Goal: Task Accomplishment & Management: Manage account settings

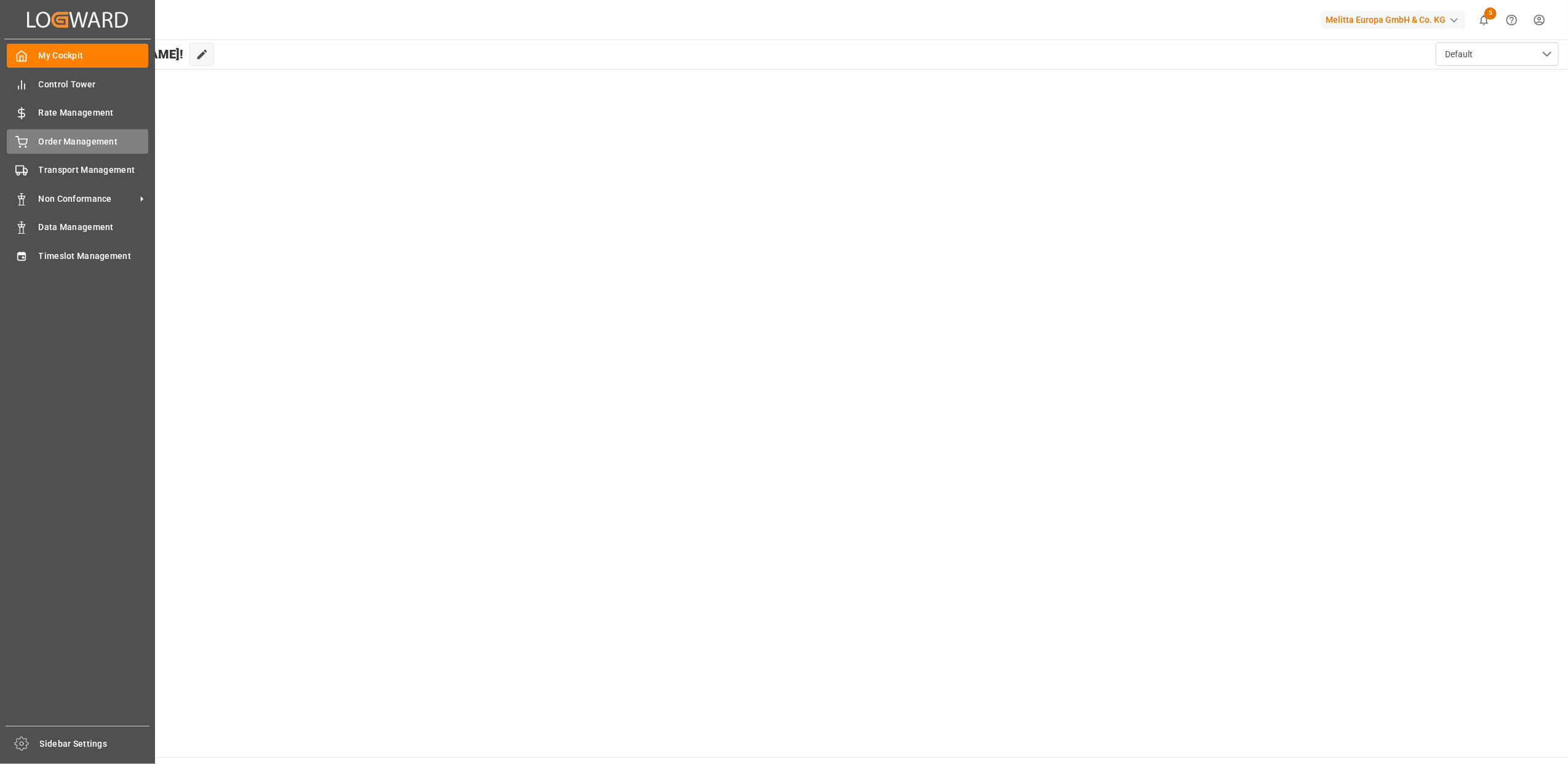
click at [30, 141] on div "Order Management Order Management" at bounding box center [77, 141] width 141 height 24
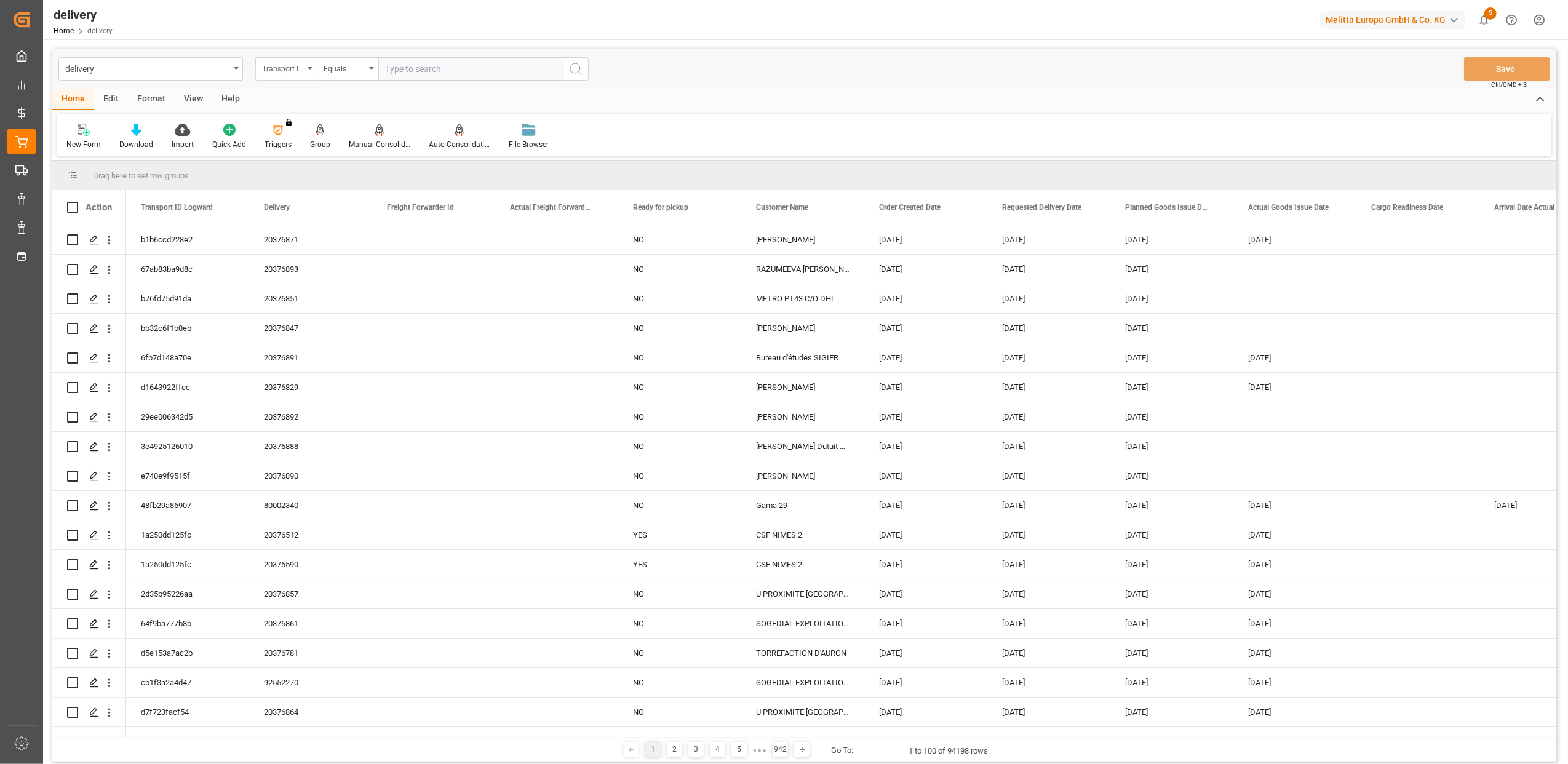
click at [313, 69] on div "Transport ID Logward" at bounding box center [286, 68] width 62 height 23
click at [307, 148] on div "Delivery" at bounding box center [348, 151] width 183 height 26
click at [383, 65] on input "text" at bounding box center [471, 68] width 185 height 23
type input "20376514"
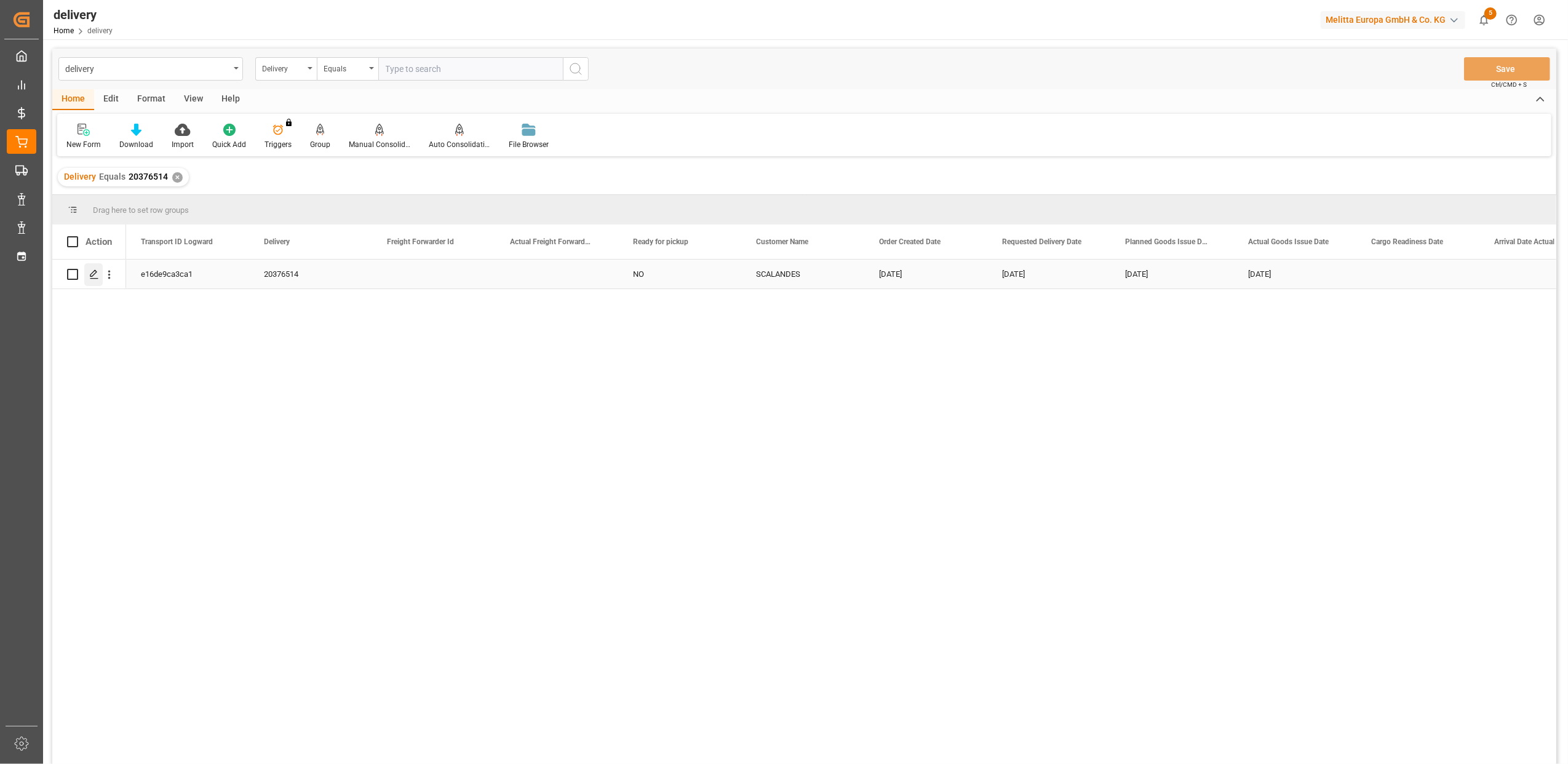
click at [98, 273] on icon "Press SPACE to select this row." at bounding box center [93, 274] width 10 height 10
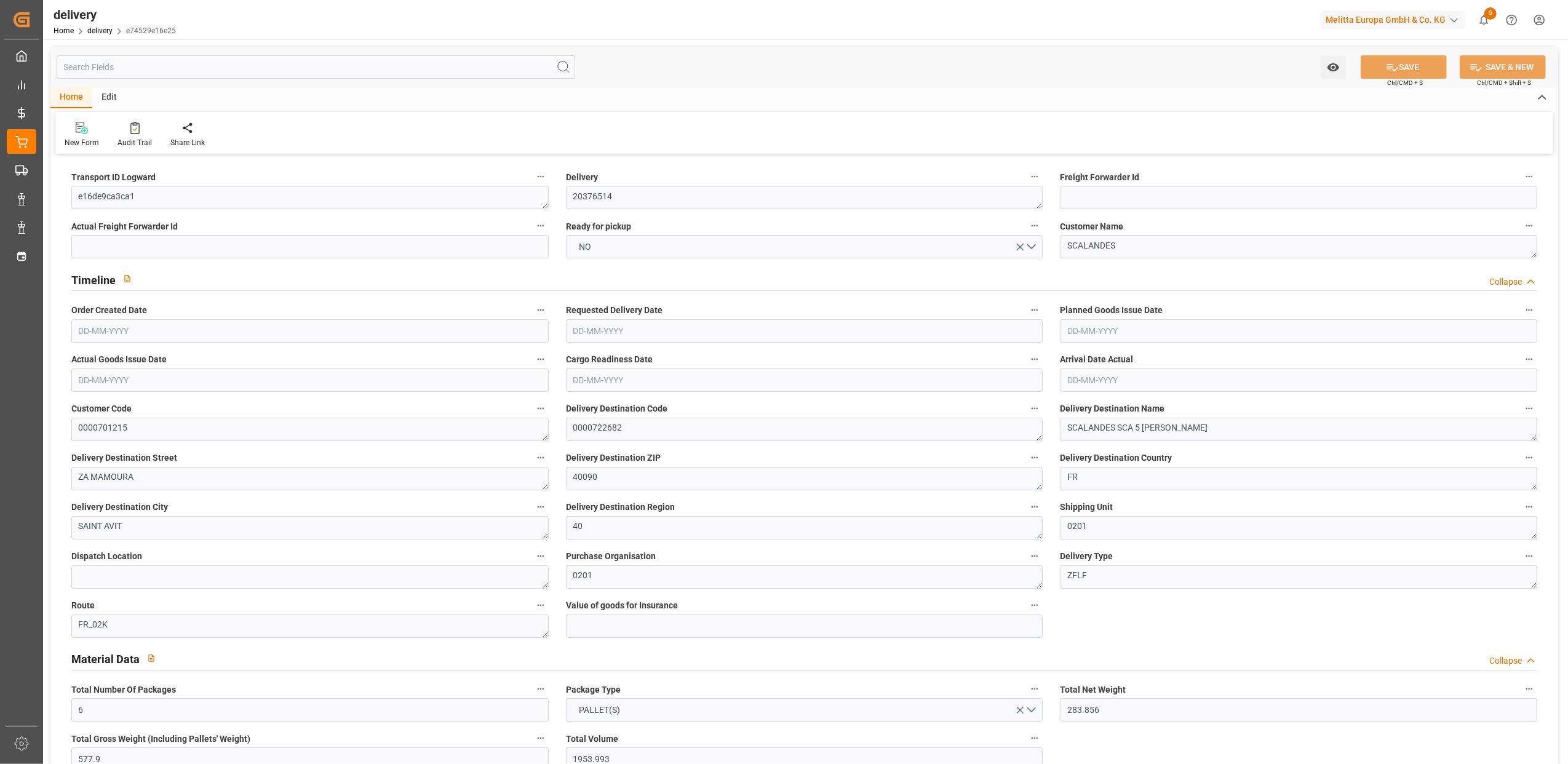
type input "[DATE]"
type input "[DATE] 11:01"
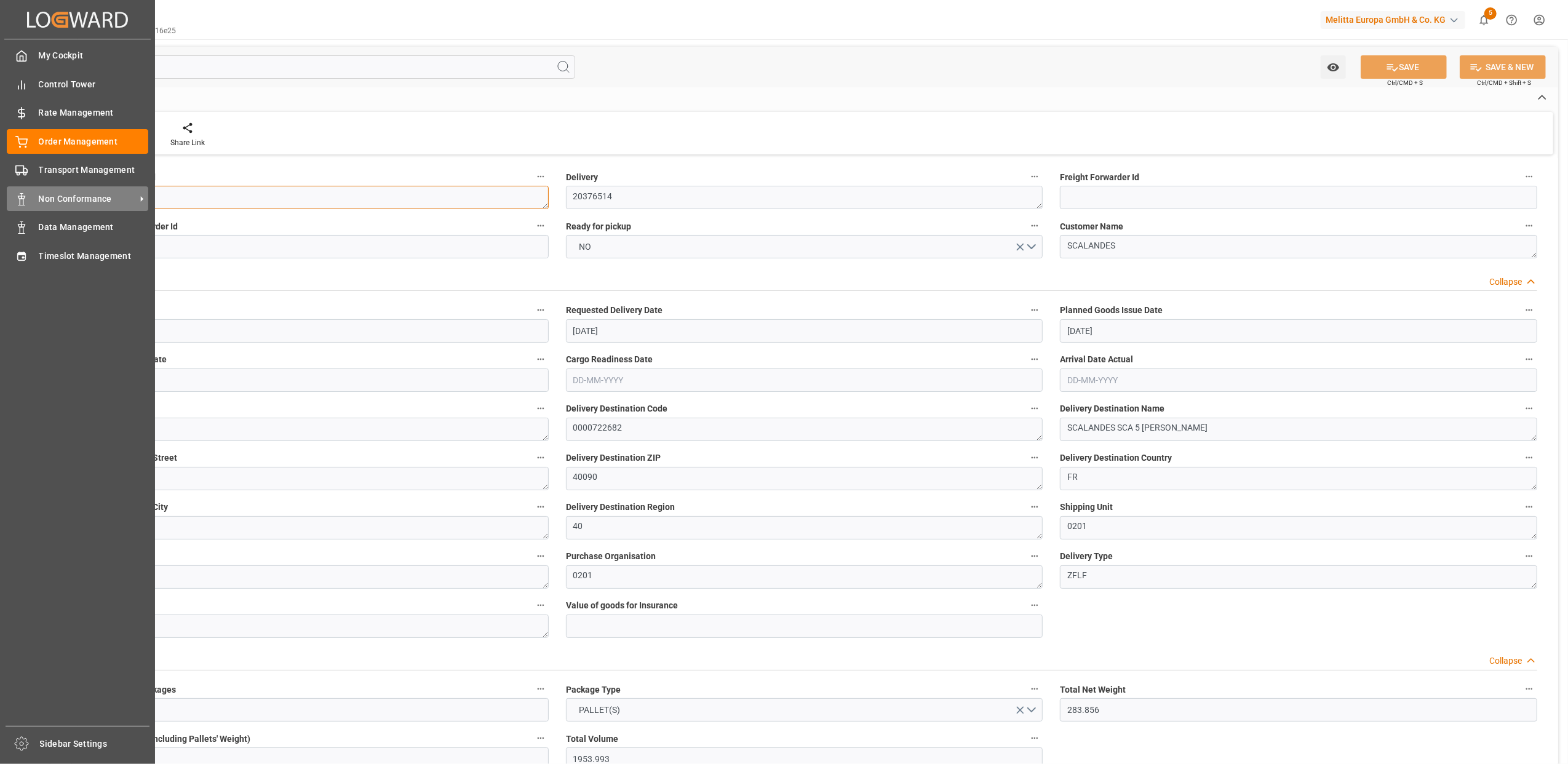
drag, startPoint x: 170, startPoint y: 205, endPoint x: 21, endPoint y: 197, distance: 149.2
click at [21, 197] on div "Created by potrace 1.15, written by [PERSON_NAME] [DATE]-[DATE] Created by potr…" at bounding box center [784, 382] width 1568 height 764
click at [21, 166] on rect at bounding box center [20, 169] width 7 height 7
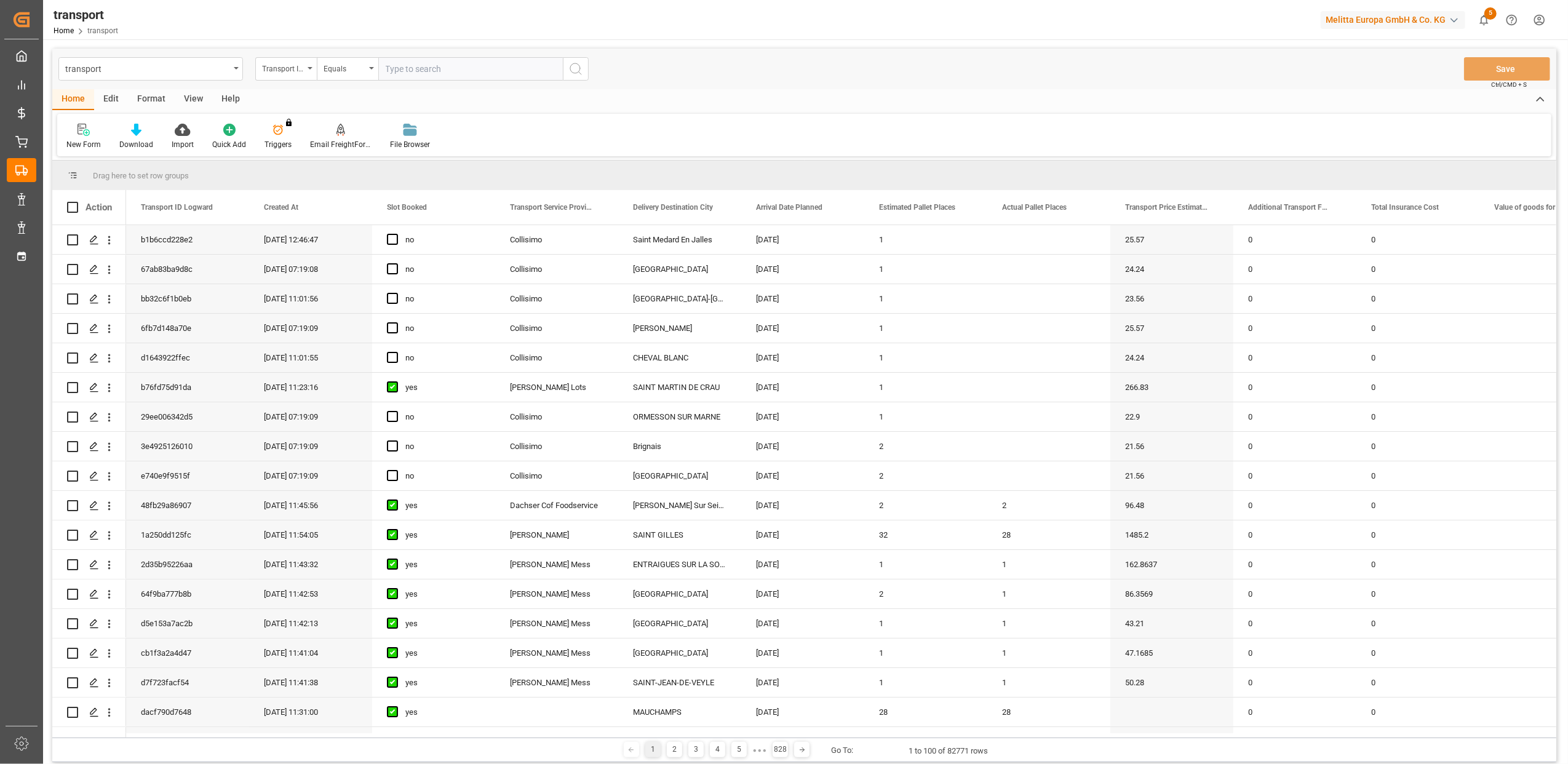
click at [421, 60] on input "text" at bounding box center [471, 68] width 185 height 23
type input "e16de9ca3ca1"
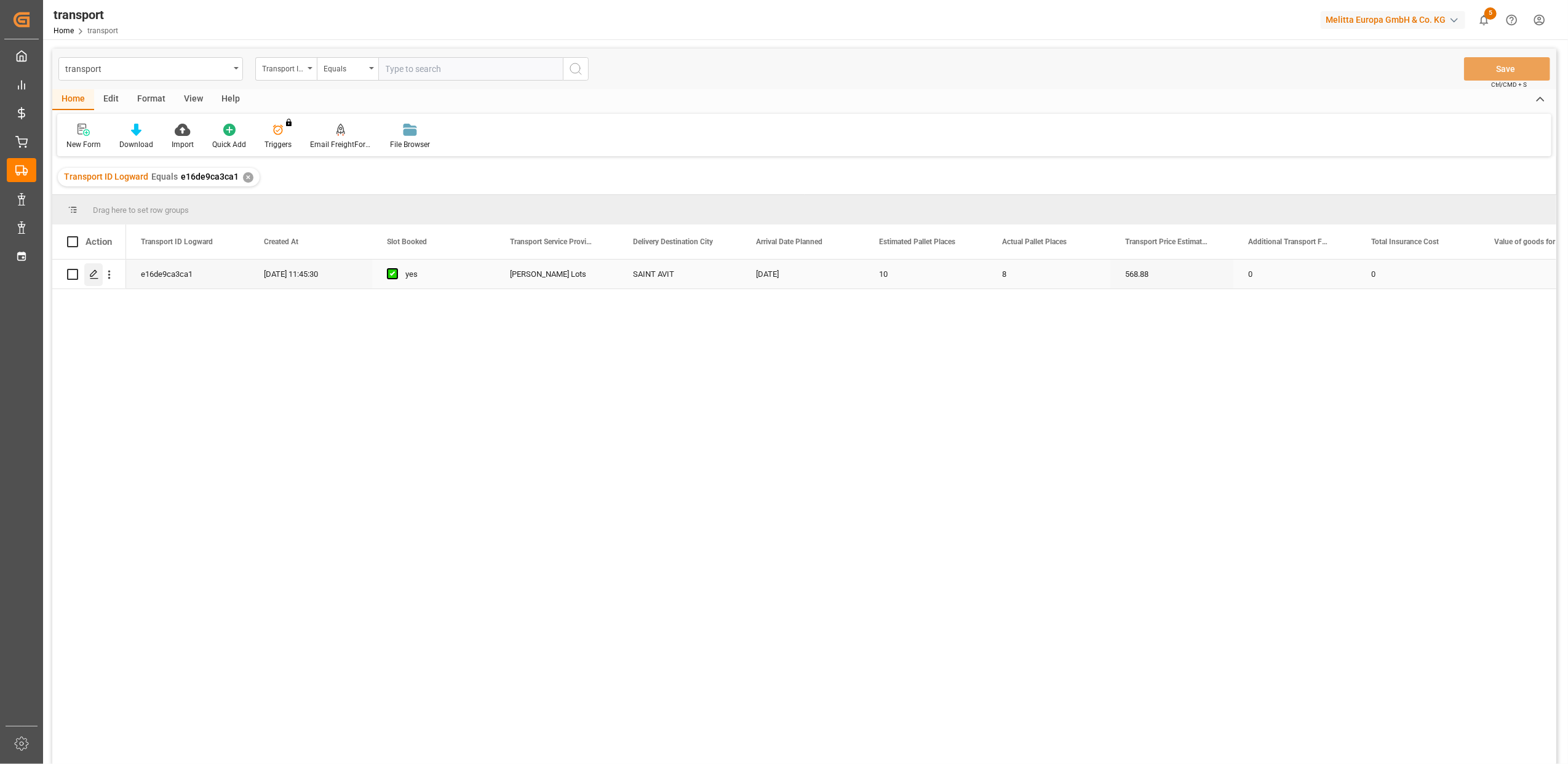
click at [87, 271] on div "Press SPACE to select this row." at bounding box center [93, 275] width 19 height 22
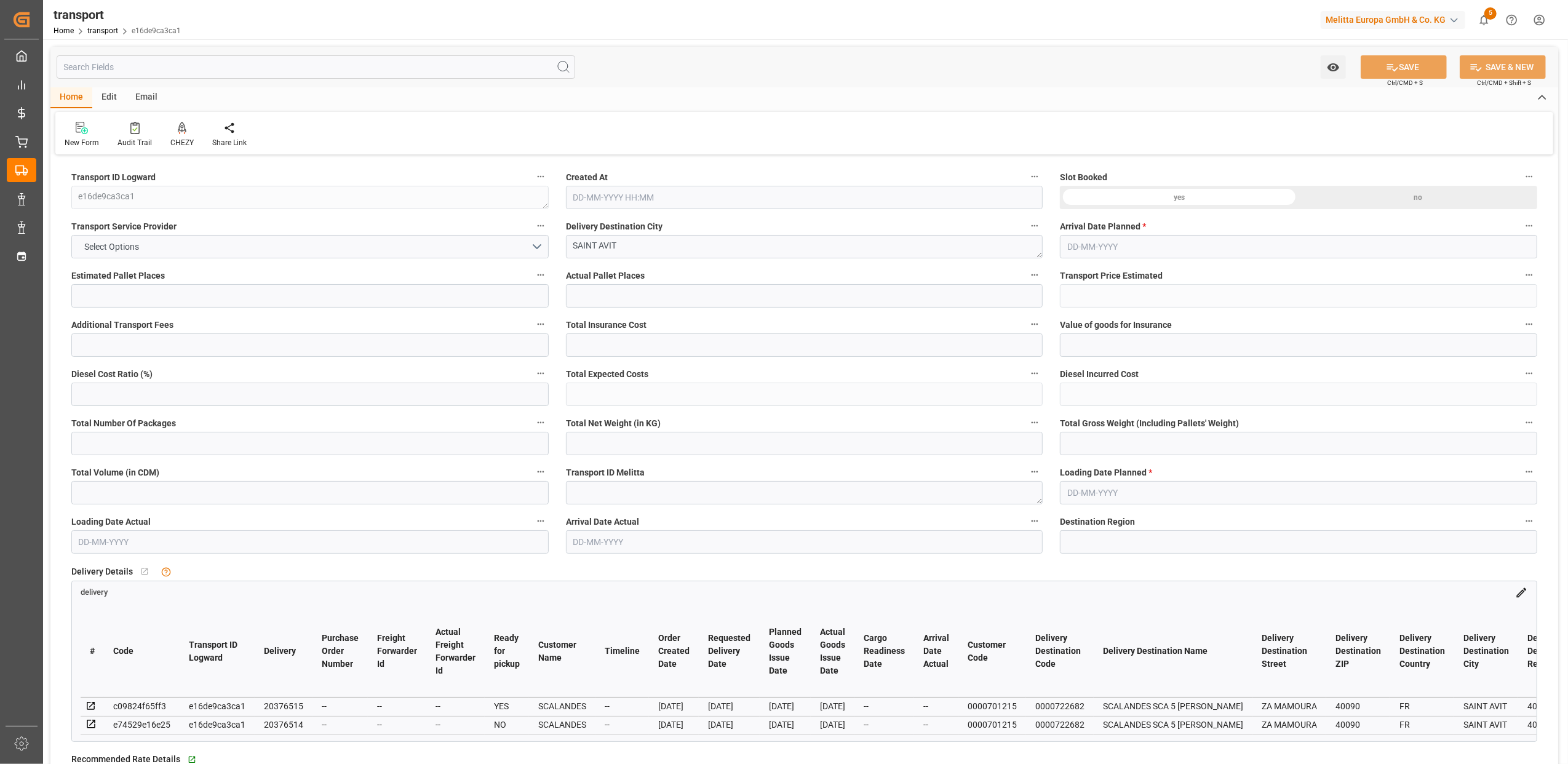
type input "10"
type input "8"
type input "568.88"
type input "0"
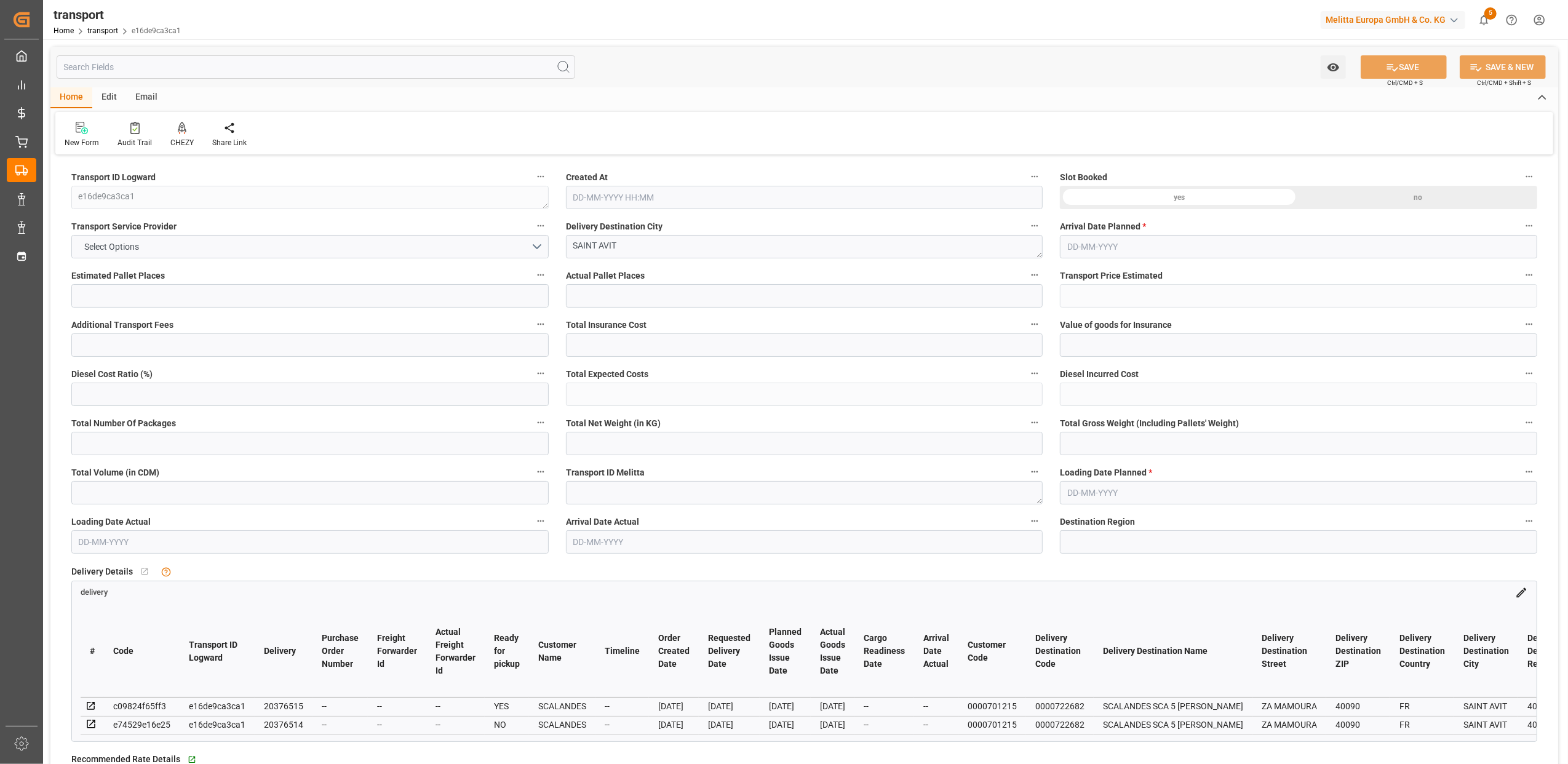
type input "0"
type input "568.88"
type input "0"
type input "29"
type input "1396.291"
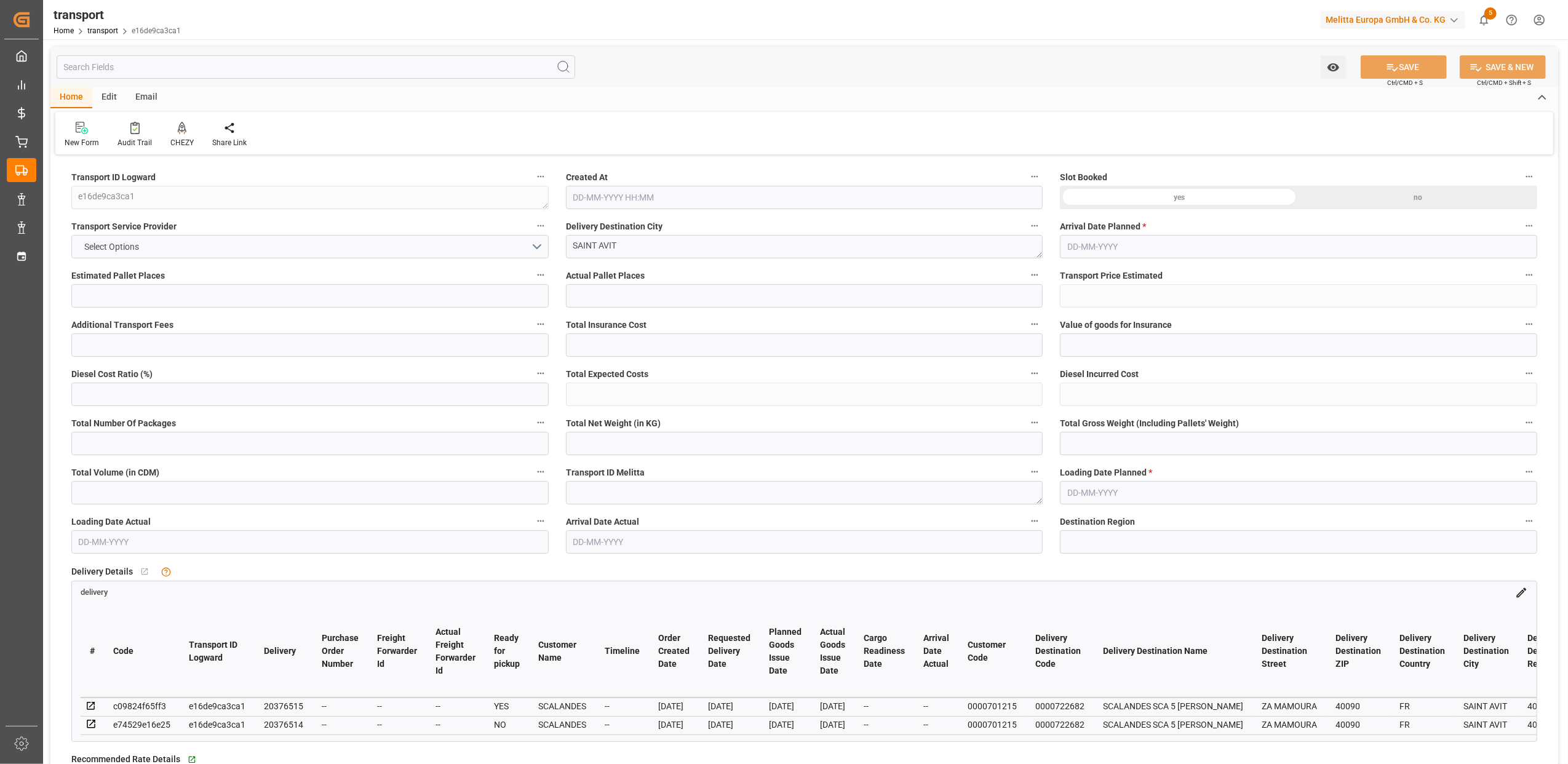
type input "2701.639"
type input "5670.329"
type input "40"
type input "0"
type input "574"
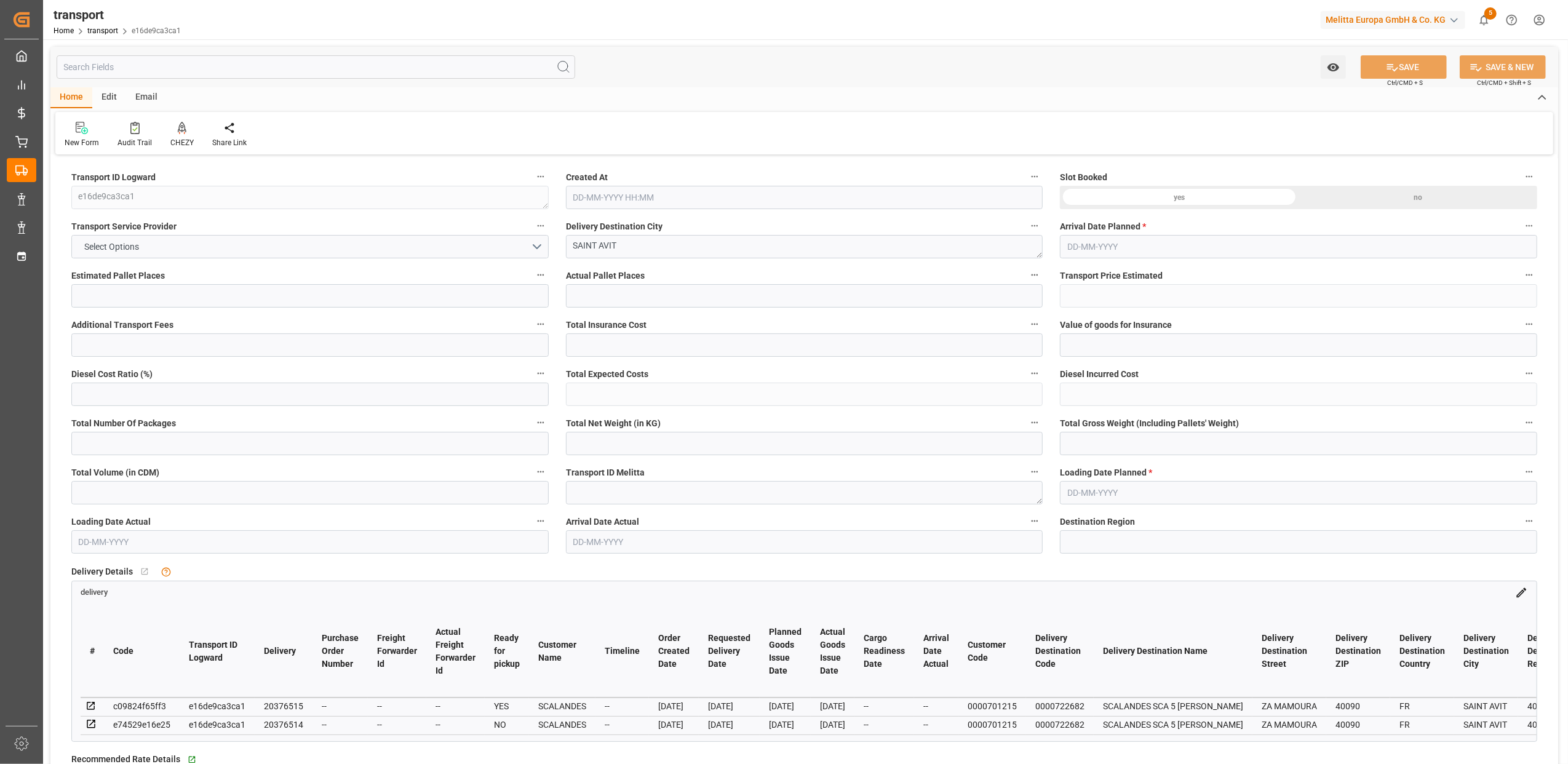
type input "28"
type input "101"
type input "1597.639"
type input "0"
type input "10767.6795"
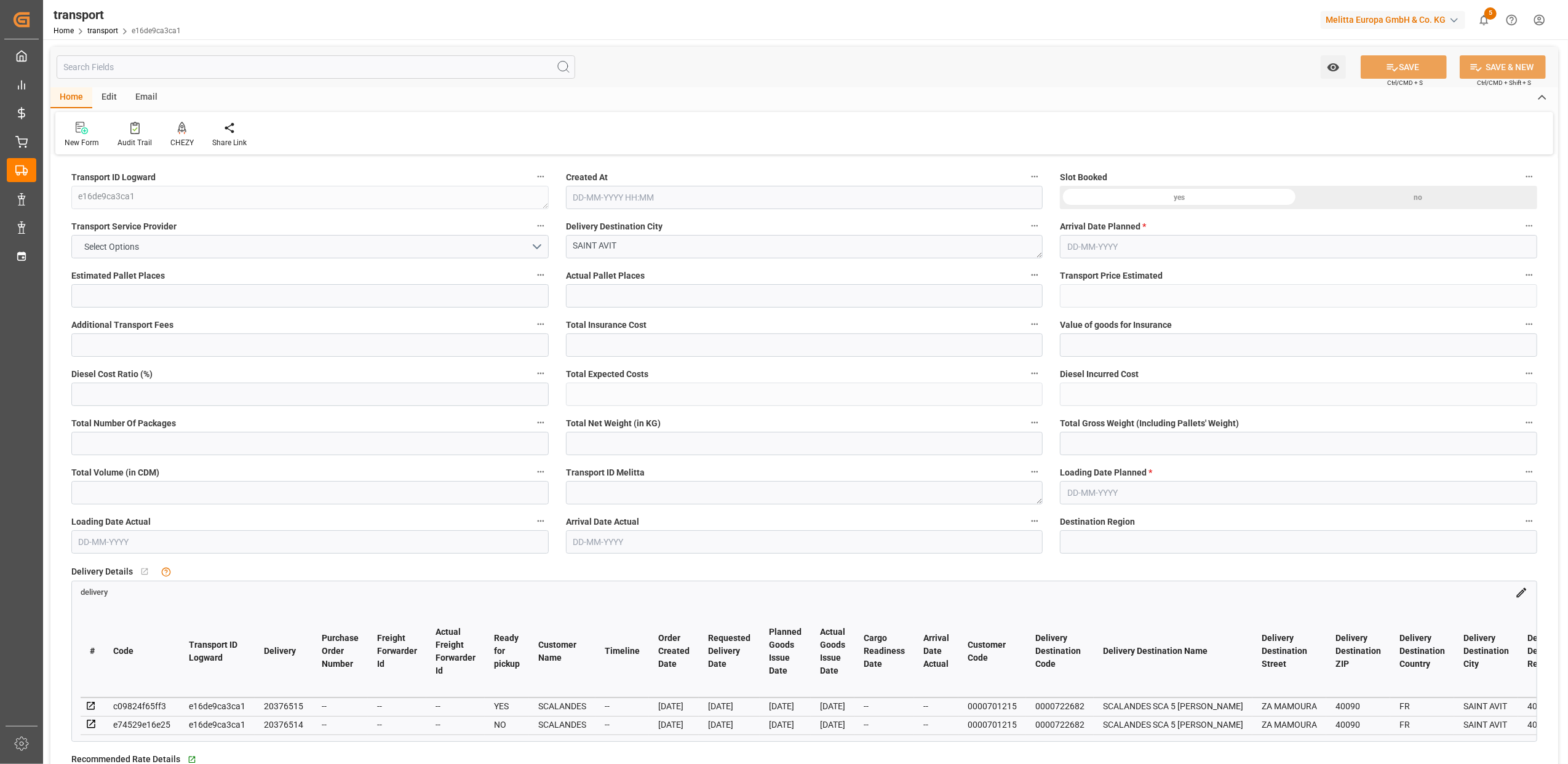
type input "0"
type input "21"
type input "80"
type input "[DATE] 11:45"
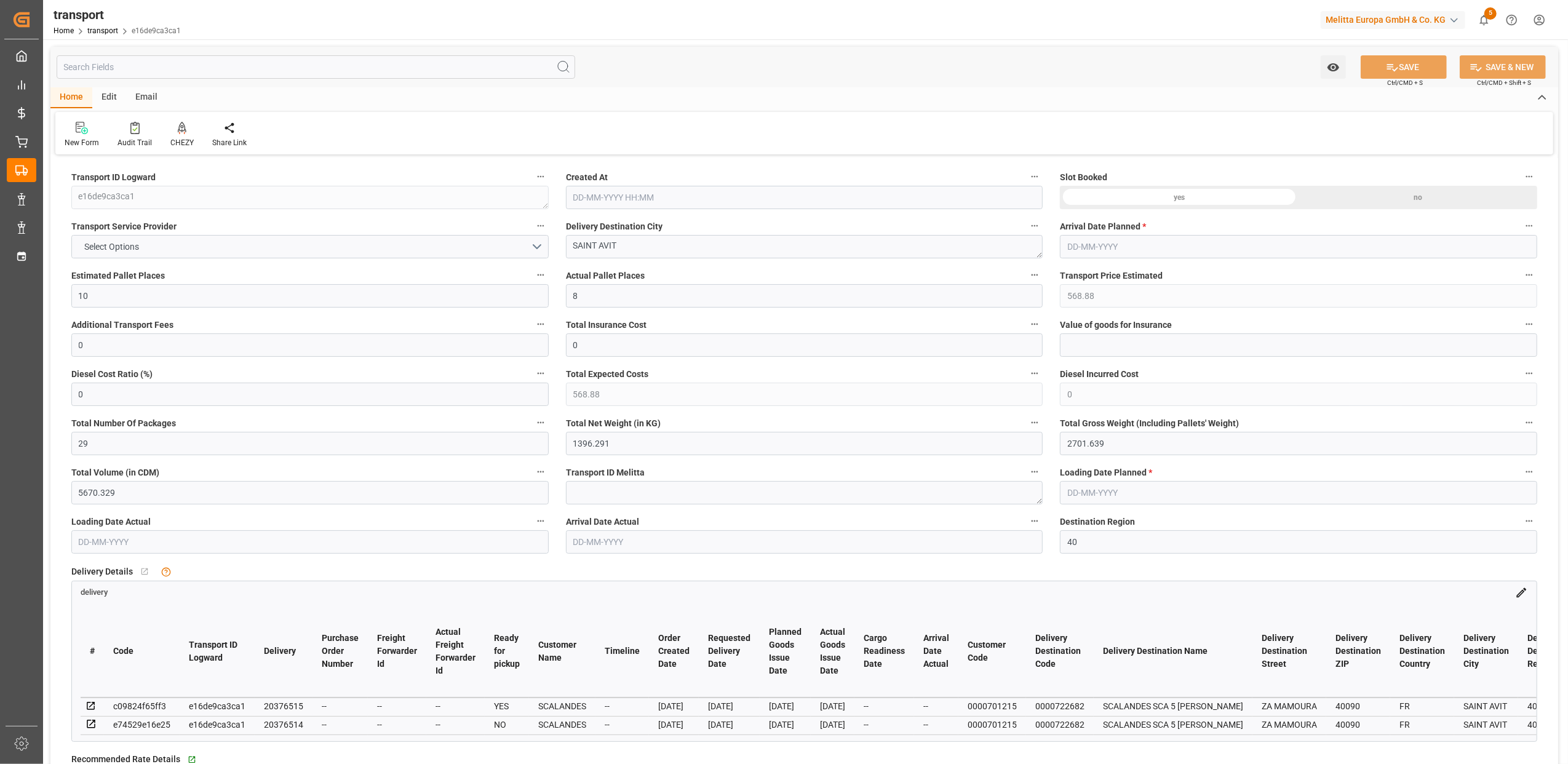
type input "[DATE]"
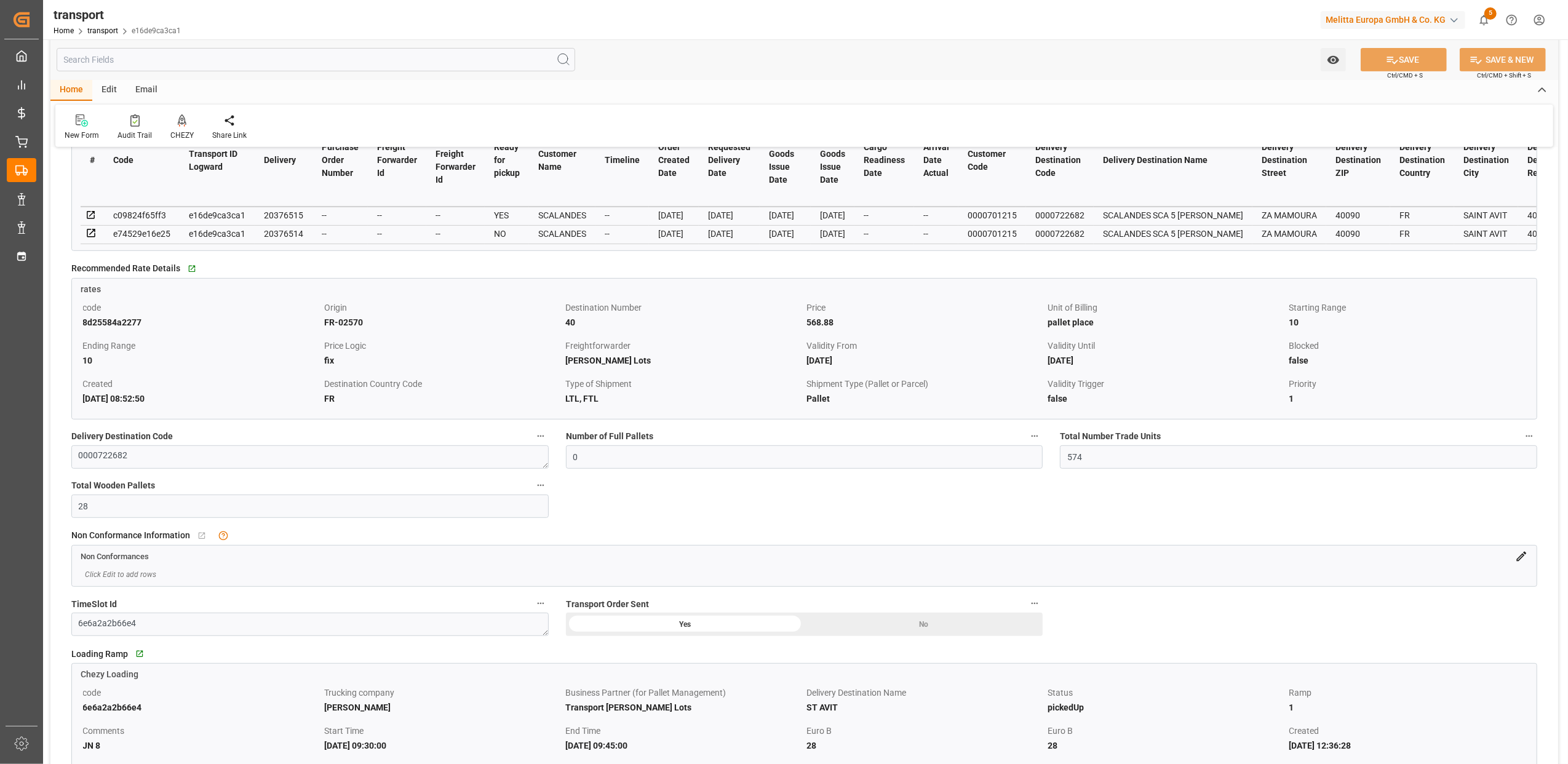
scroll to position [492, 0]
click at [1522, 558] on icon at bounding box center [1522, 555] width 10 height 10
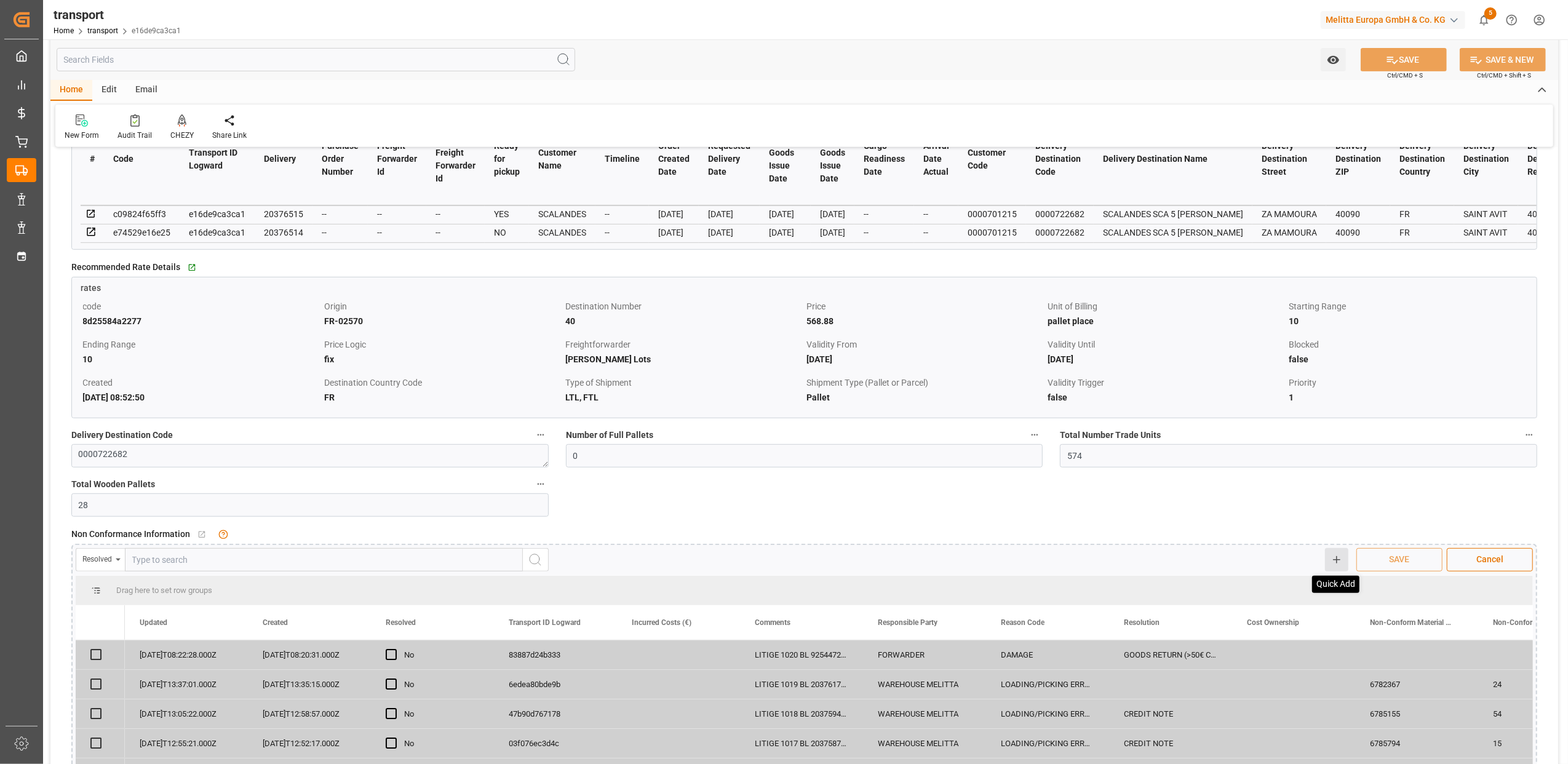
click at [1339, 562] on icon at bounding box center [1337, 559] width 11 height 11
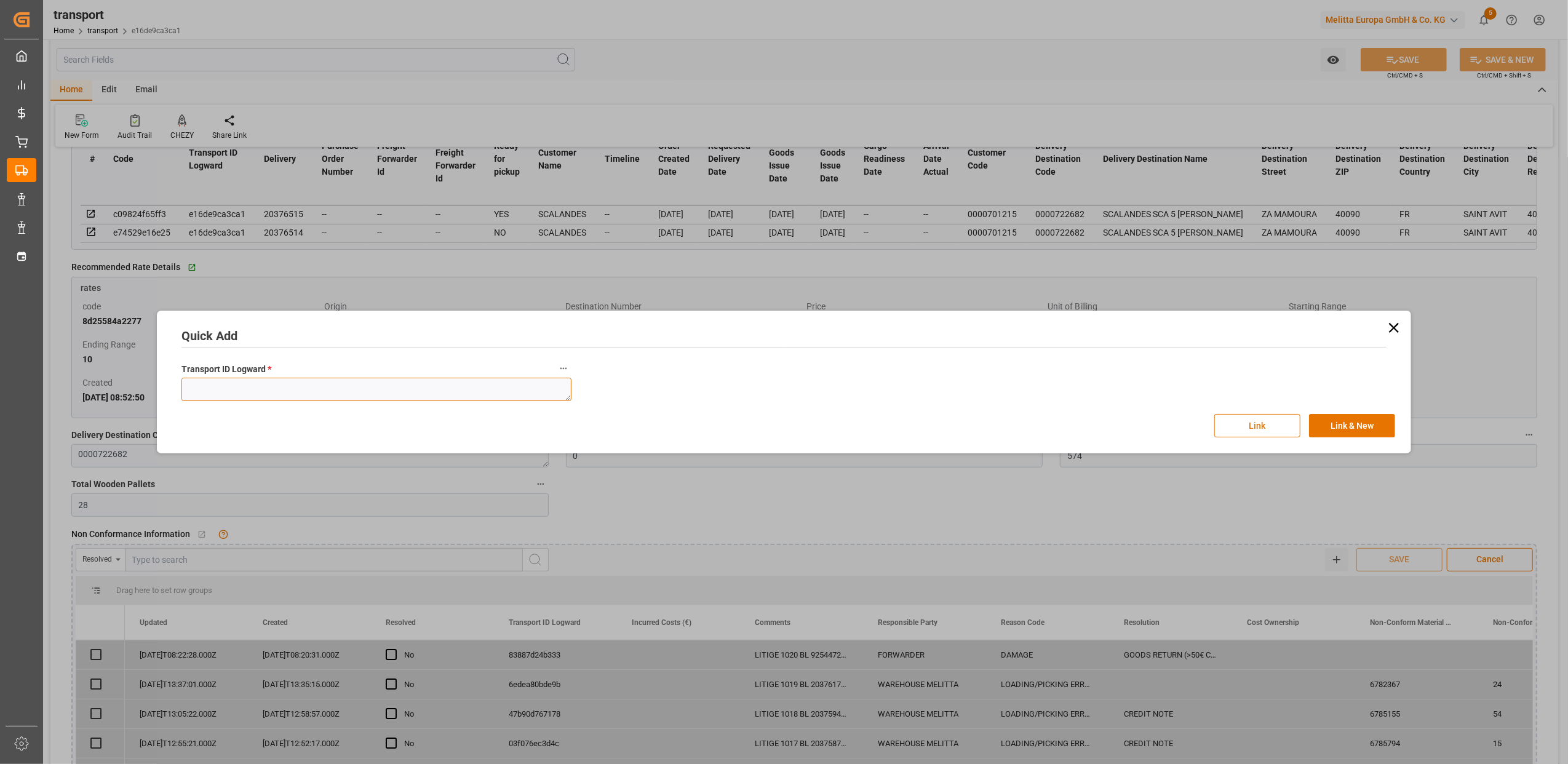
click at [352, 394] on textarea at bounding box center [376, 389] width 390 height 23
paste textarea "e16de9ca3ca1"
type textarea "e16de9ca3ca1"
click at [1251, 420] on button "Link" at bounding box center [1258, 425] width 86 height 23
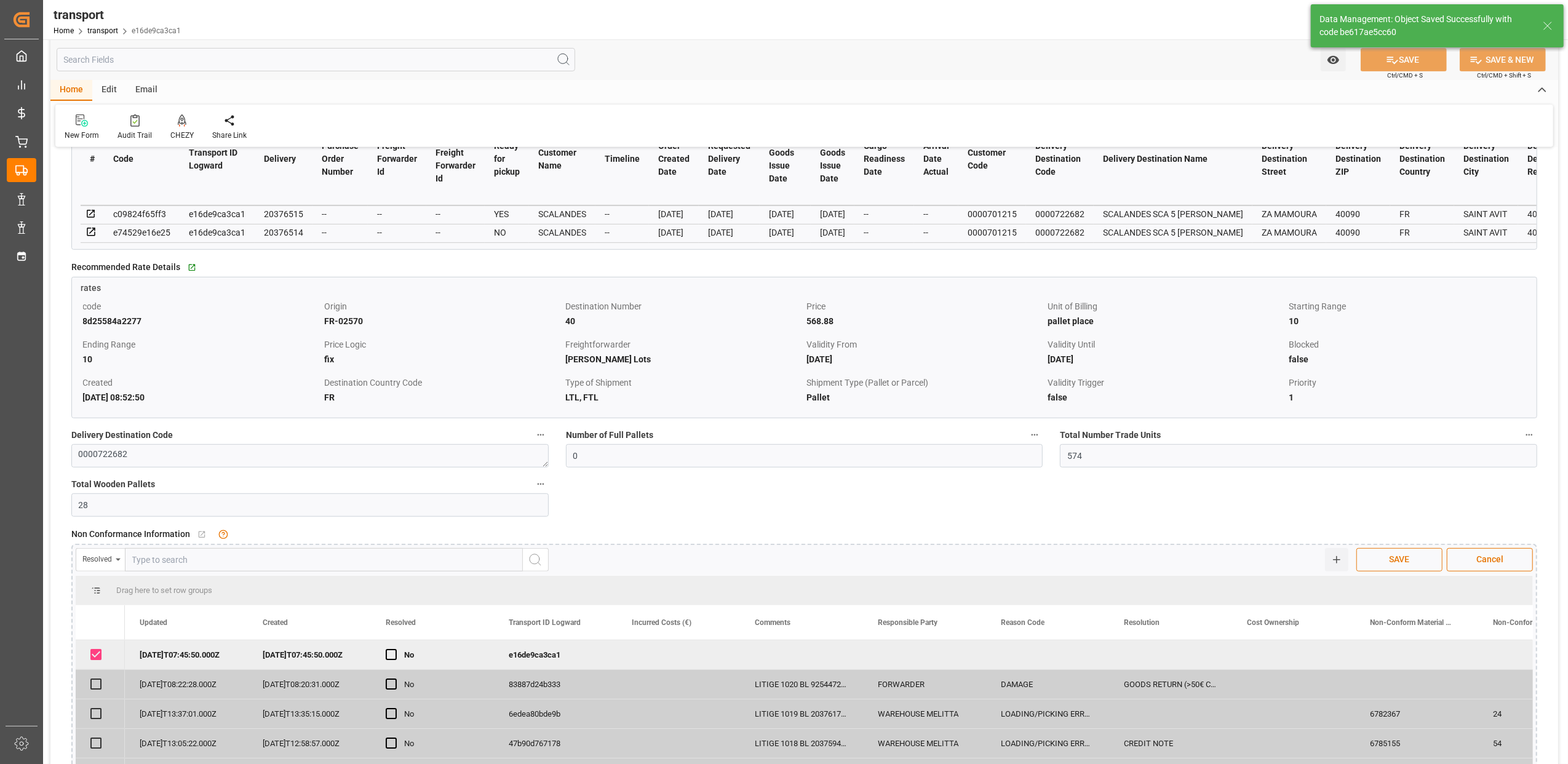
click at [1393, 563] on span "SAVE" at bounding box center [1400, 559] width 33 height 13
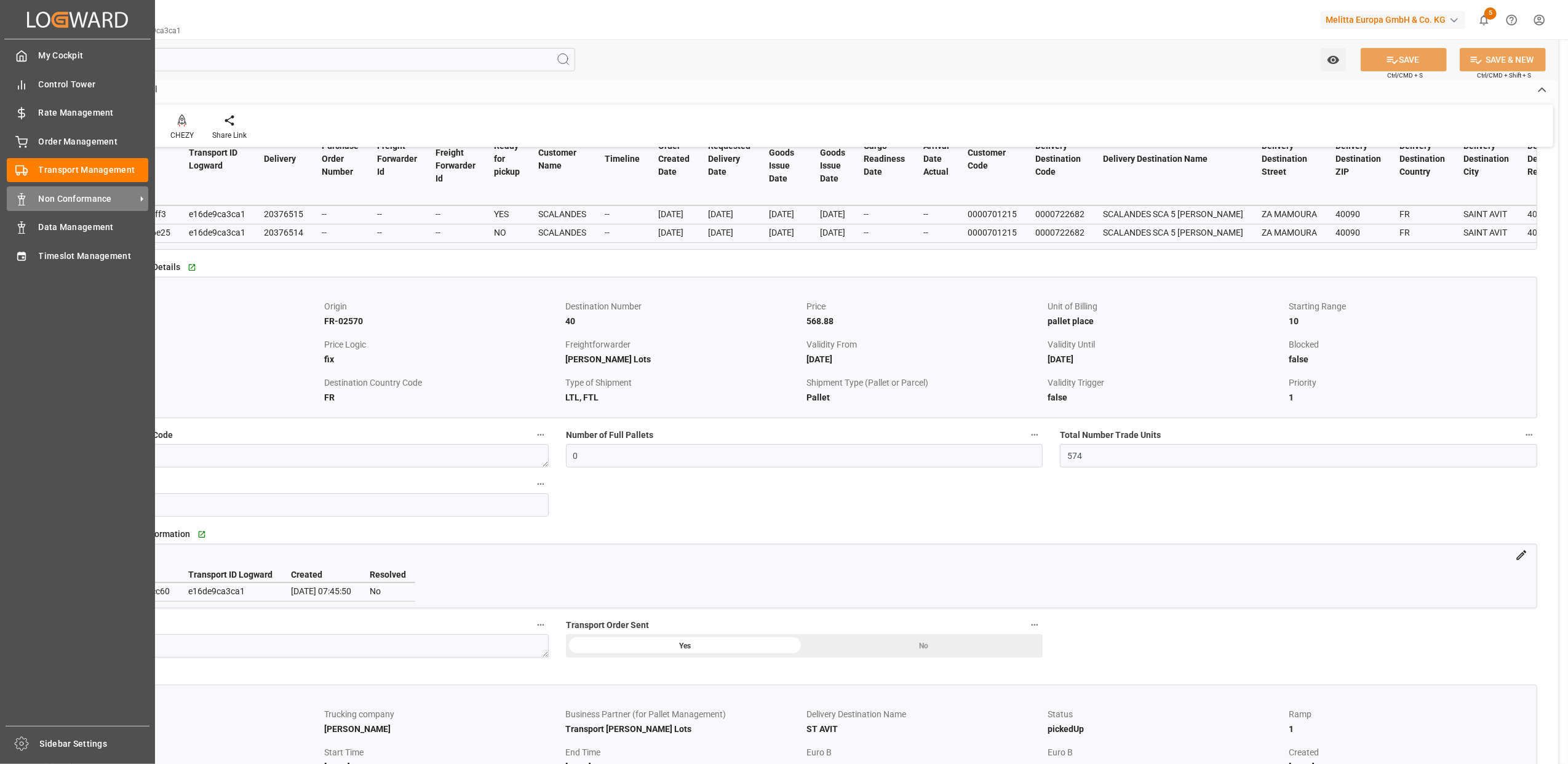
click at [63, 203] on span "Non Conformance" at bounding box center [87, 199] width 97 height 13
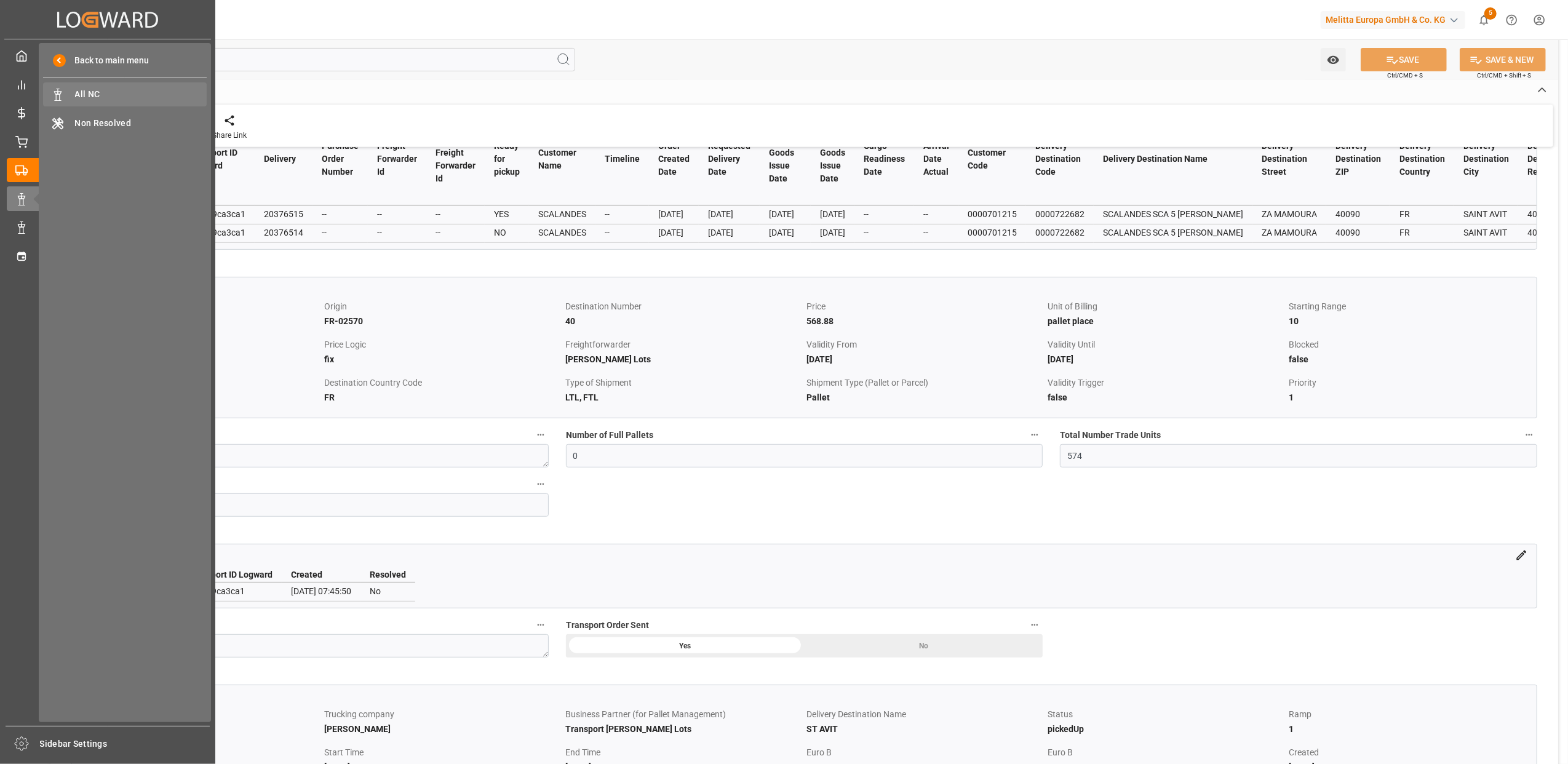
click at [121, 90] on span "All NC" at bounding box center [141, 94] width 133 height 13
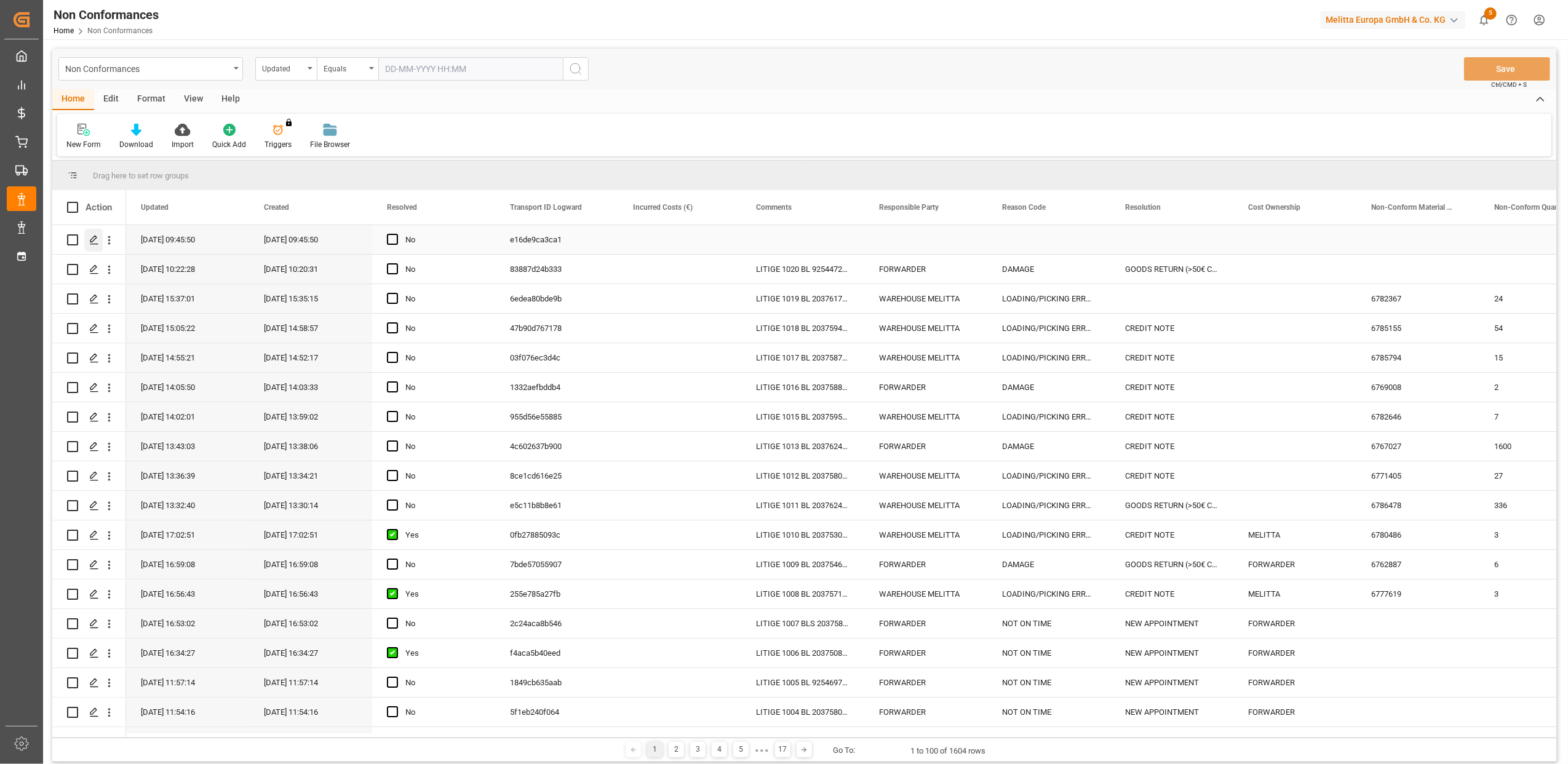
click at [94, 240] on polygon "Press SPACE to select this row." at bounding box center [93, 239] width 7 height 7
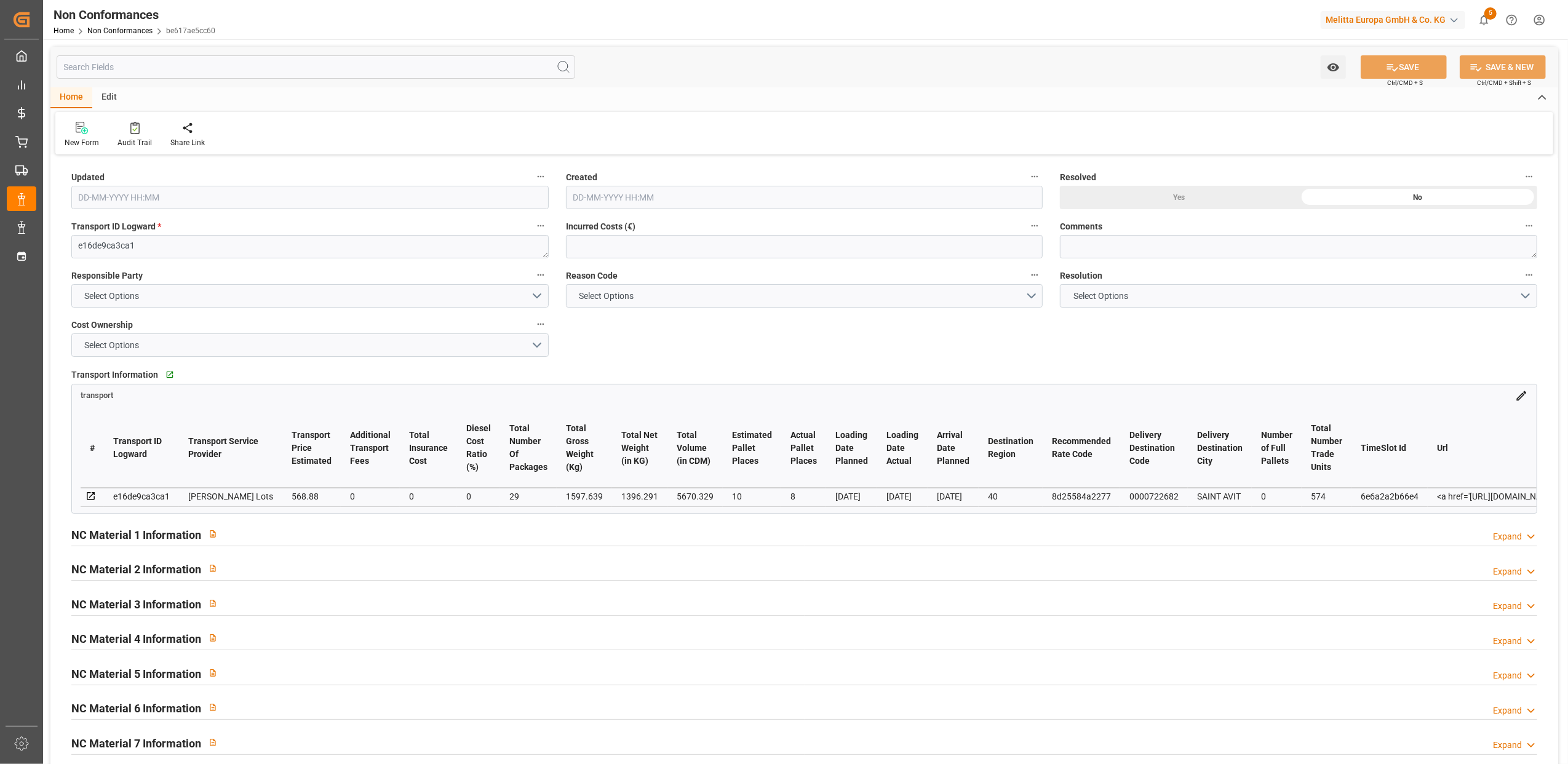
type input "[DATE] 07:45"
click at [534, 296] on button "Select Options" at bounding box center [309, 295] width 478 height 23
click at [178, 323] on div "WAREHOUSE MELITTA" at bounding box center [310, 325] width 477 height 26
click at [1036, 299] on button "Select Options" at bounding box center [805, 295] width 478 height 23
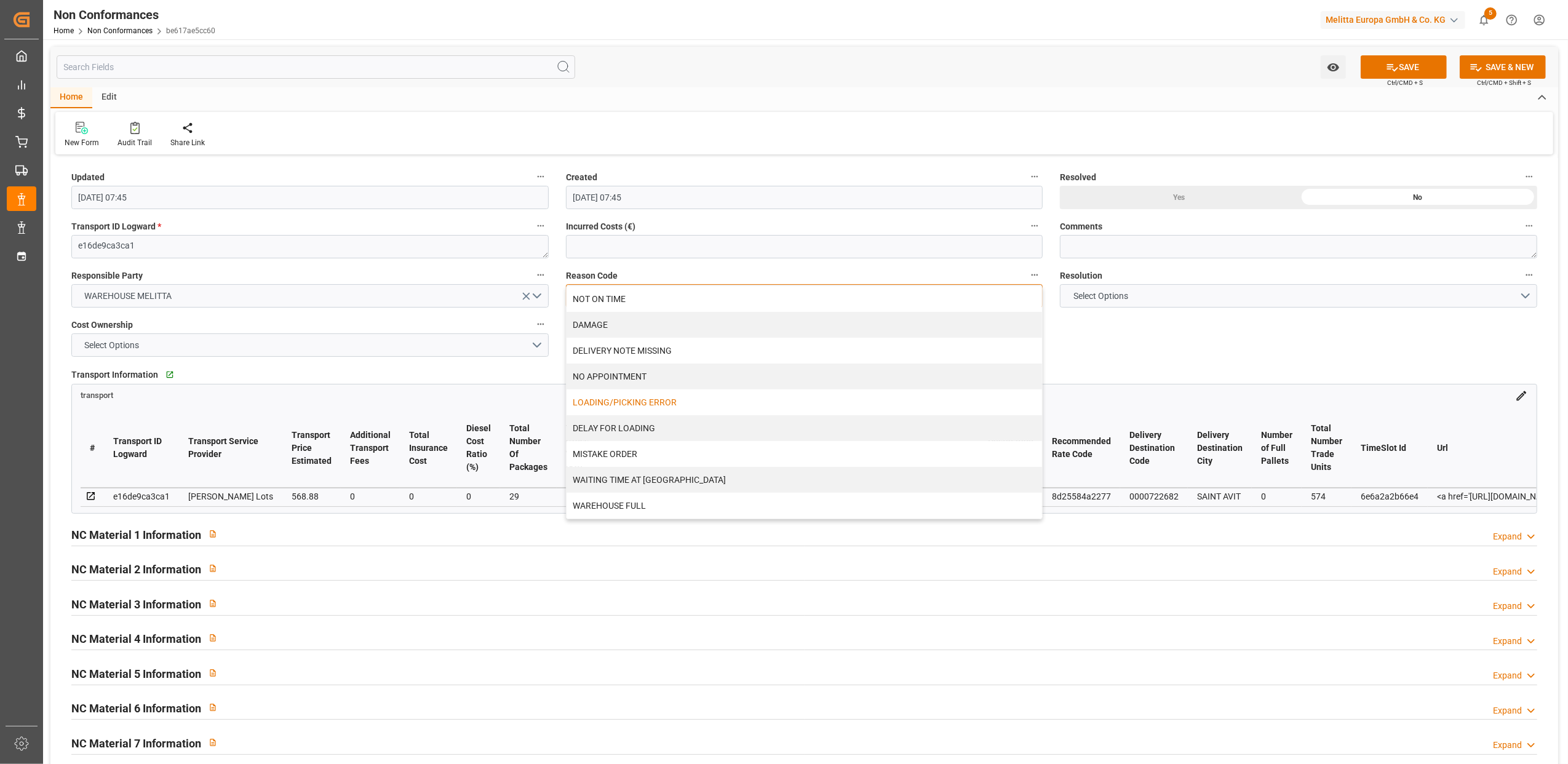
click at [629, 404] on div "LOADING/PICKING ERROR" at bounding box center [805, 403] width 477 height 26
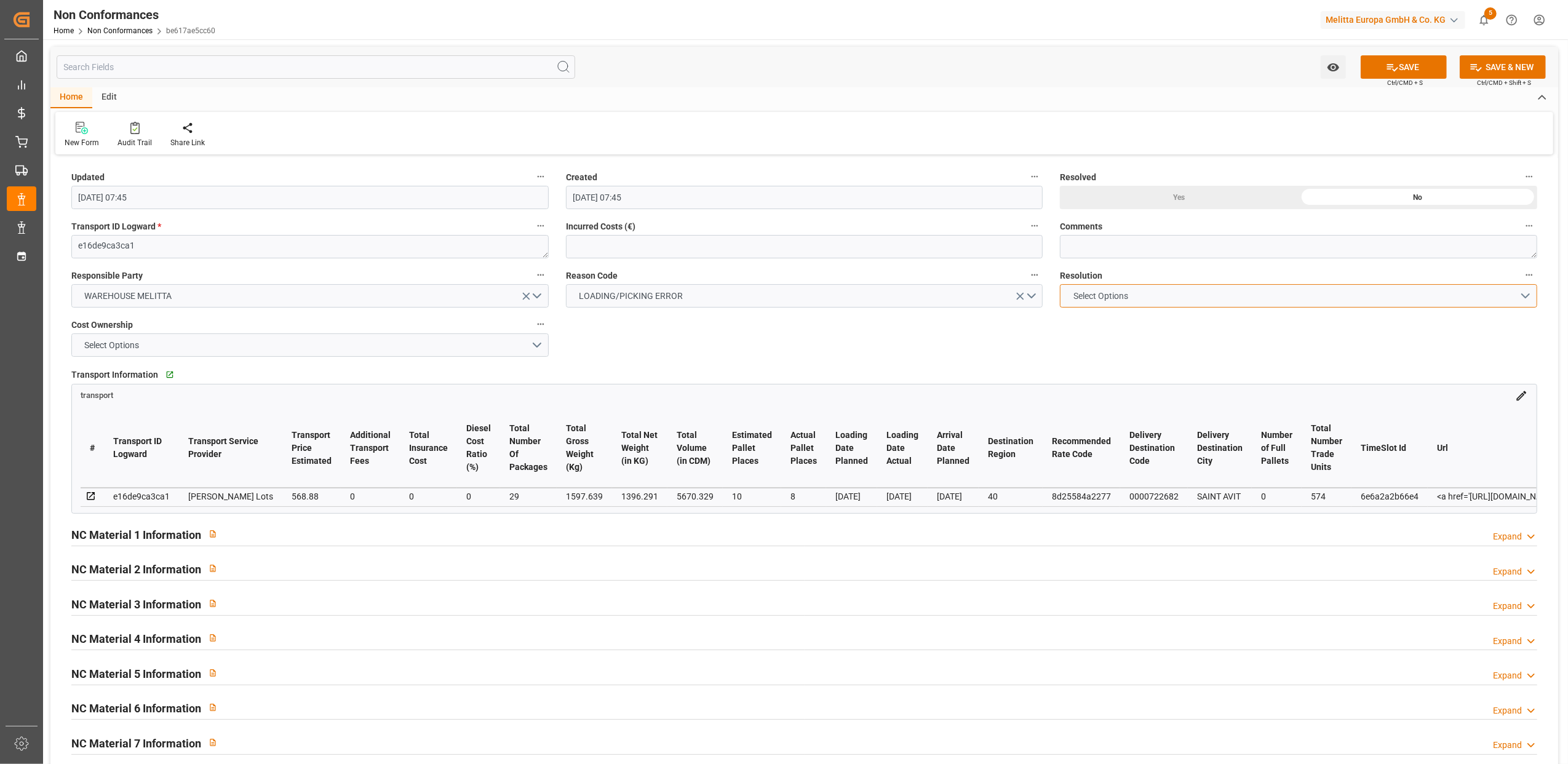
click at [1528, 290] on button "Select Options" at bounding box center [1298, 295] width 478 height 23
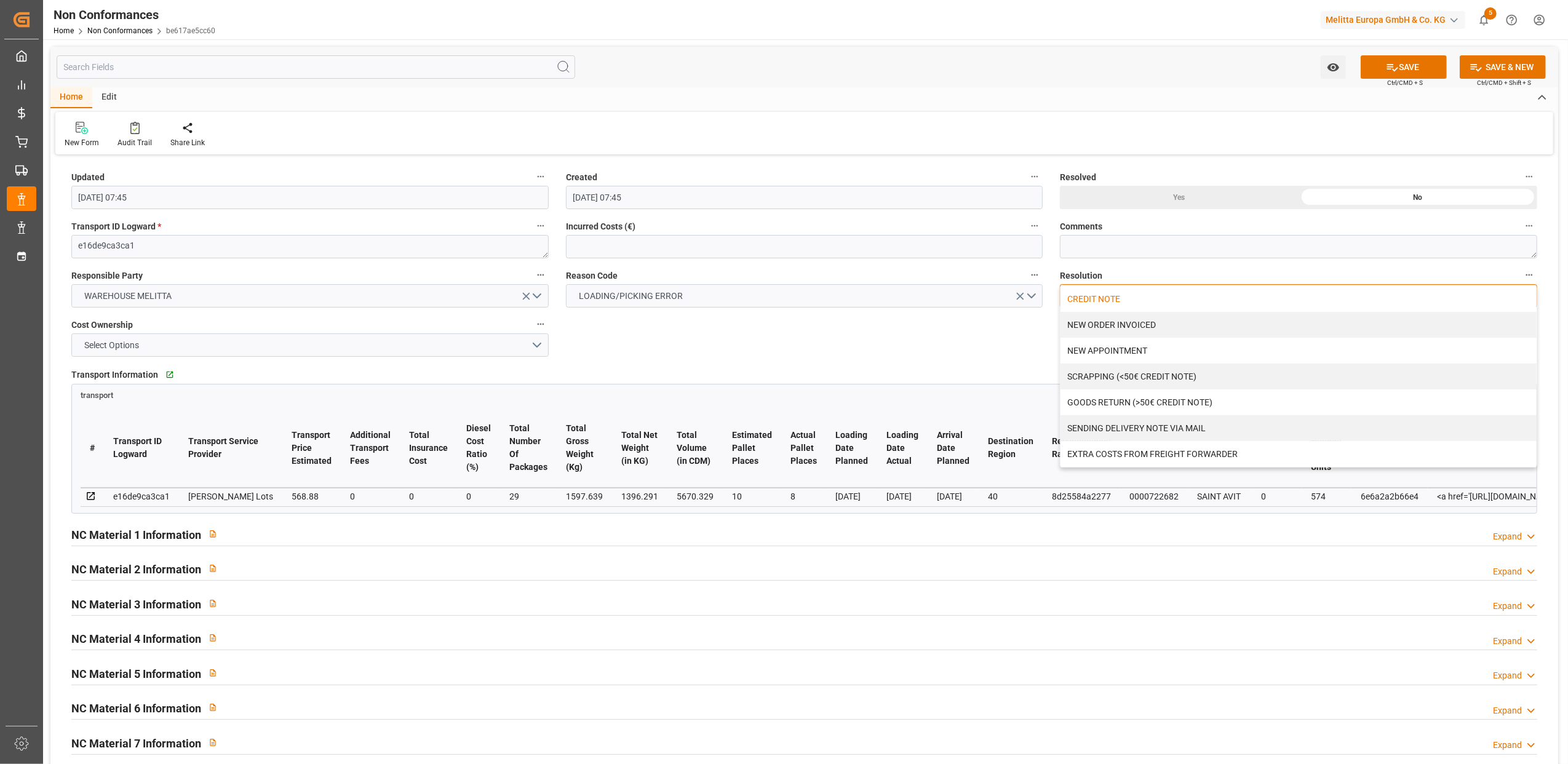
click at [1114, 300] on div "CREDIT NOTE" at bounding box center [1299, 299] width 477 height 26
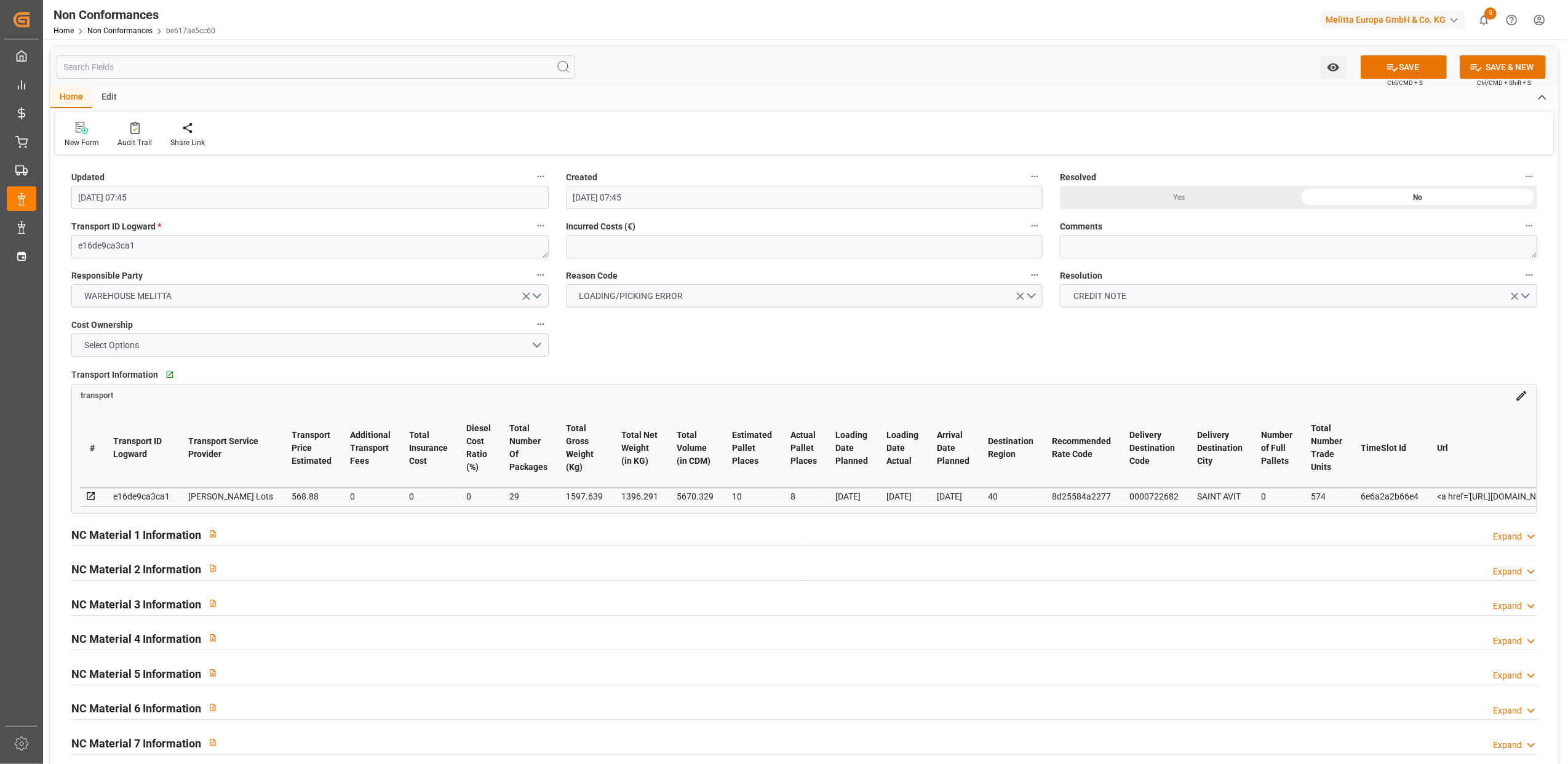
click at [174, 537] on h2 "NC Material 1 Information" at bounding box center [135, 535] width 130 height 17
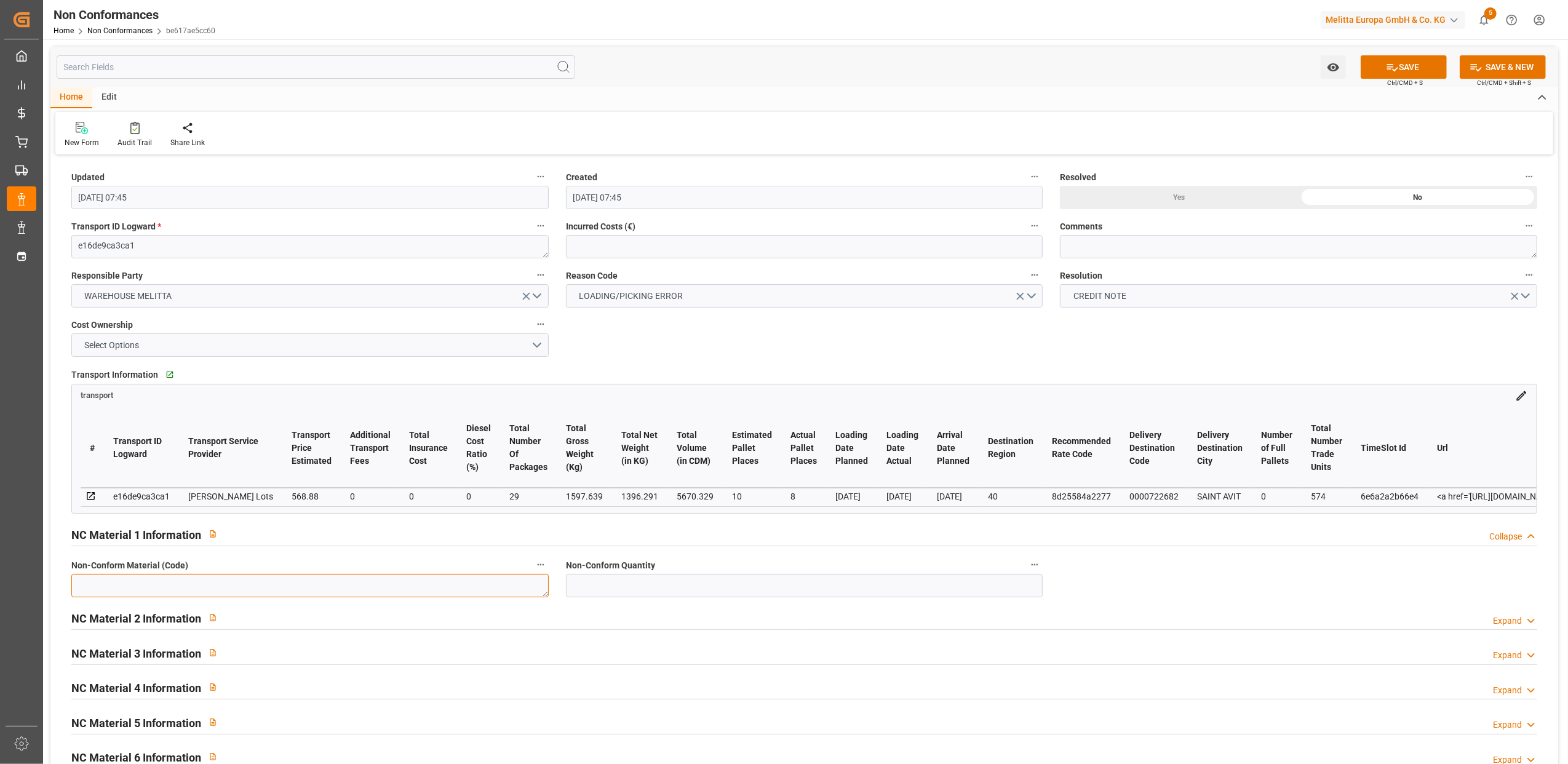
click at [186, 591] on textarea at bounding box center [309, 585] width 478 height 23
type textarea "6771394"
click at [626, 588] on input "text" at bounding box center [805, 585] width 478 height 23
type input "8"
click at [1137, 591] on div "Updated [DATE] 07:45 Created [DATE] 07:45 Resolved Yes No Transport ID Logward …" at bounding box center [805, 559] width 1508 height 803
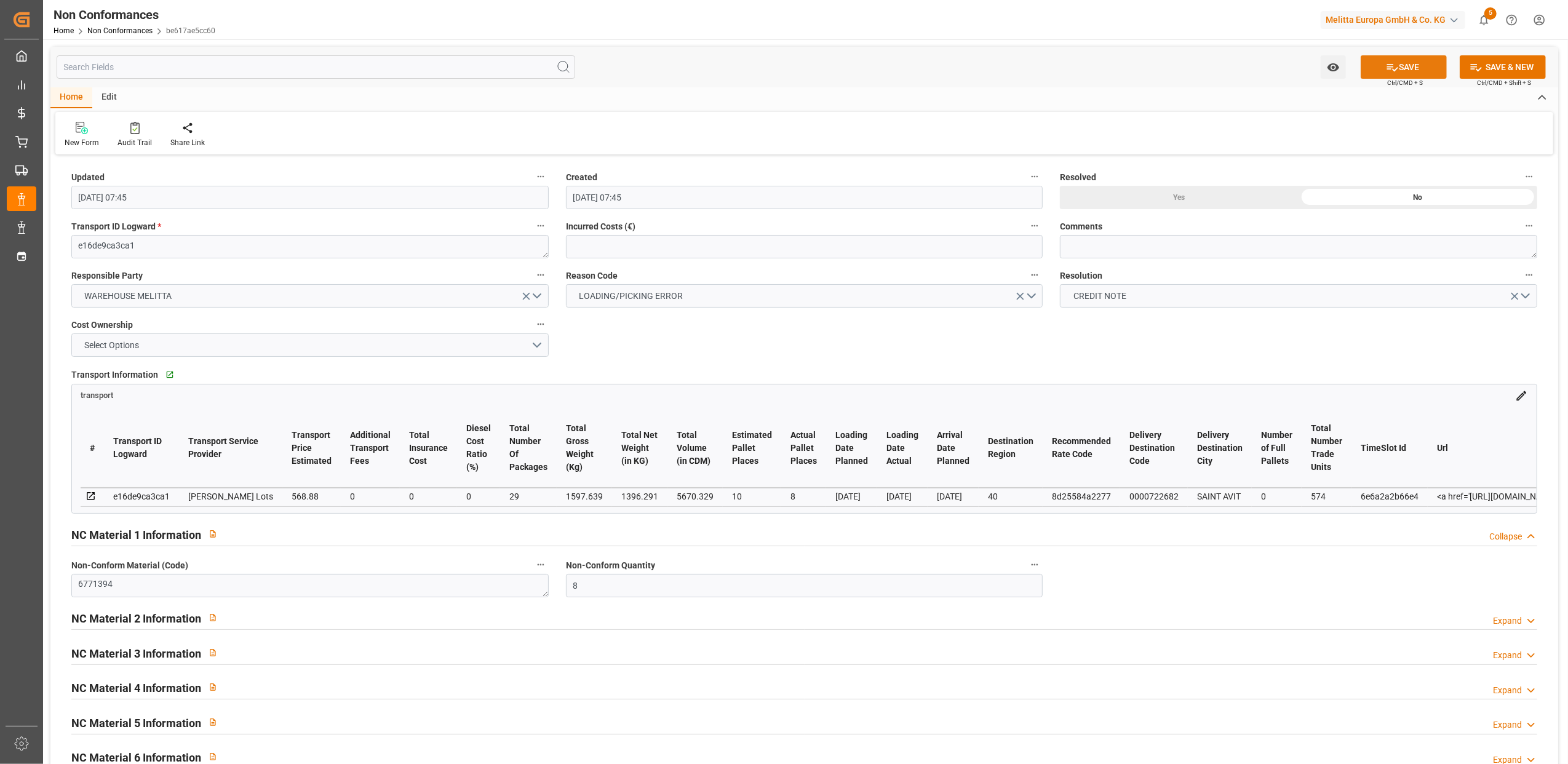
click at [1427, 62] on button "SAVE" at bounding box center [1404, 66] width 86 height 23
type input "[DATE] 07:46"
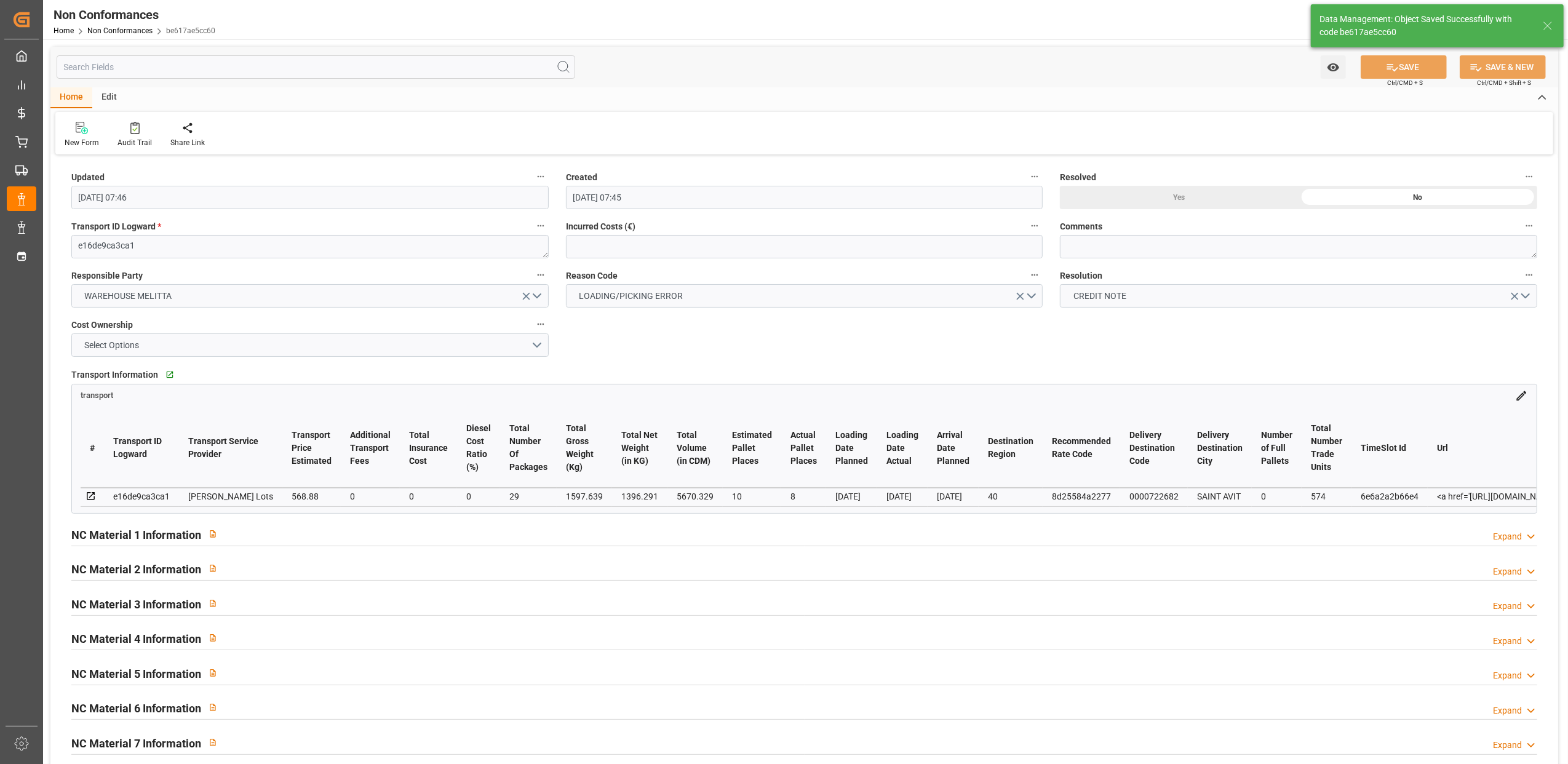
click at [185, 543] on h2 "NC Material 1 Information" at bounding box center [135, 535] width 130 height 17
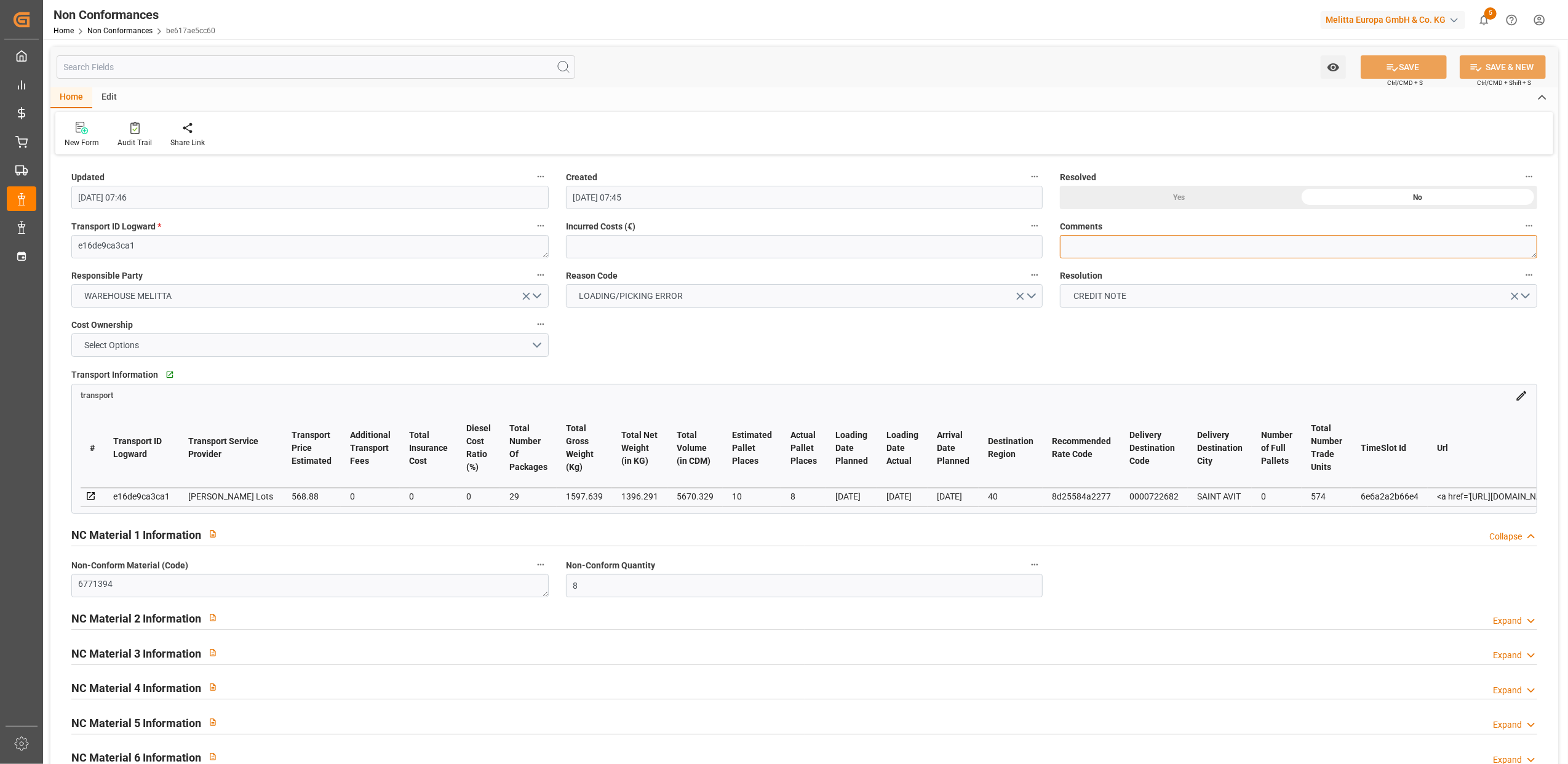
click at [1083, 244] on textarea at bounding box center [1298, 247] width 478 height 23
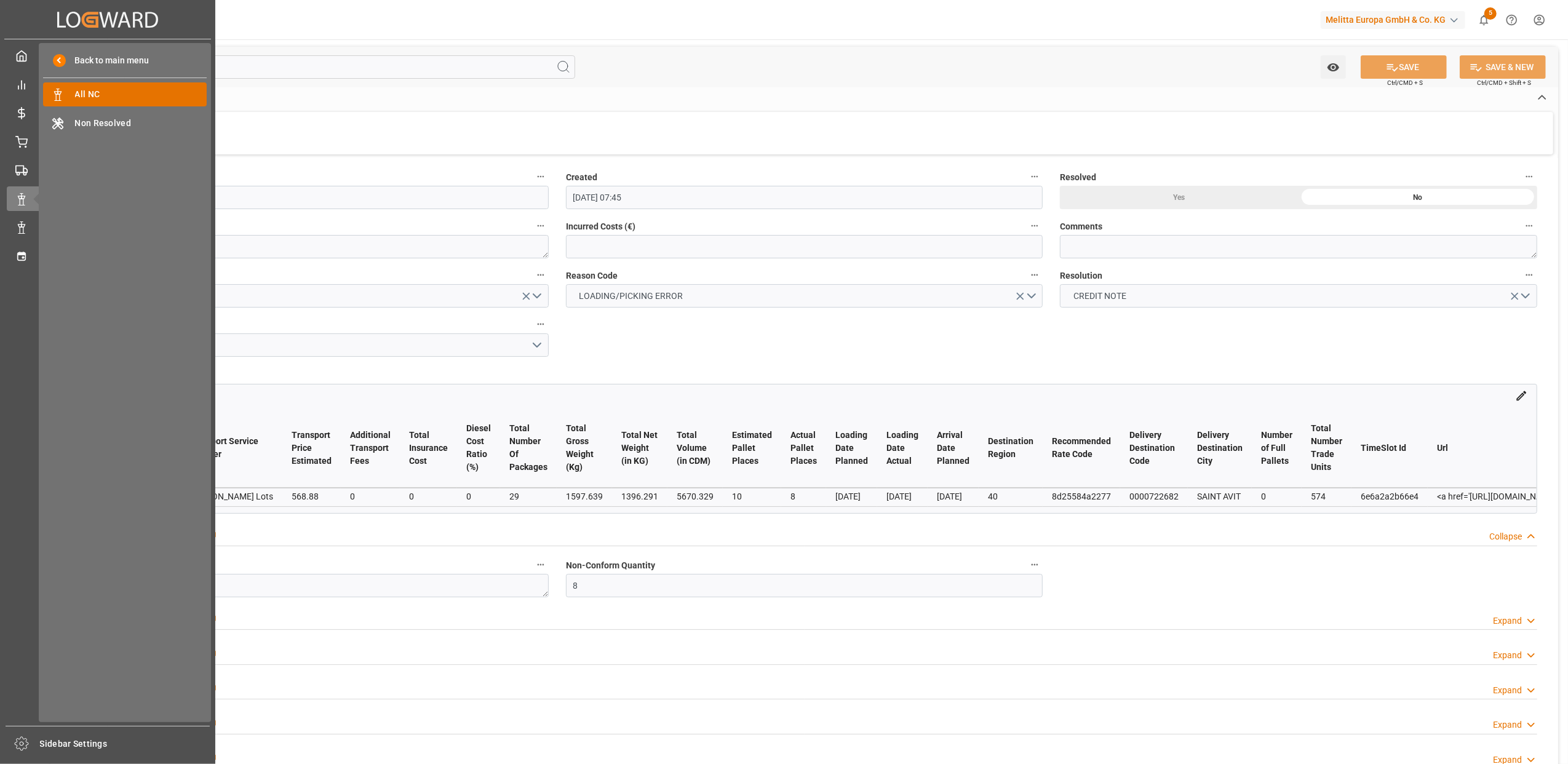
click at [101, 87] on div "All NC All NC" at bounding box center [124, 94] width 164 height 24
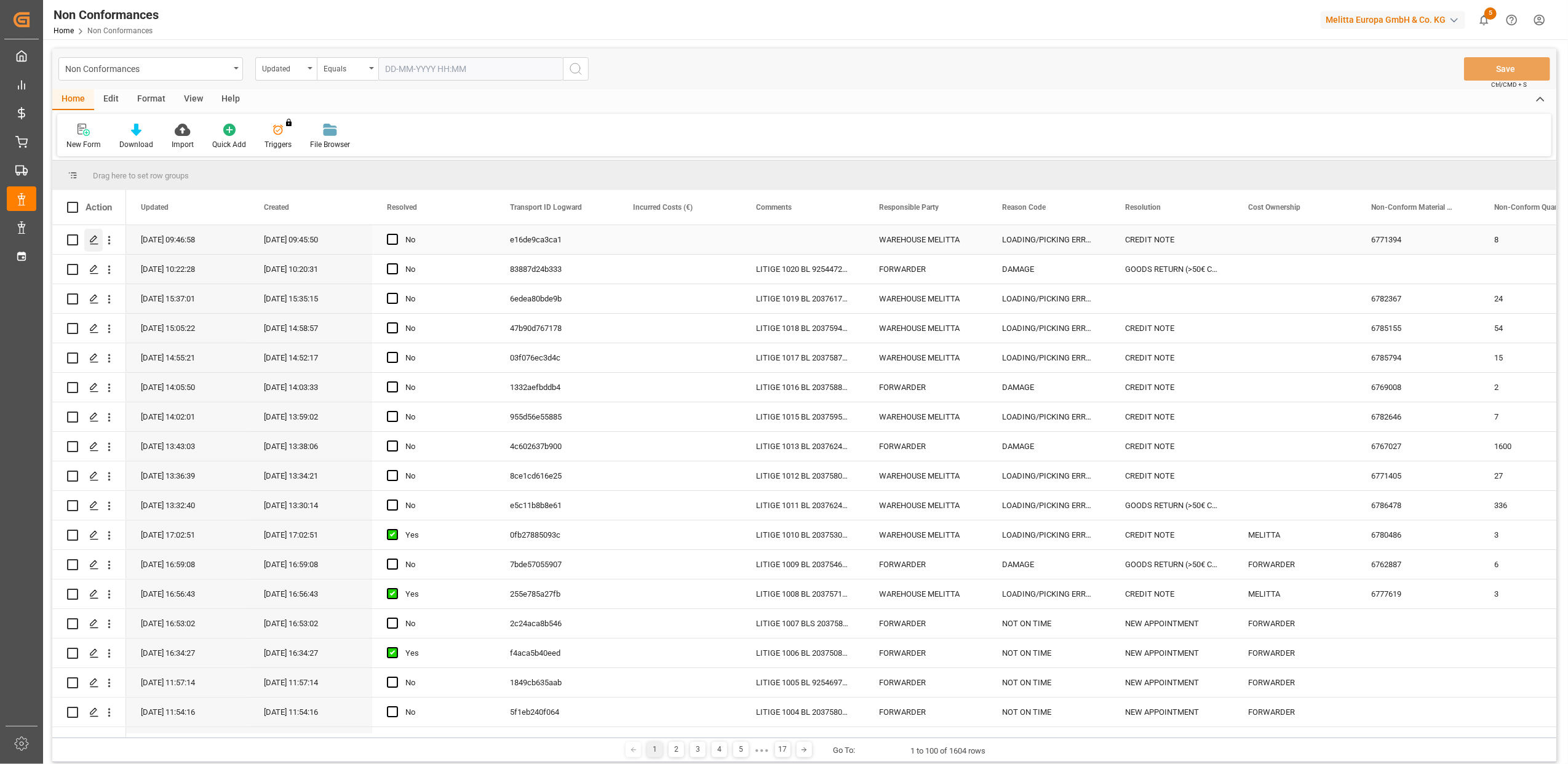
click at [92, 238] on polygon "Press SPACE to select this row." at bounding box center [93, 239] width 7 height 7
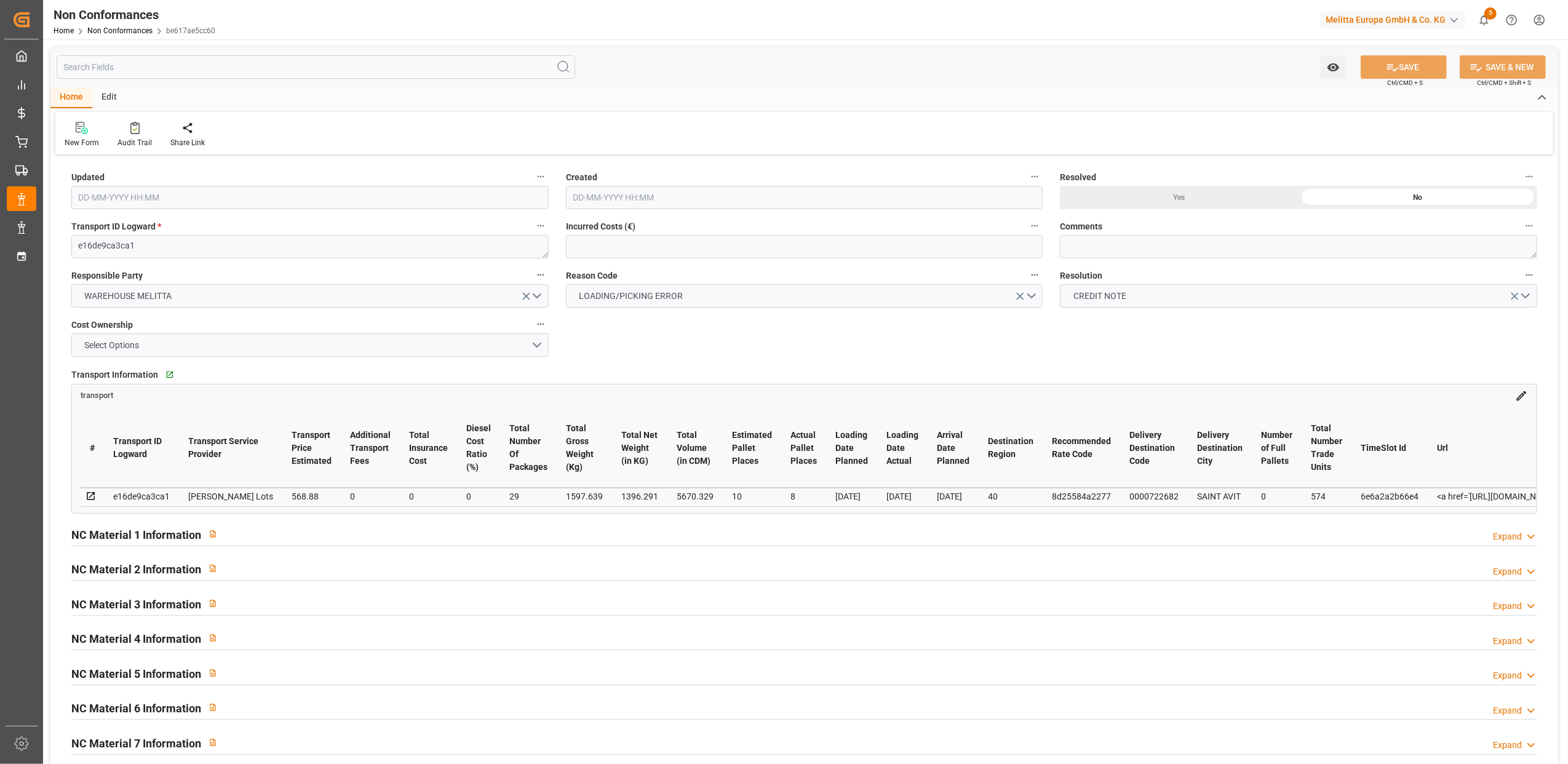
type input "[DATE] 07:46"
type input "[DATE] 07:45"
click at [1071, 248] on textarea at bounding box center [1298, 247] width 478 height 23
type textarea "LITIGE 1021 BL 20376514 Manque 1 Colis de filtres (6771394)"
click at [1411, 73] on button "SAVE" at bounding box center [1404, 66] width 86 height 23
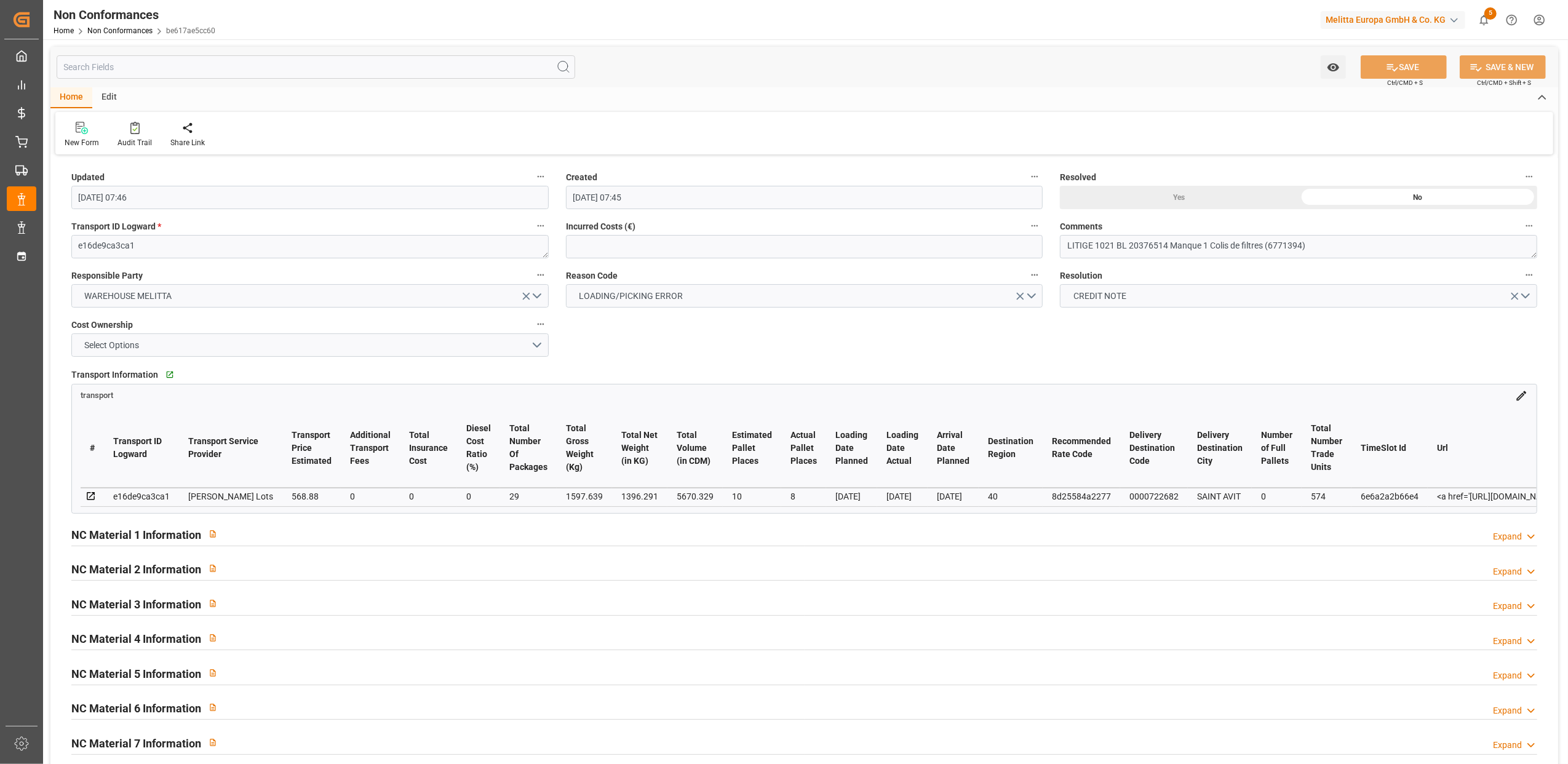
type input "[DATE] 07:48"
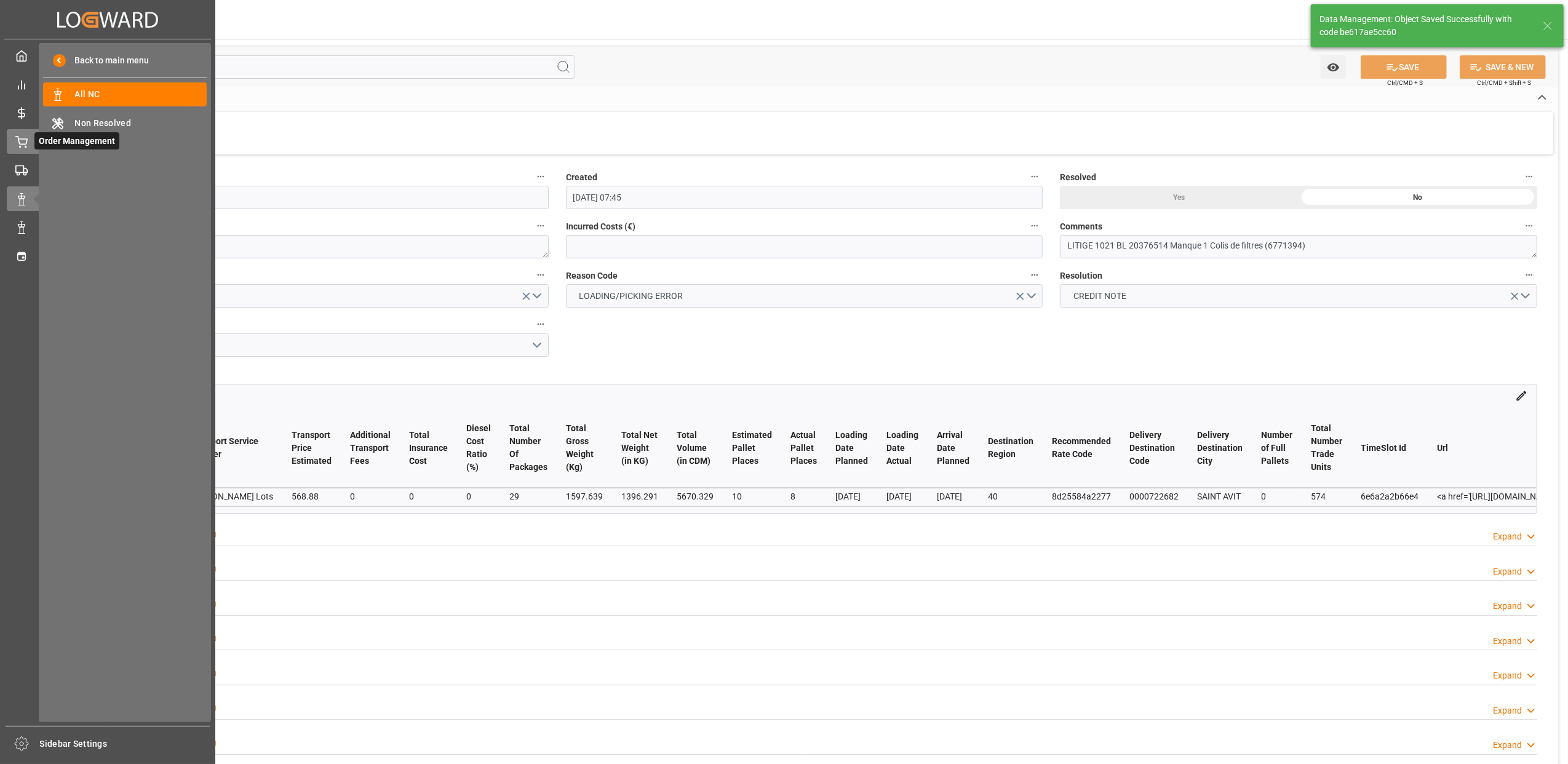
click at [15, 136] on icon at bounding box center [21, 142] width 12 height 12
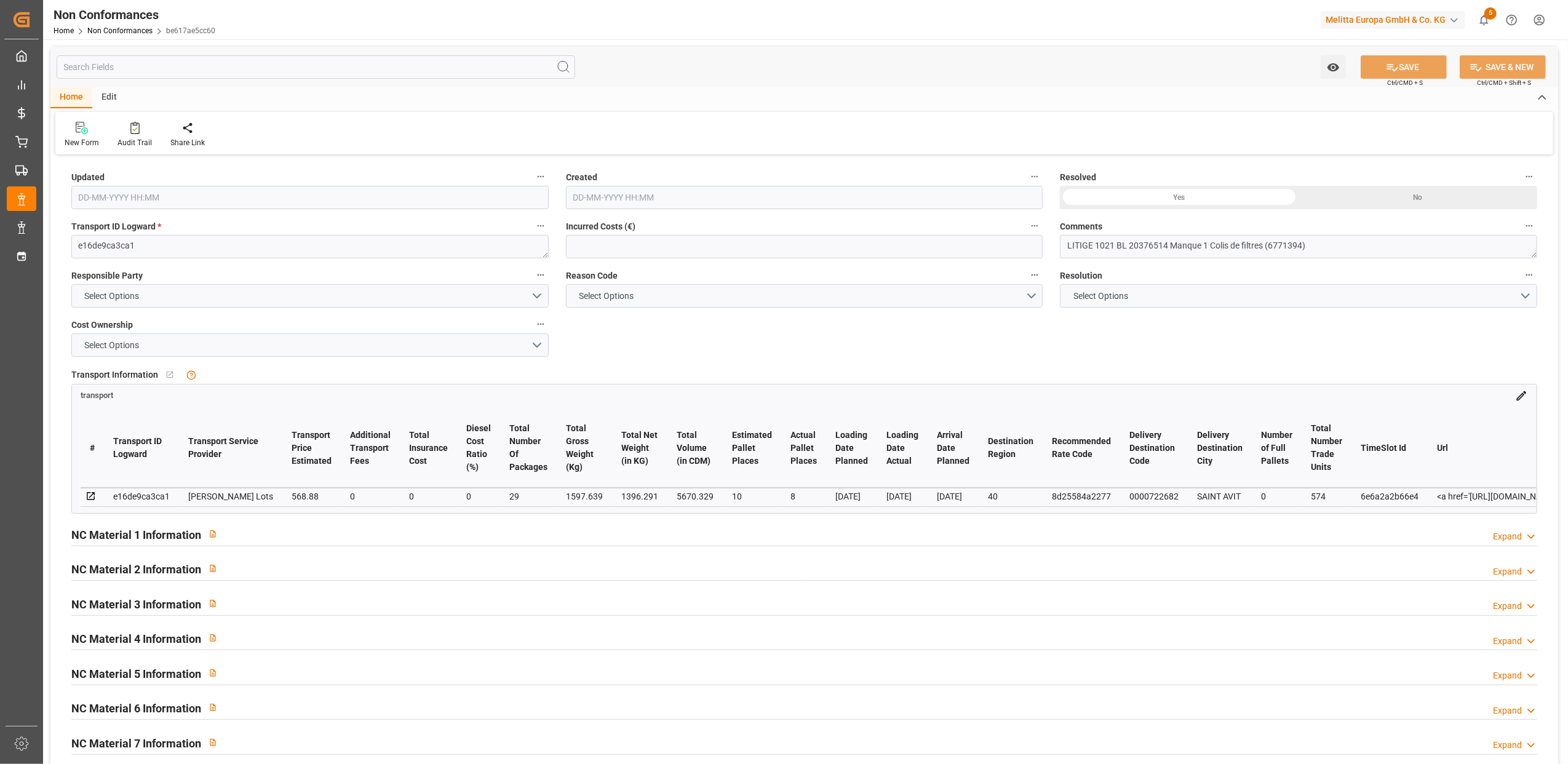
type input "[DATE] 07:48"
type input "[DATE] 07:45"
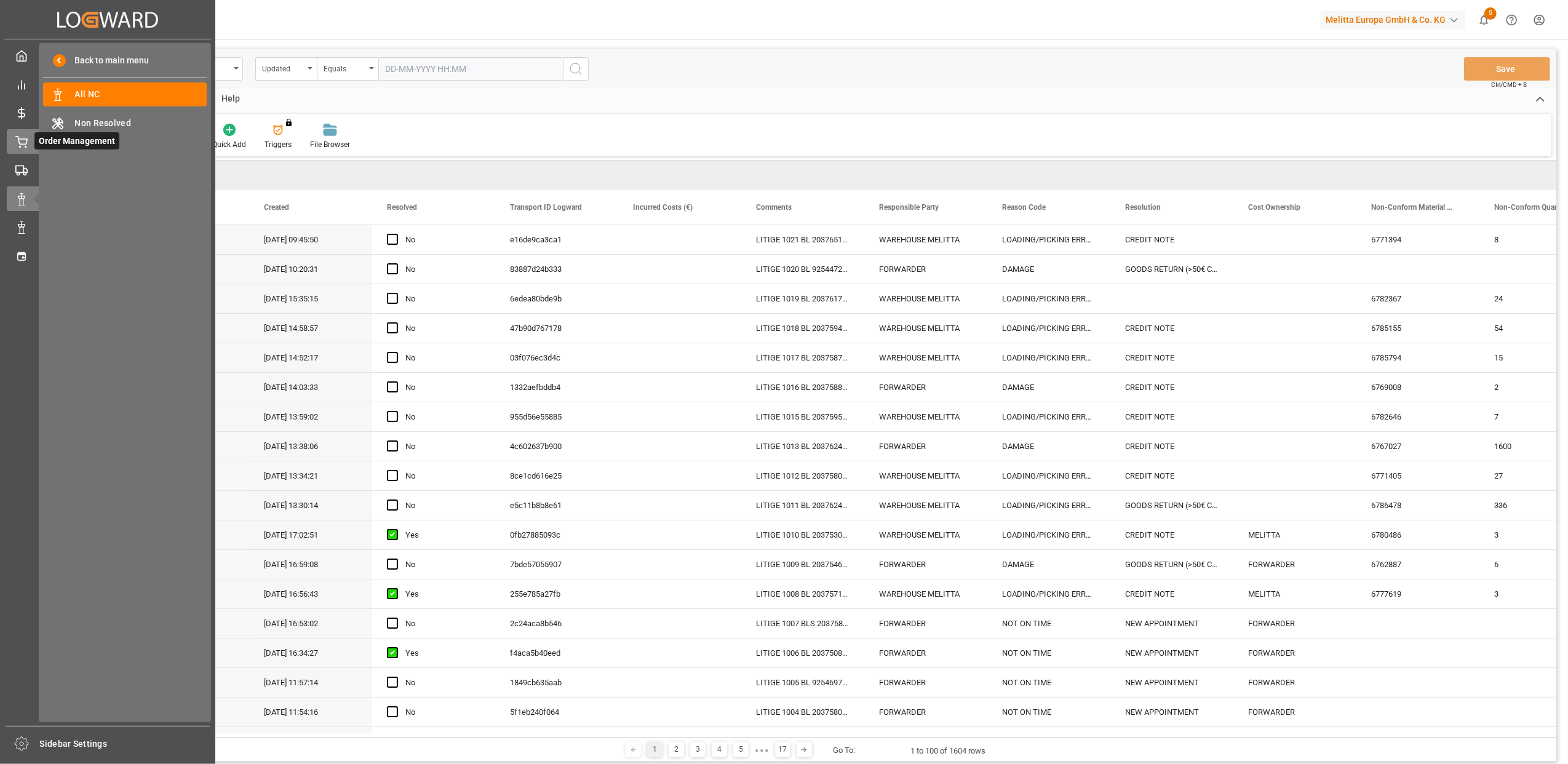
click at [28, 134] on div "Order Management Order Management" at bounding box center [107, 141] width 202 height 24
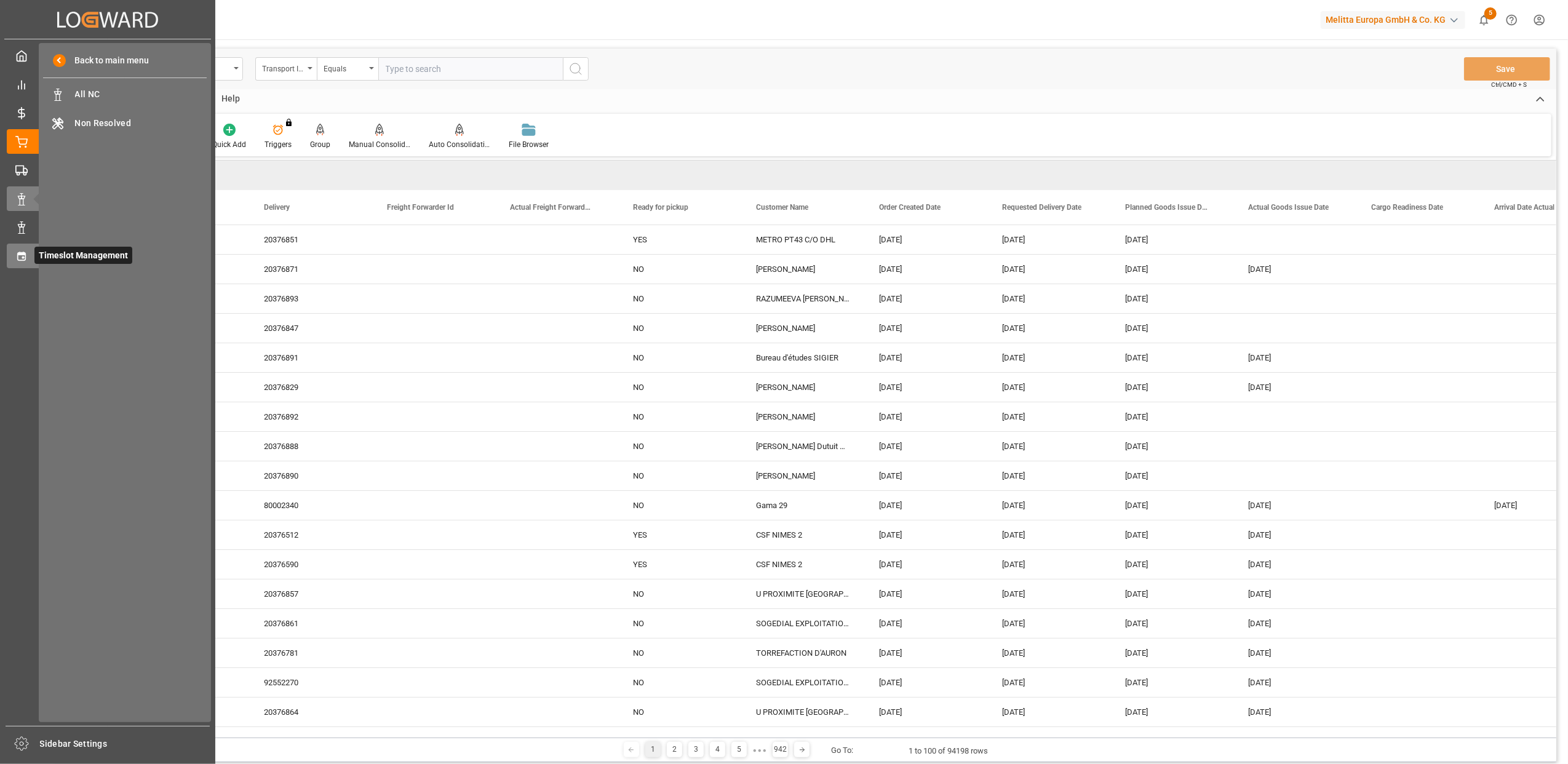
click at [32, 257] on div "Timeslot Management Timeslot Management" at bounding box center [107, 256] width 202 height 24
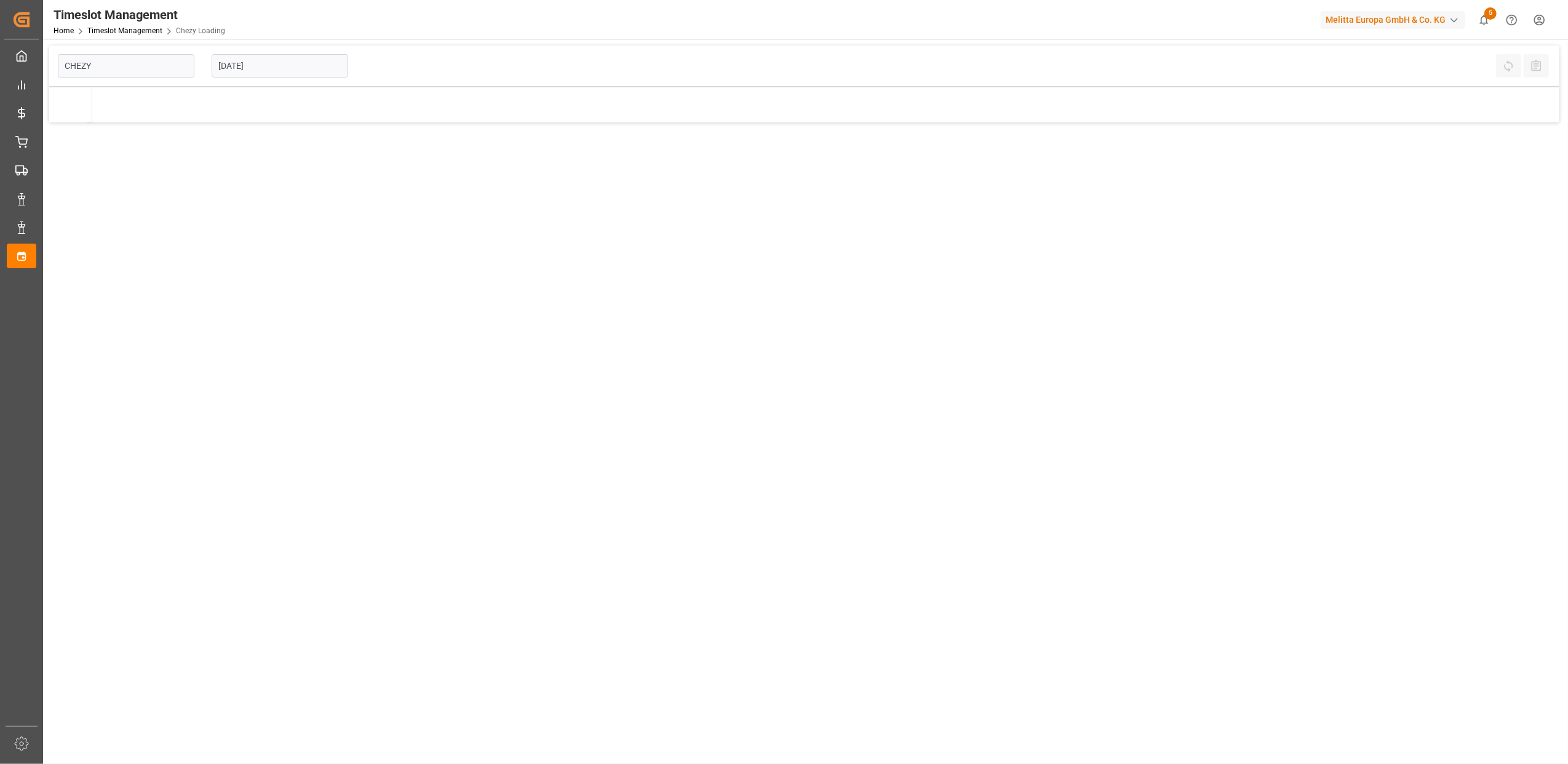
type input "Chezy Loading"
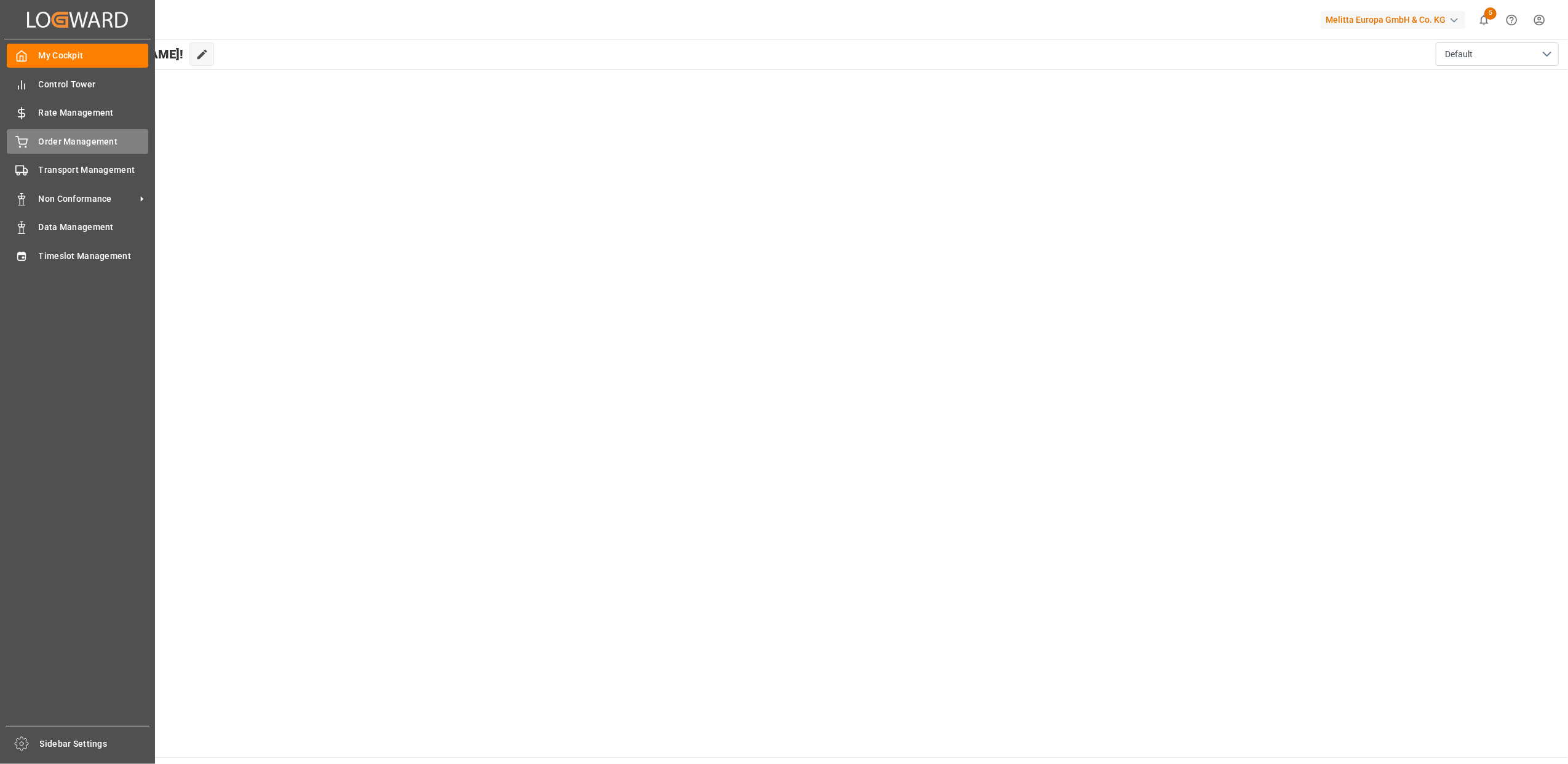
click at [30, 148] on div "Order Management Order Management" at bounding box center [77, 141] width 141 height 24
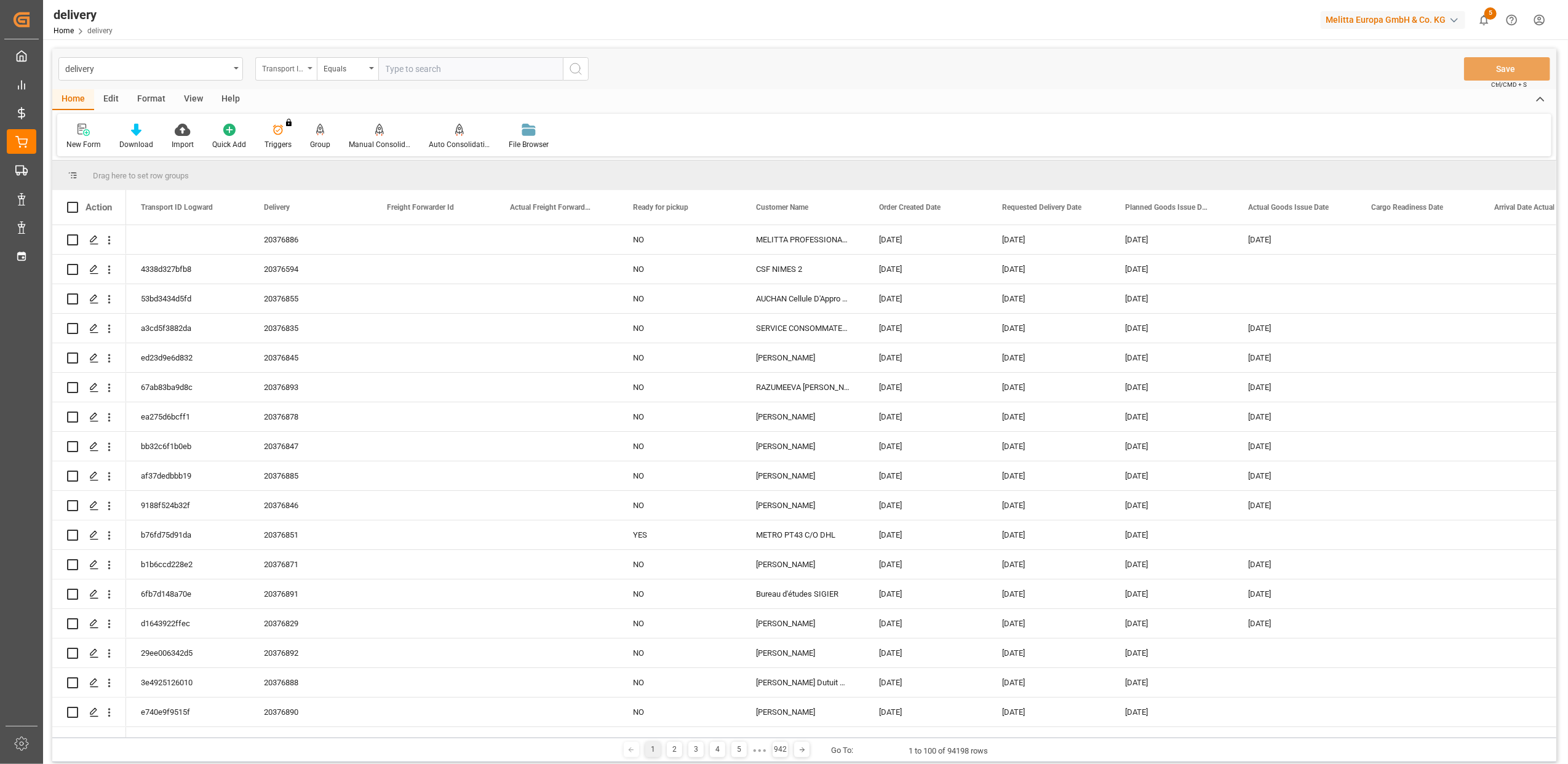
click at [310, 69] on div "Transport ID Logward" at bounding box center [286, 68] width 62 height 23
click at [306, 149] on div "Delivery" at bounding box center [348, 151] width 183 height 26
click at [394, 67] on input "text" at bounding box center [471, 68] width 185 height 23
type input "20376452"
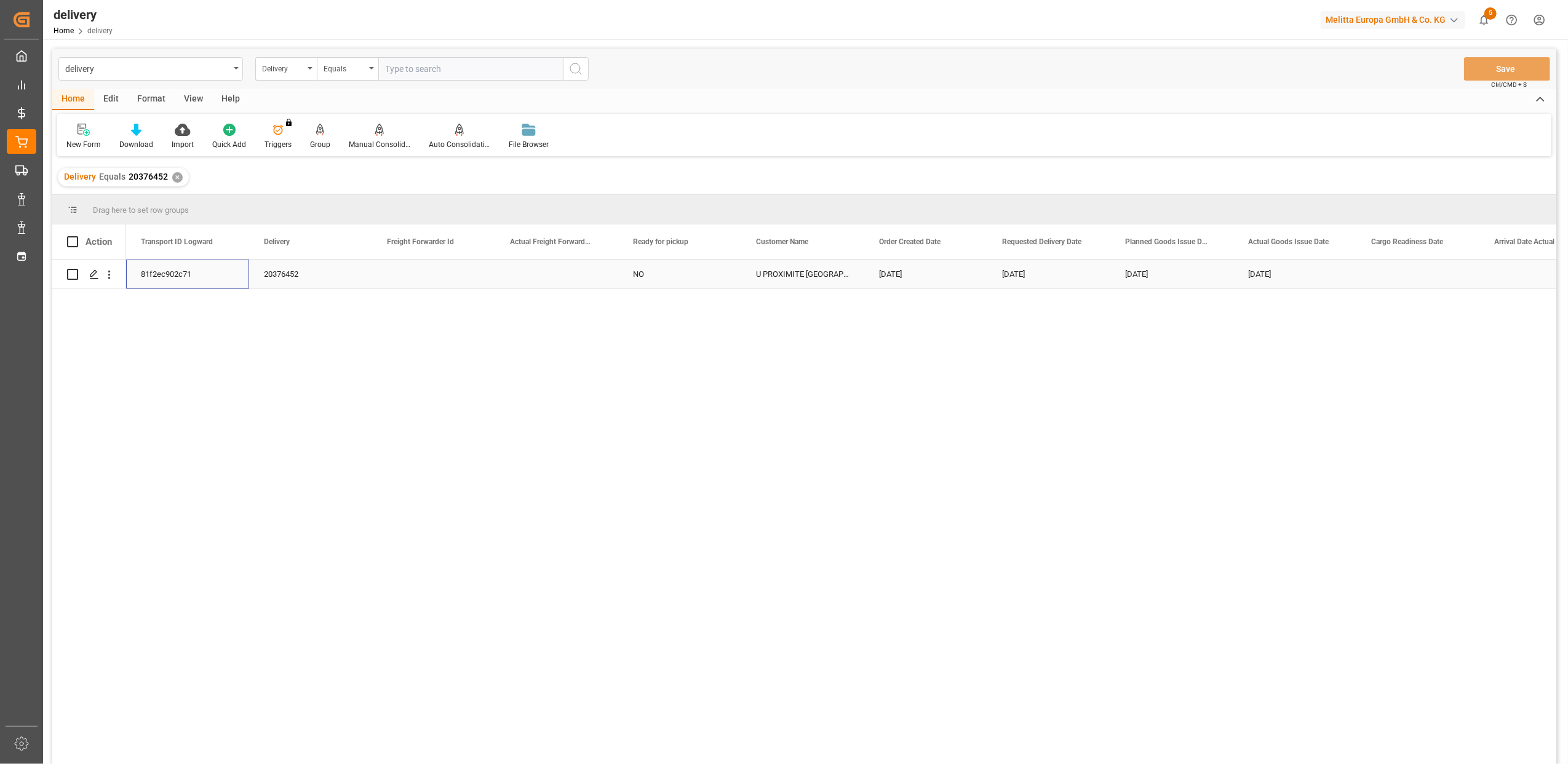
click at [156, 273] on div "81f2ec902c71" at bounding box center [188, 274] width 123 height 29
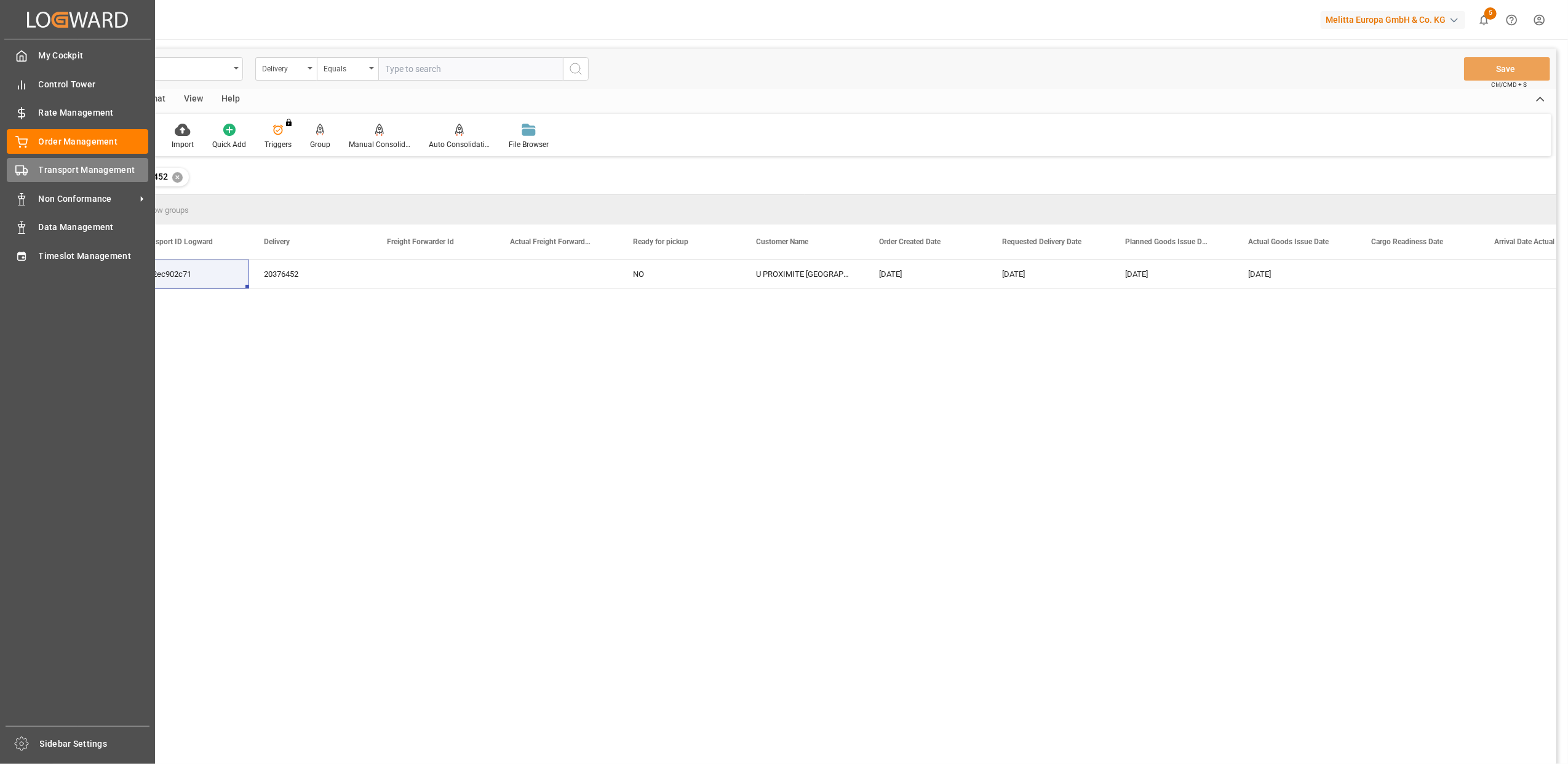
click at [22, 166] on rect at bounding box center [20, 169] width 7 height 7
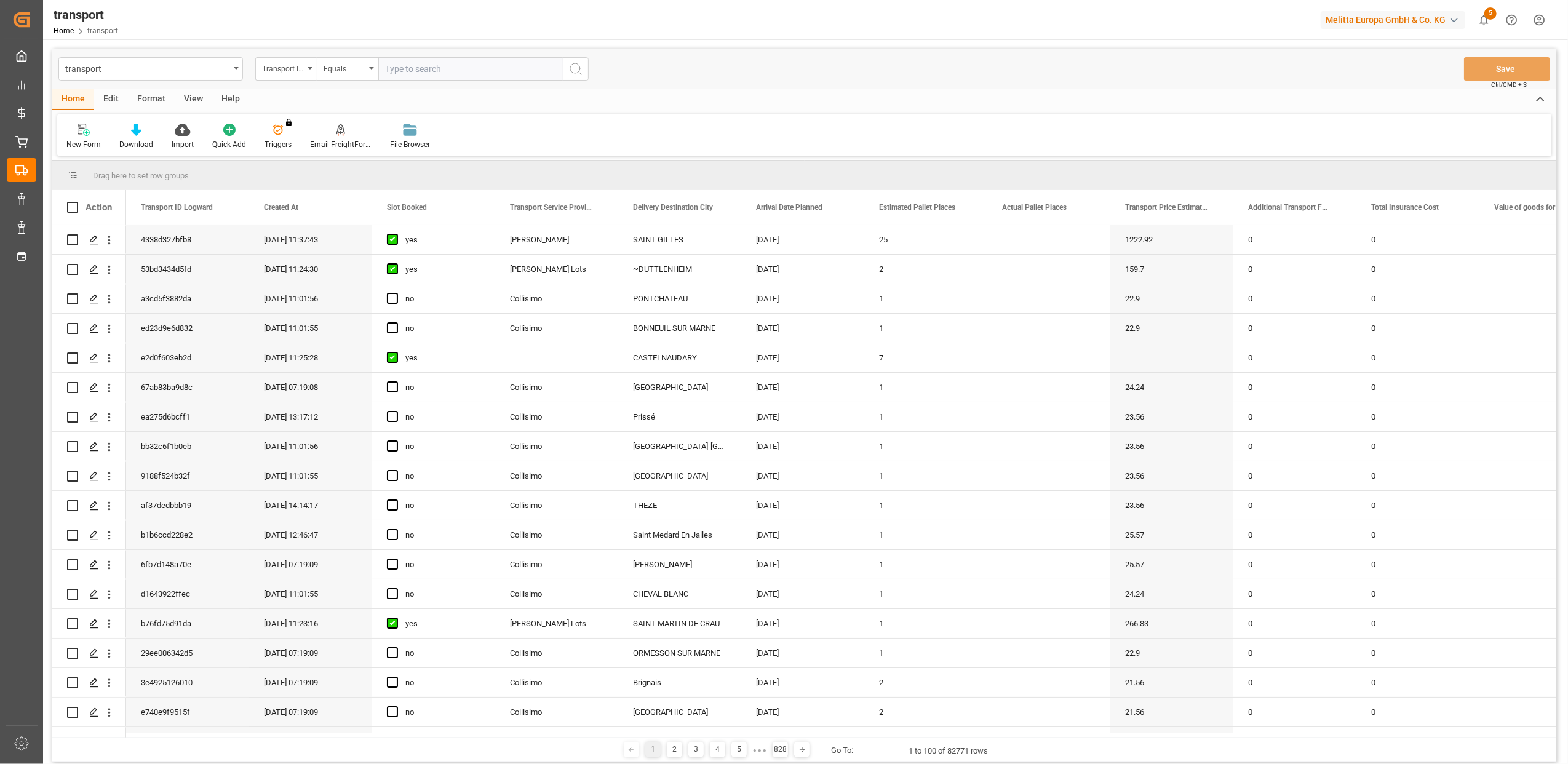
click at [423, 66] on input "text" at bounding box center [471, 68] width 185 height 23
paste input "81f2ec902c71"
type input "81f2ec902c71"
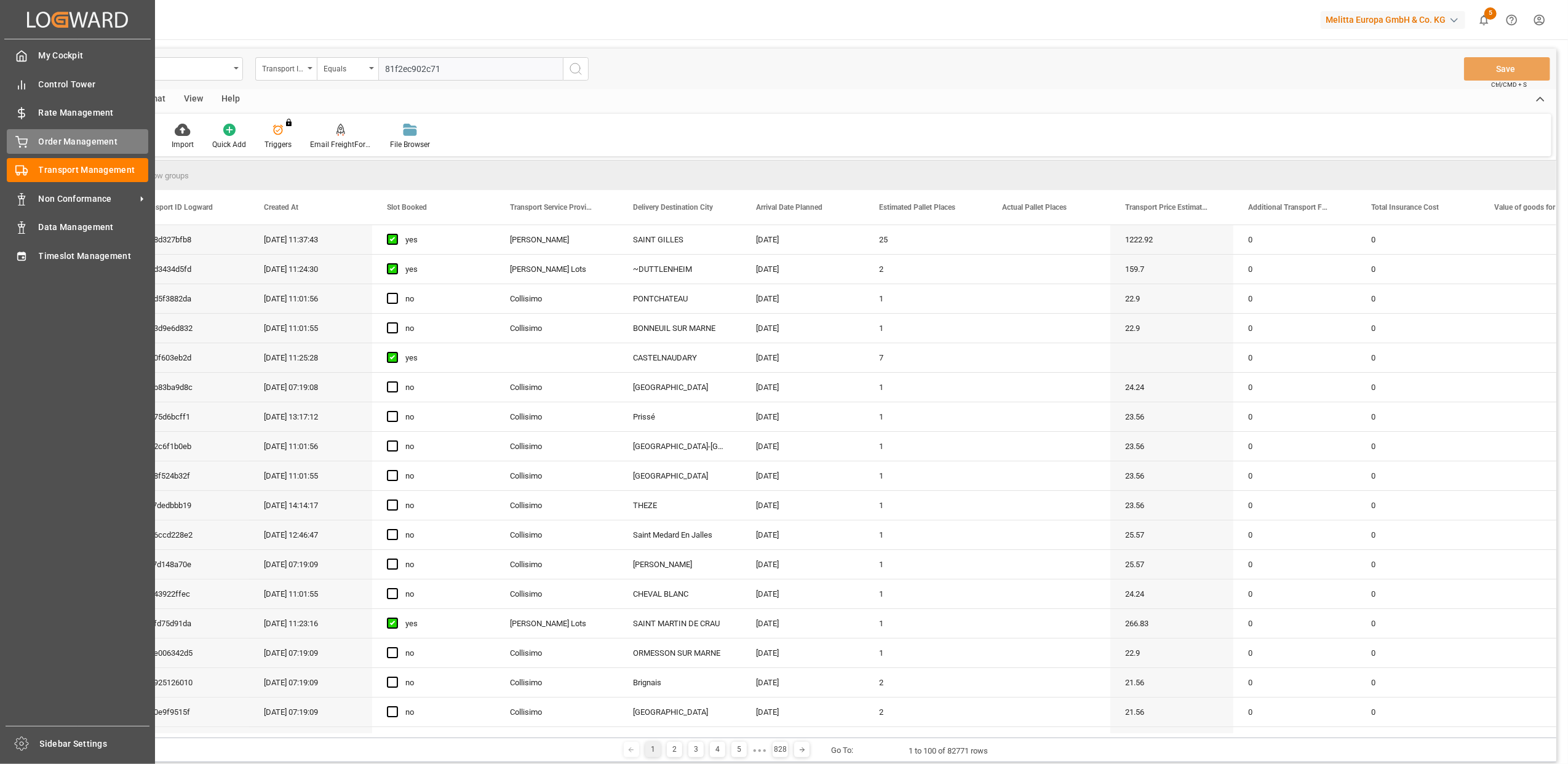
click at [30, 143] on div "Order Management Order Management" at bounding box center [77, 141] width 141 height 24
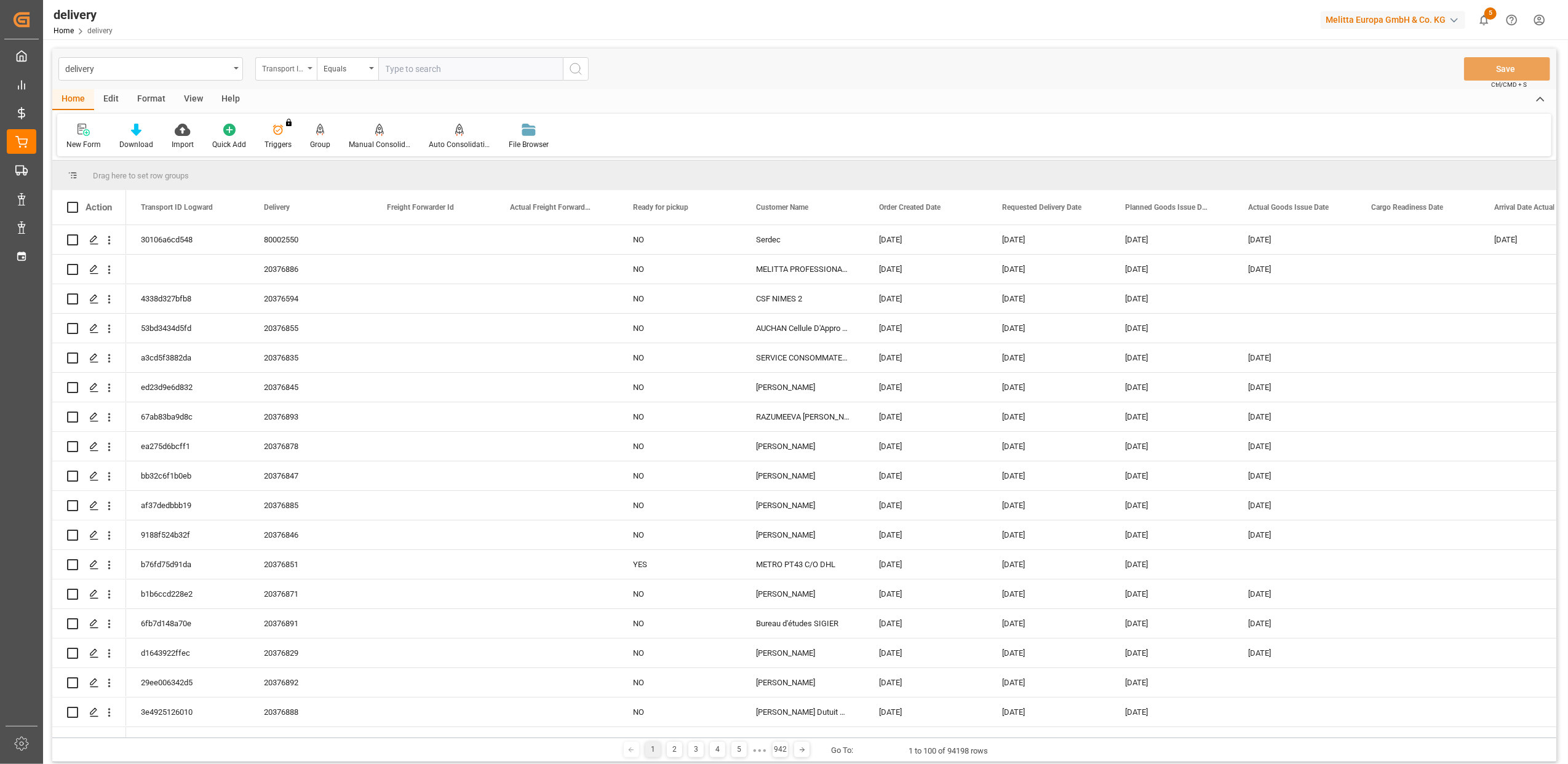
click at [310, 67] on icon "open menu" at bounding box center [309, 68] width 5 height 3
click at [314, 145] on div "Delivery" at bounding box center [348, 151] width 183 height 26
click at [414, 63] on input "text" at bounding box center [471, 68] width 185 height 23
paste input "20376240"
type input "20376240"
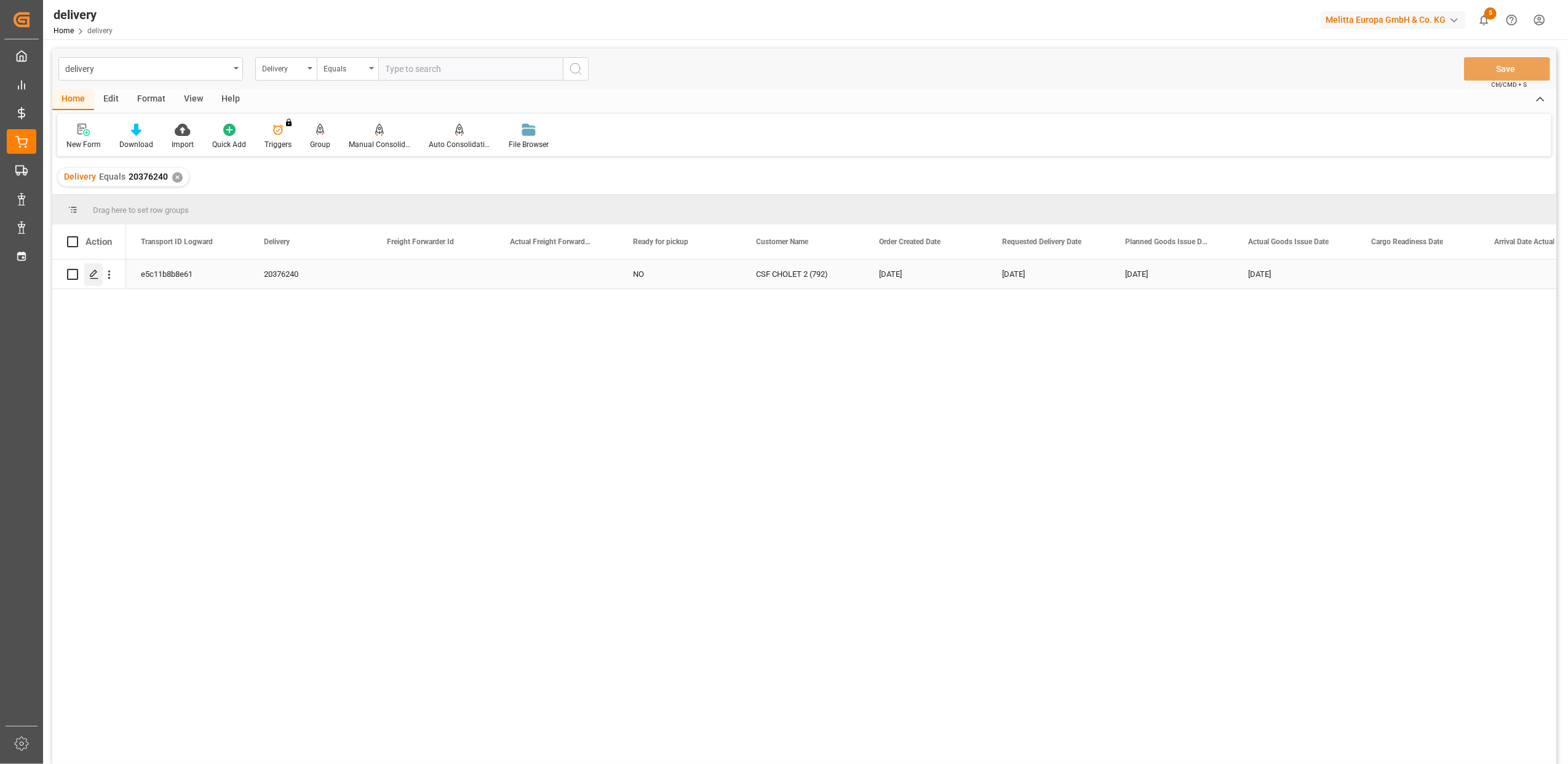
click at [94, 276] on icon "Press SPACE to select this row." at bounding box center [93, 274] width 10 height 10
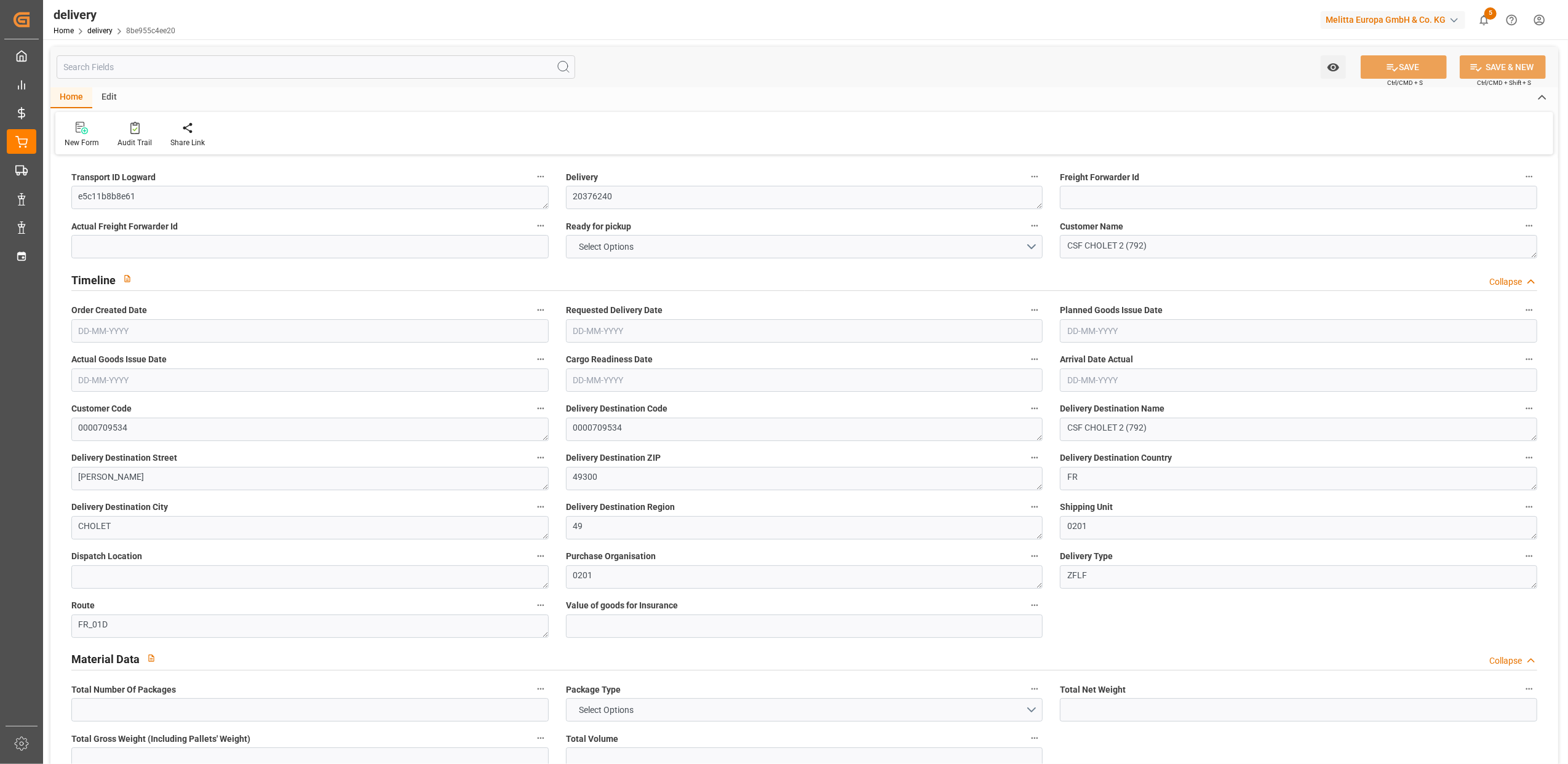
type input "29"
type input "6165.288"
type input "8407.674"
type input "24518.096"
type input "713"
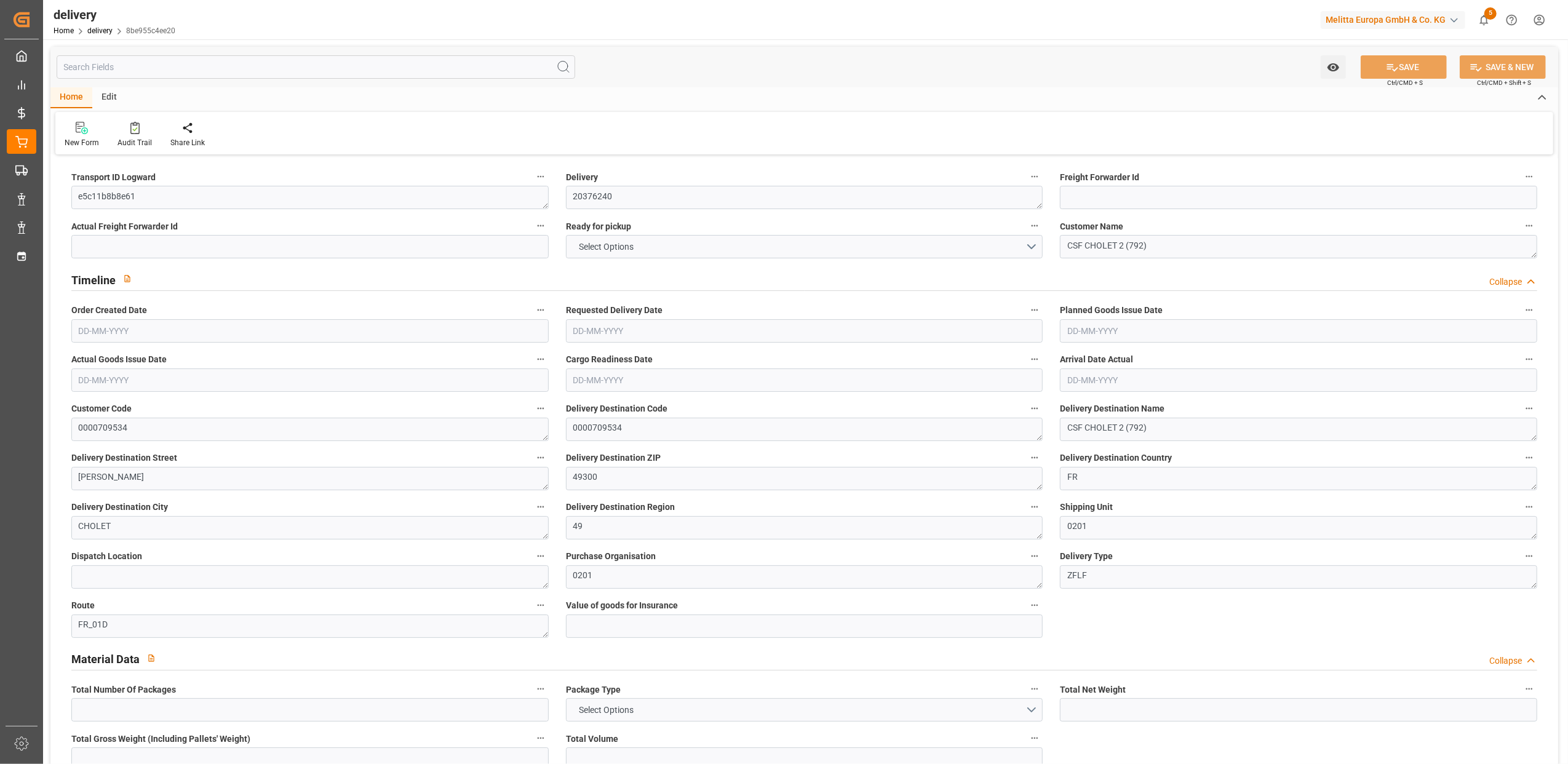
type input "29"
type input "17"
type input "23"
type input "0"
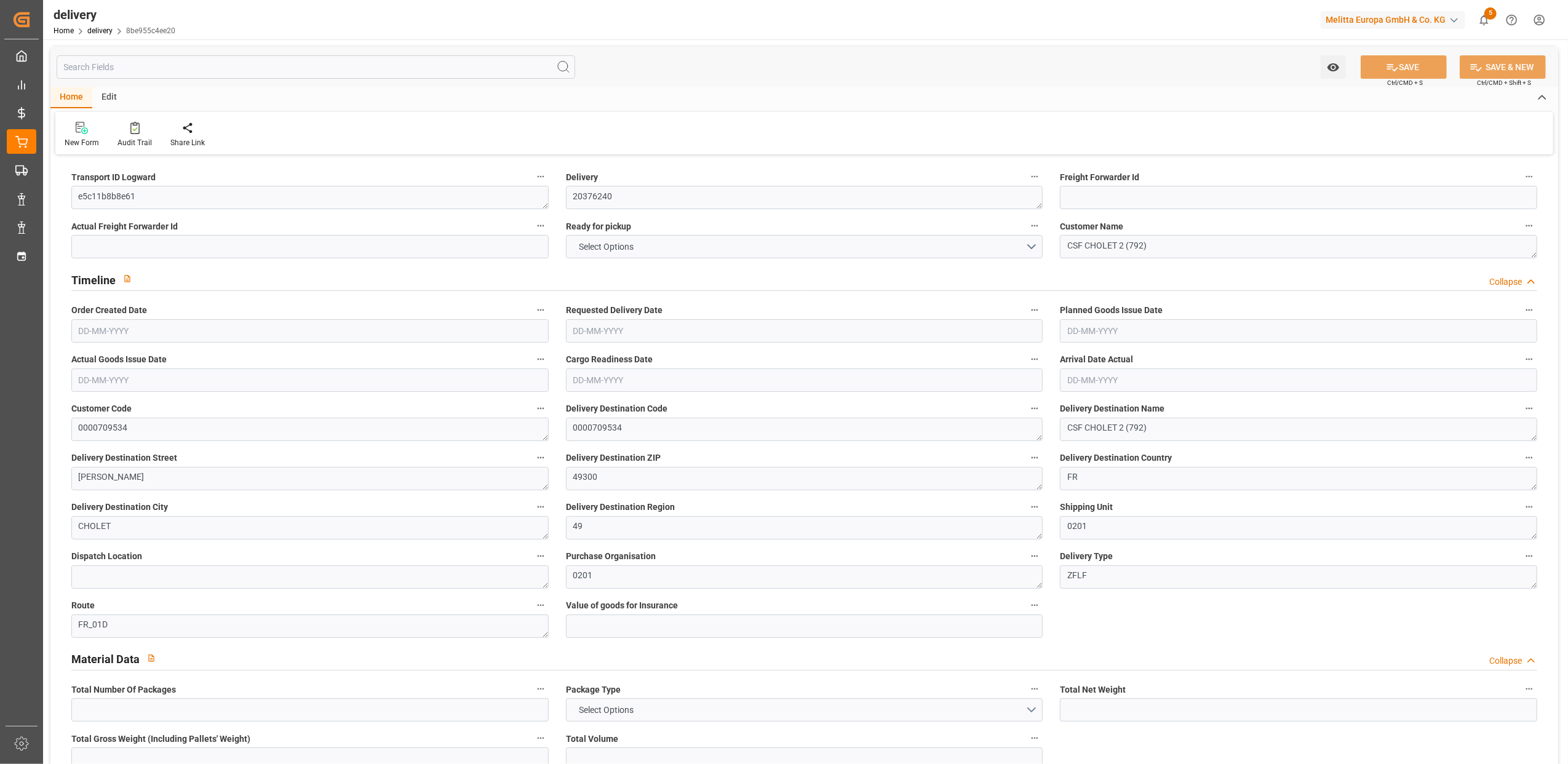
type input "0"
type input "-27.8883"
type input "688.6"
type input "660.7117"
type input "41.65"
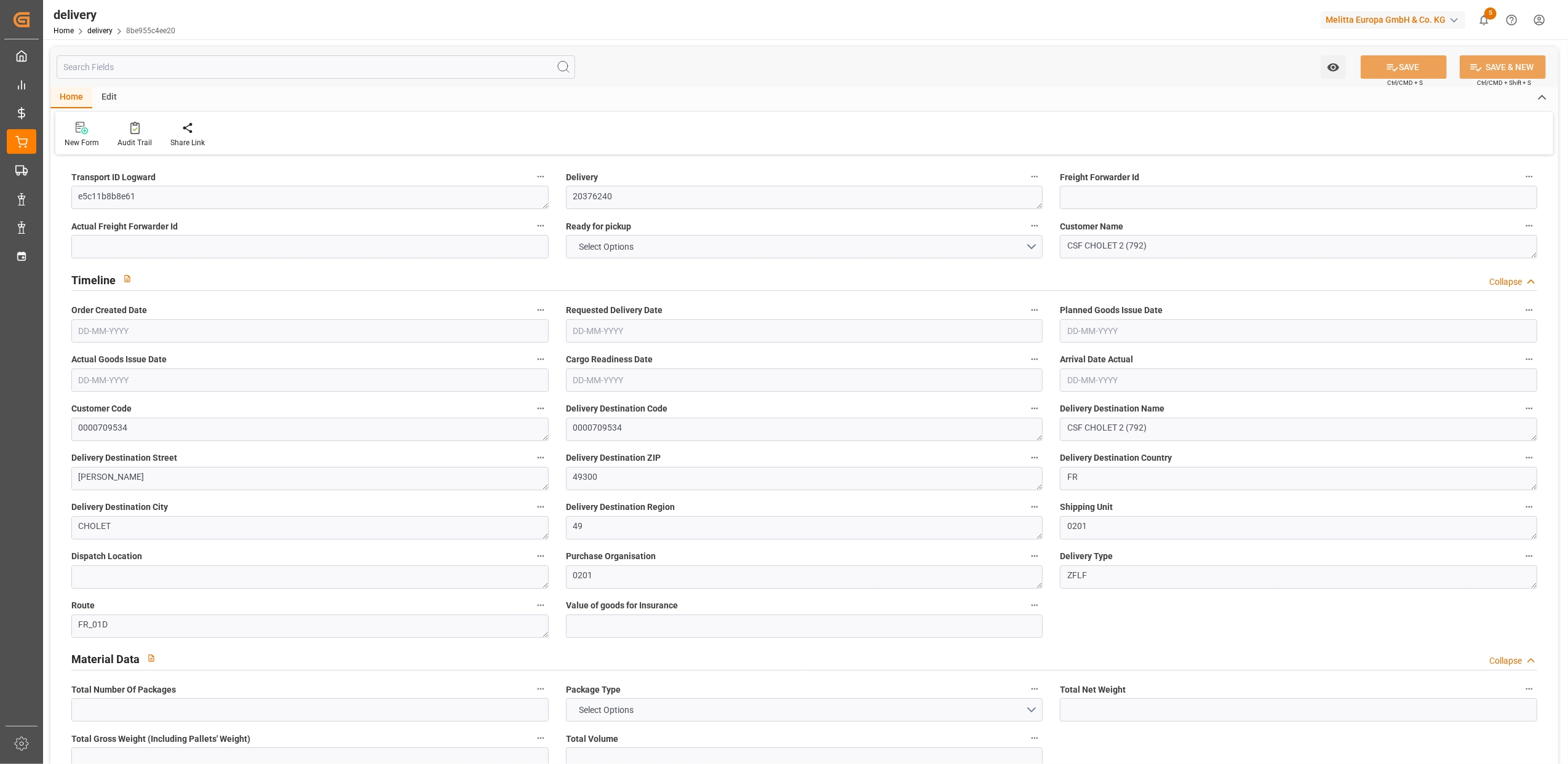
type input "256.68"
type input "1.5"
type input "1.3"
type input "0"
type input "43.5"
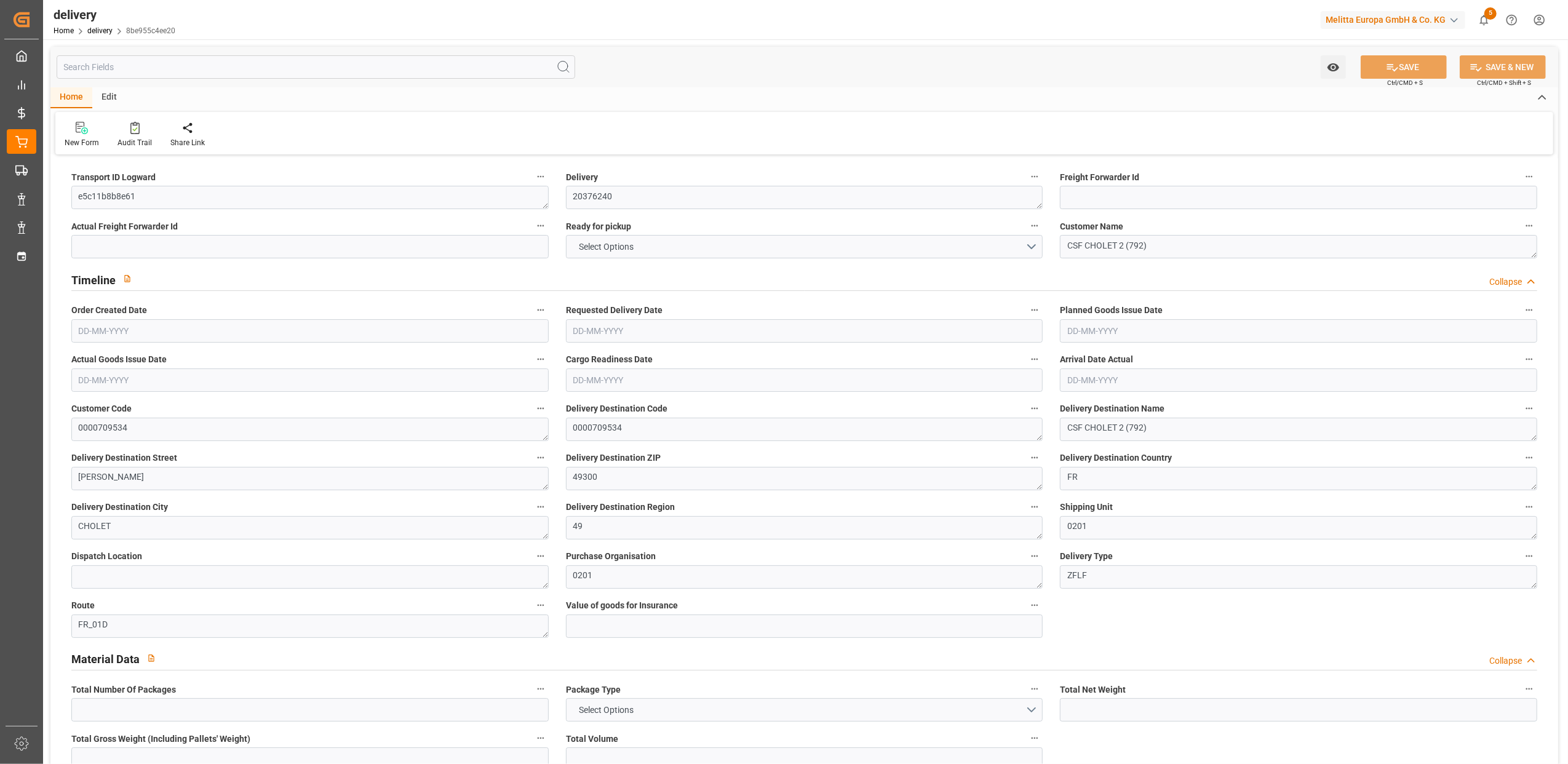
type input "7370.818"
type input "101"
type input "2976.0894"
type input "0.1915"
type input "0"
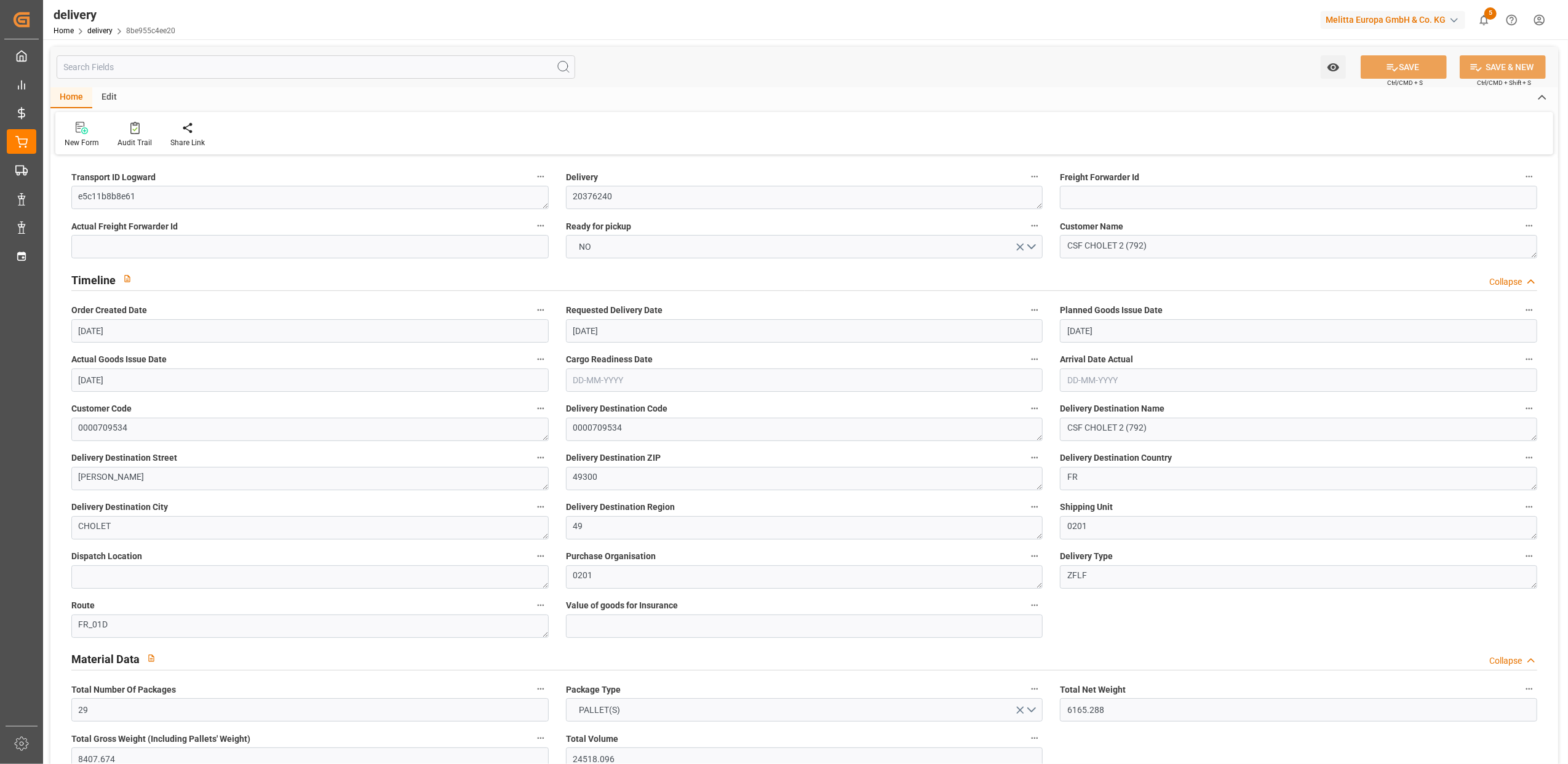
type input "[DATE]"
type input "14-08-2025 11:00"
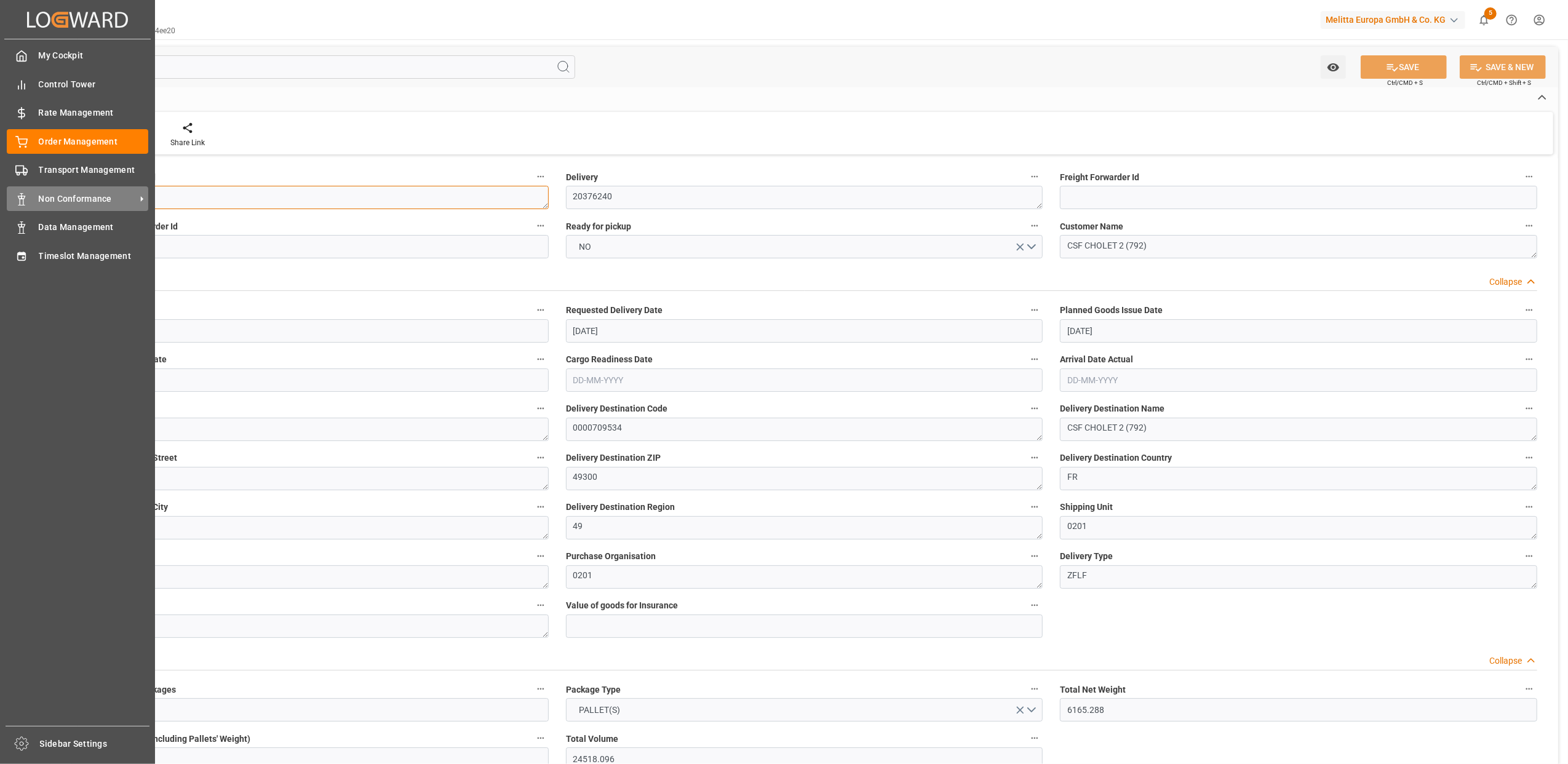
drag, startPoint x: 151, startPoint y: 190, endPoint x: 36, endPoint y: 198, distance: 115.3
click at [36, 198] on div "Created by potrace 1.15, written by Peter Selinger 2001-2017 Created by potrace…" at bounding box center [784, 382] width 1568 height 764
click at [21, 166] on rect at bounding box center [20, 169] width 7 height 7
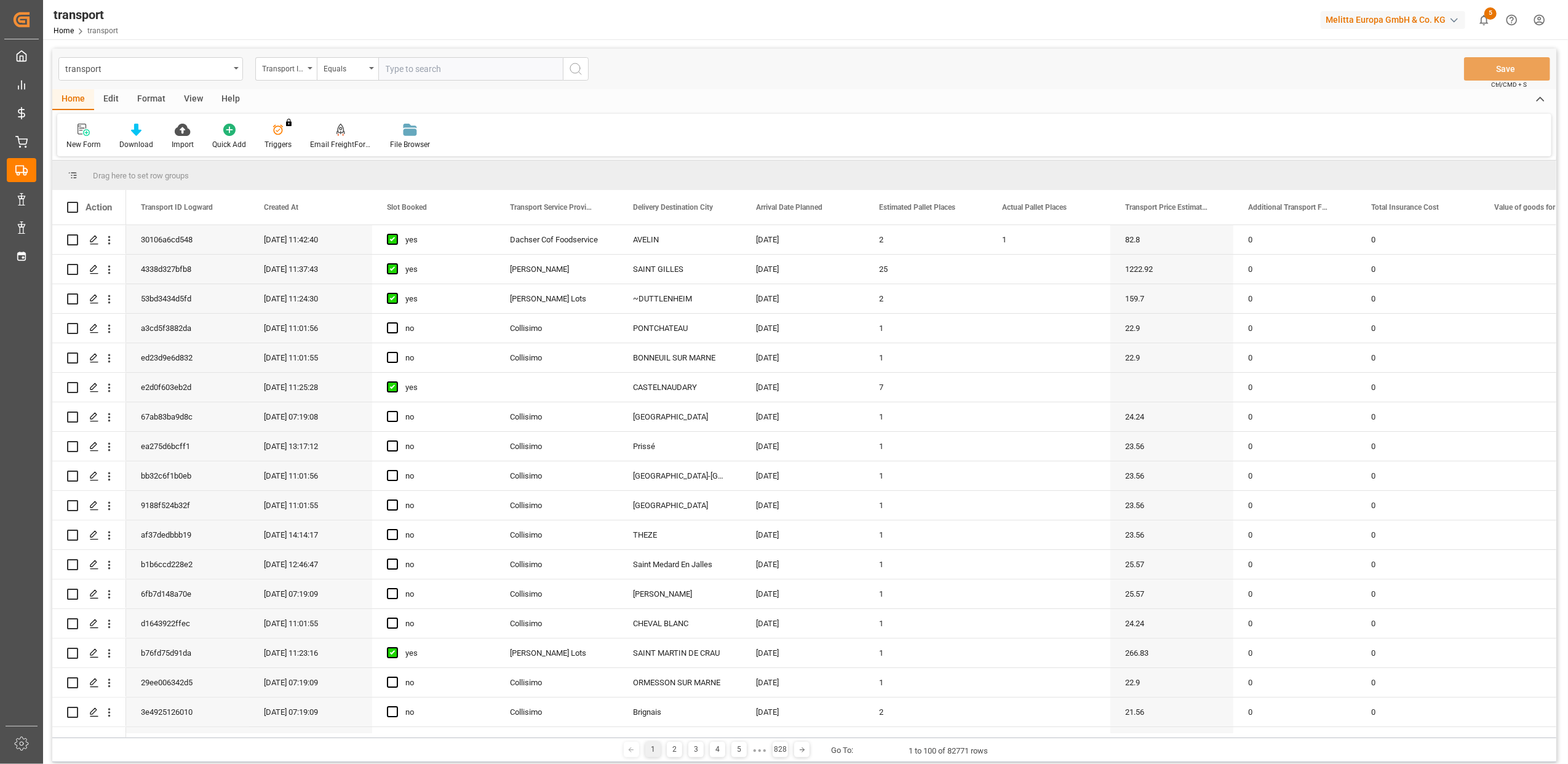
click at [388, 67] on input "text" at bounding box center [471, 68] width 185 height 23
type input "e5c11b8b8e61"
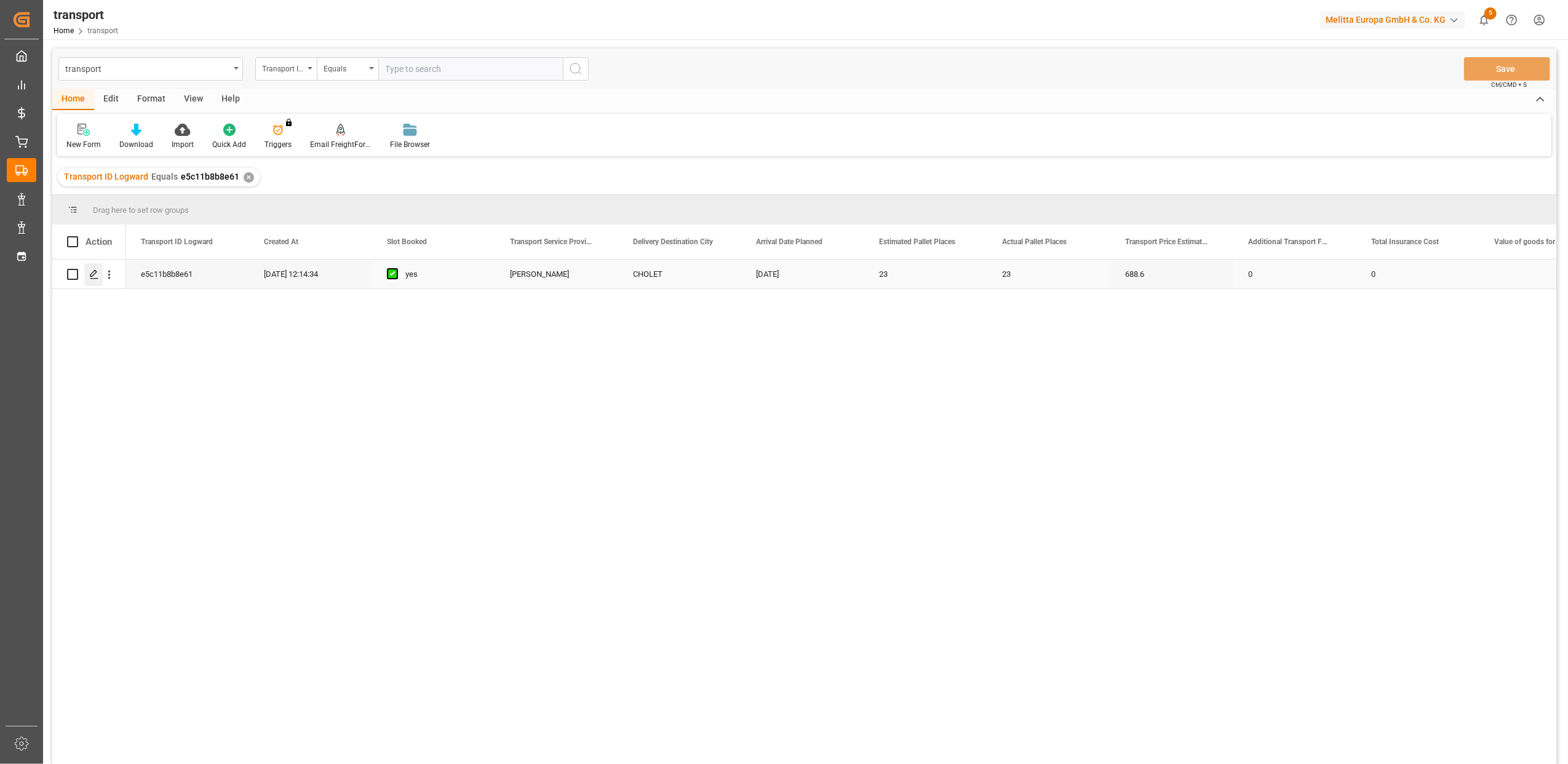
click at [98, 276] on icon "Press SPACE to select this row." at bounding box center [93, 274] width 10 height 10
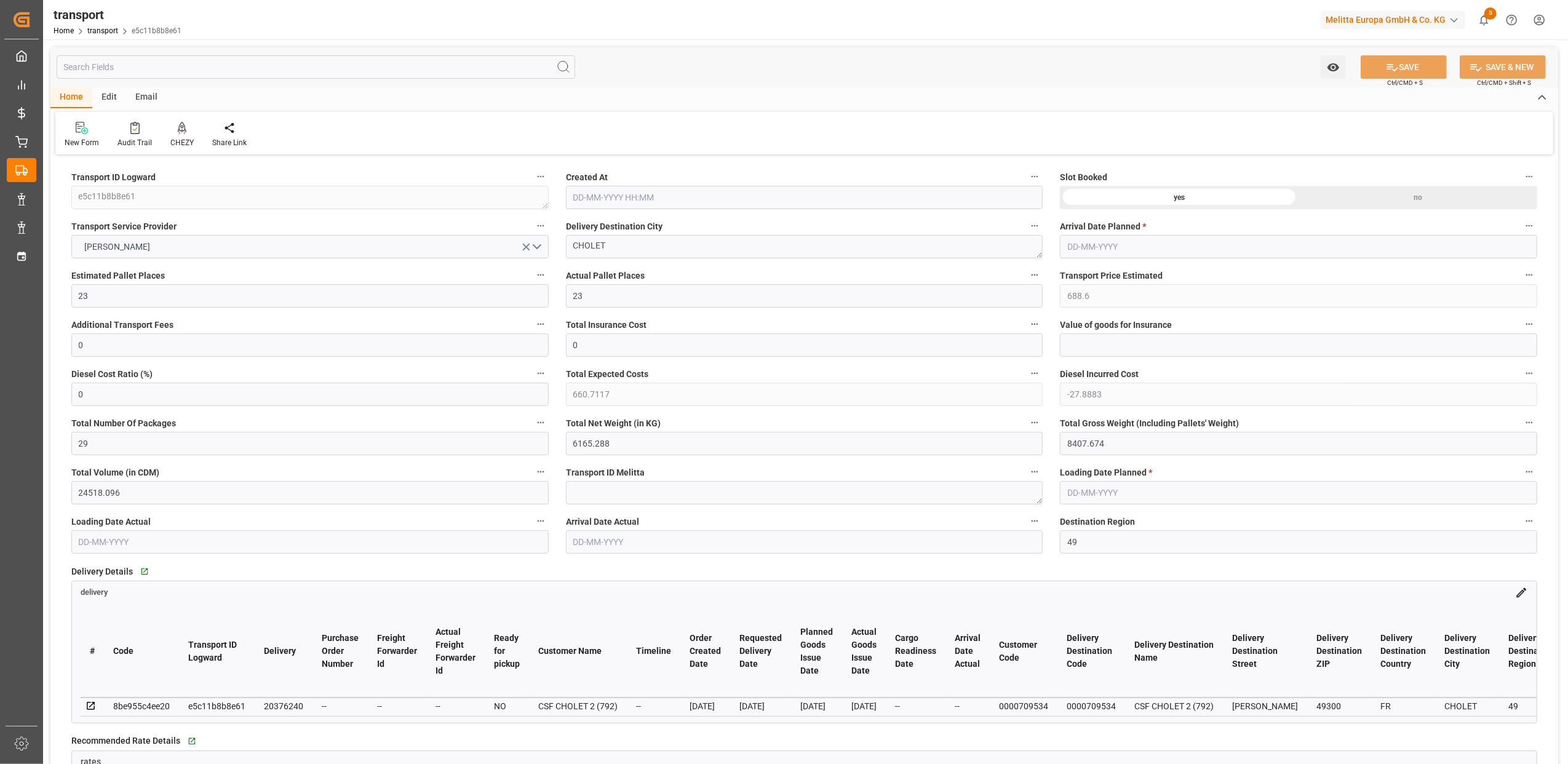
type input "14-08-2025 12:14"
type input "[DATE]"
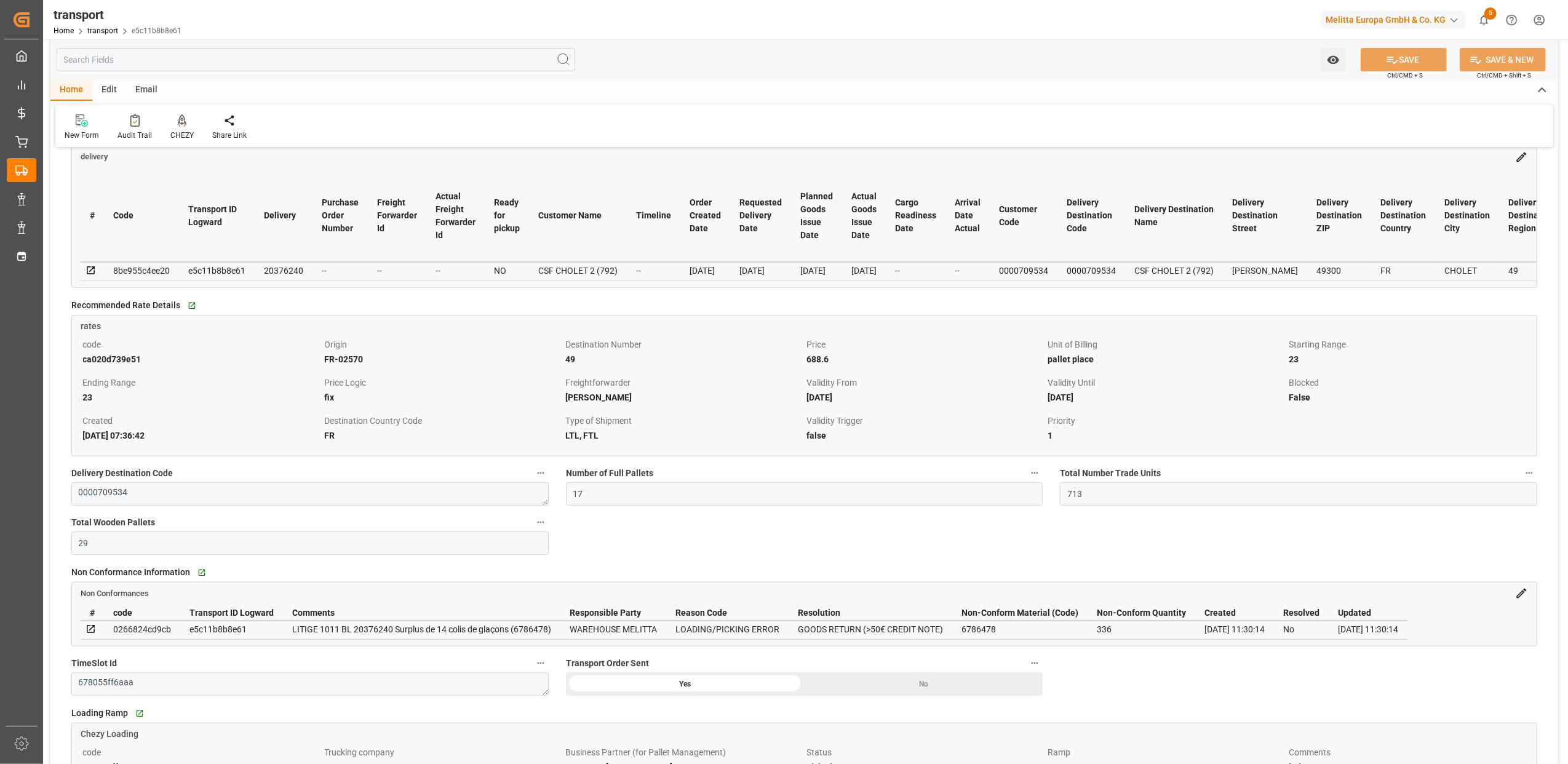
scroll to position [492, 0]
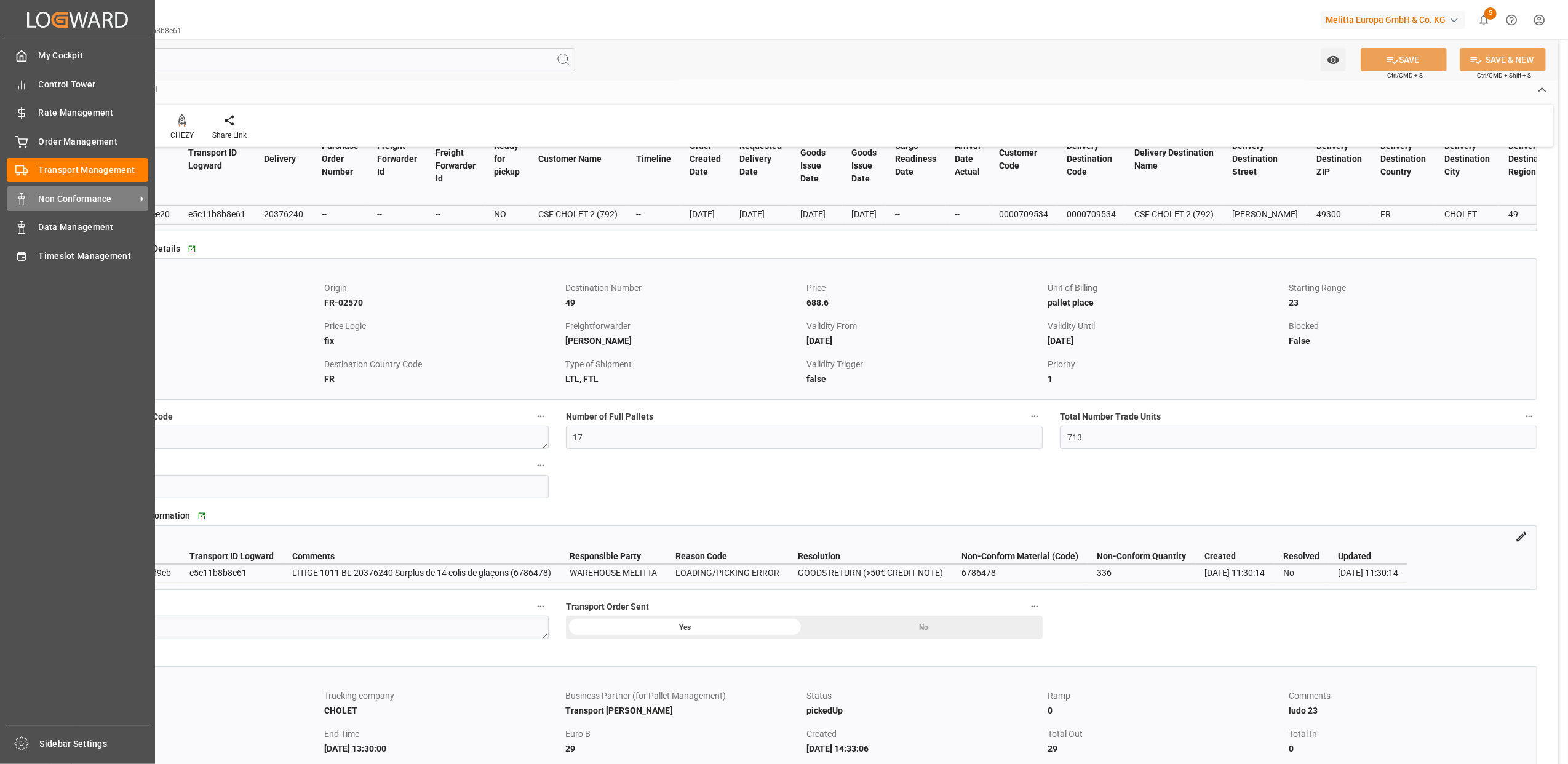
click at [50, 199] on span "Non Conformance" at bounding box center [87, 199] width 97 height 13
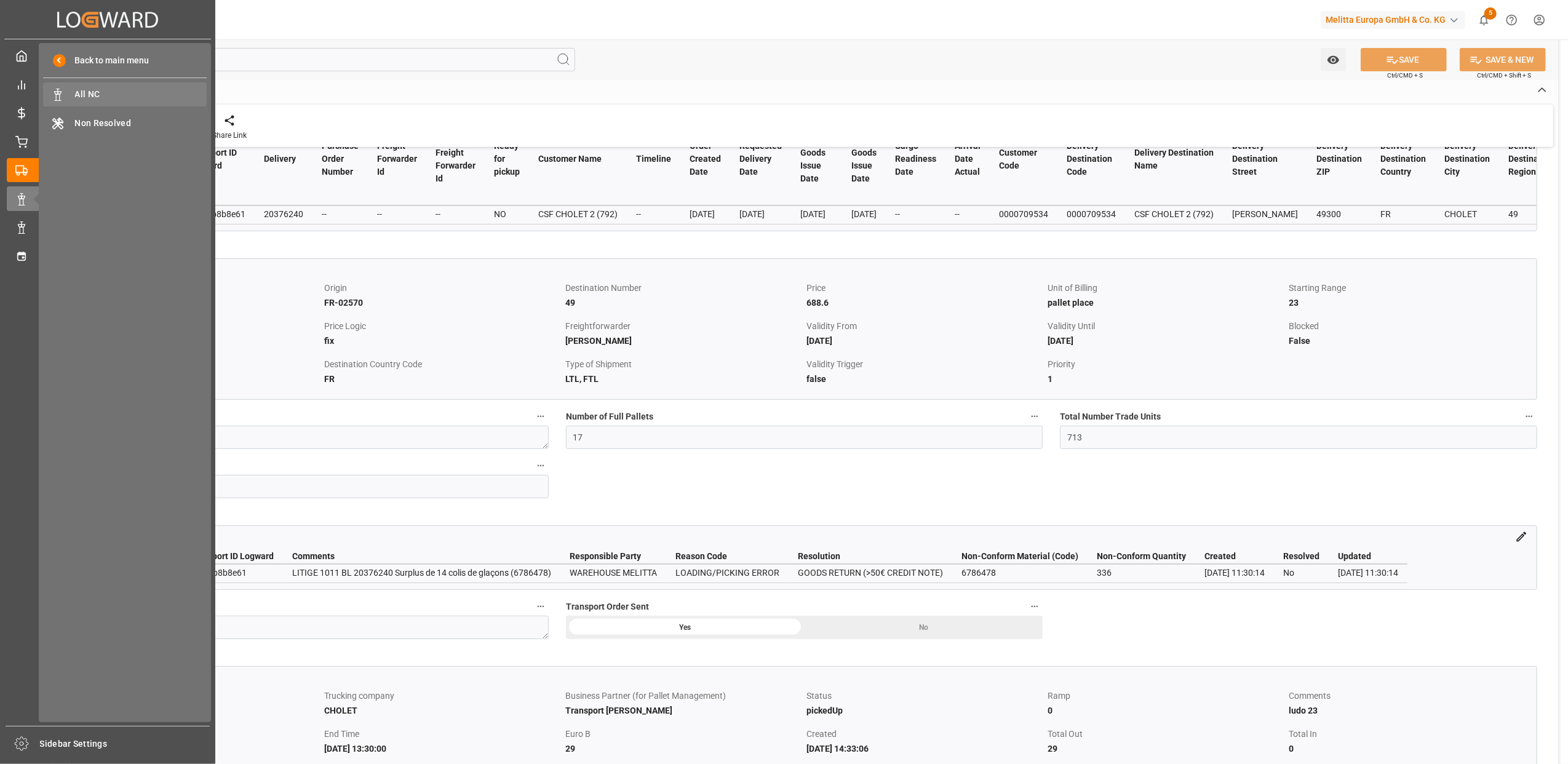
click at [100, 94] on span "All NC" at bounding box center [141, 94] width 133 height 13
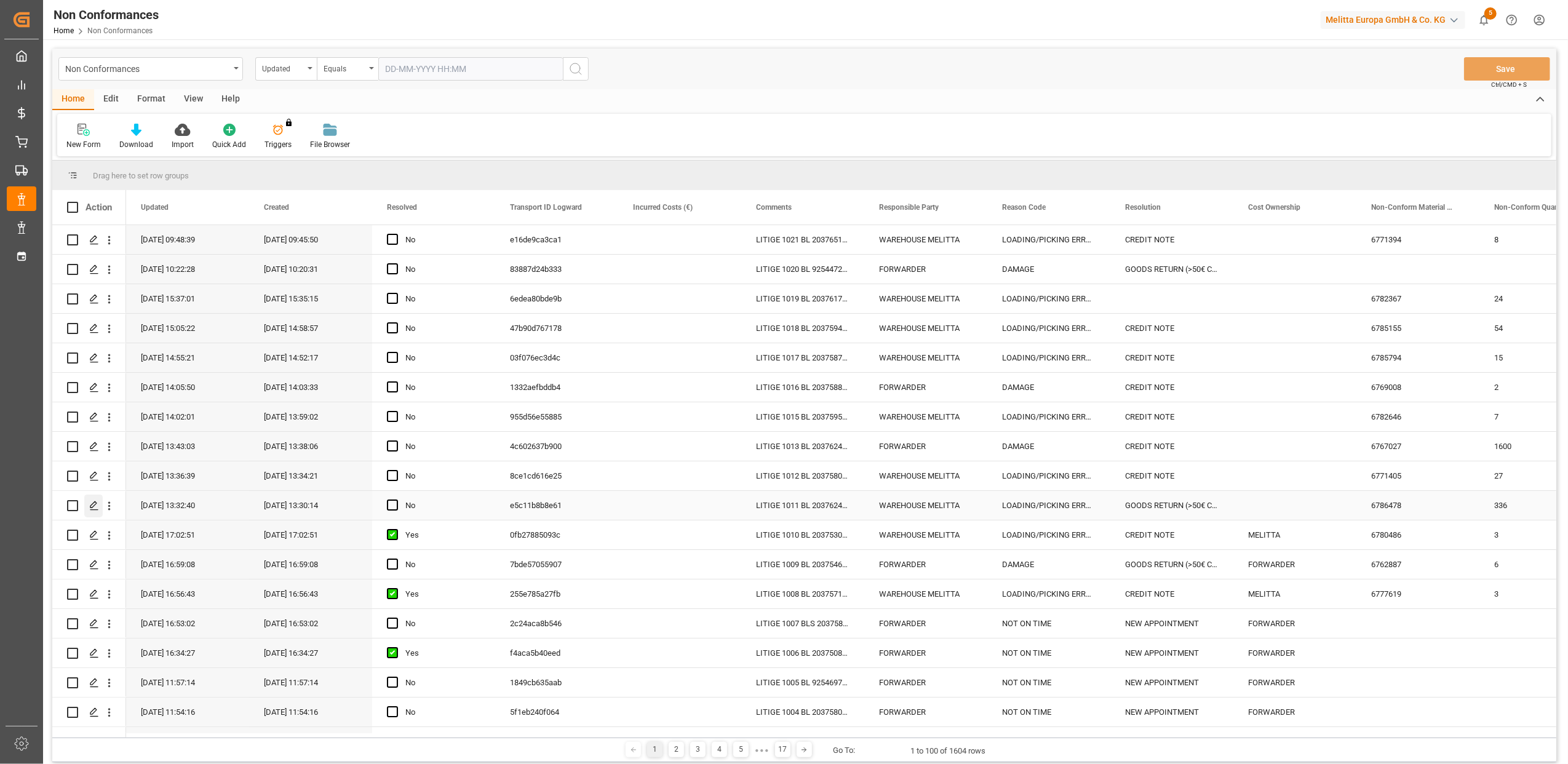
click at [96, 507] on icon "Press SPACE to select this row." at bounding box center [93, 505] width 10 height 10
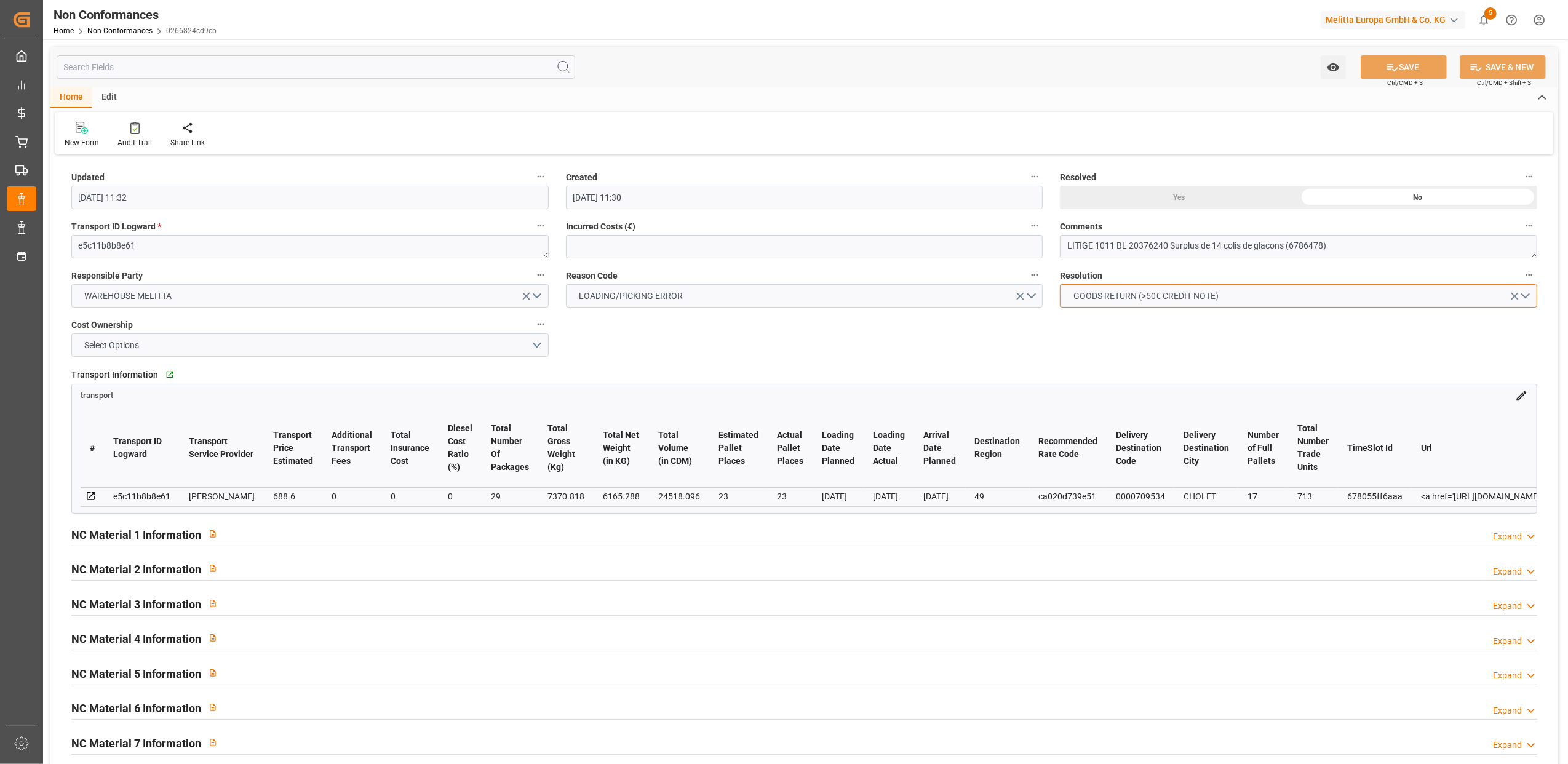
click at [1526, 293] on button "GOODS RETURN (>50€ CREDIT NOTE)" at bounding box center [1298, 295] width 478 height 23
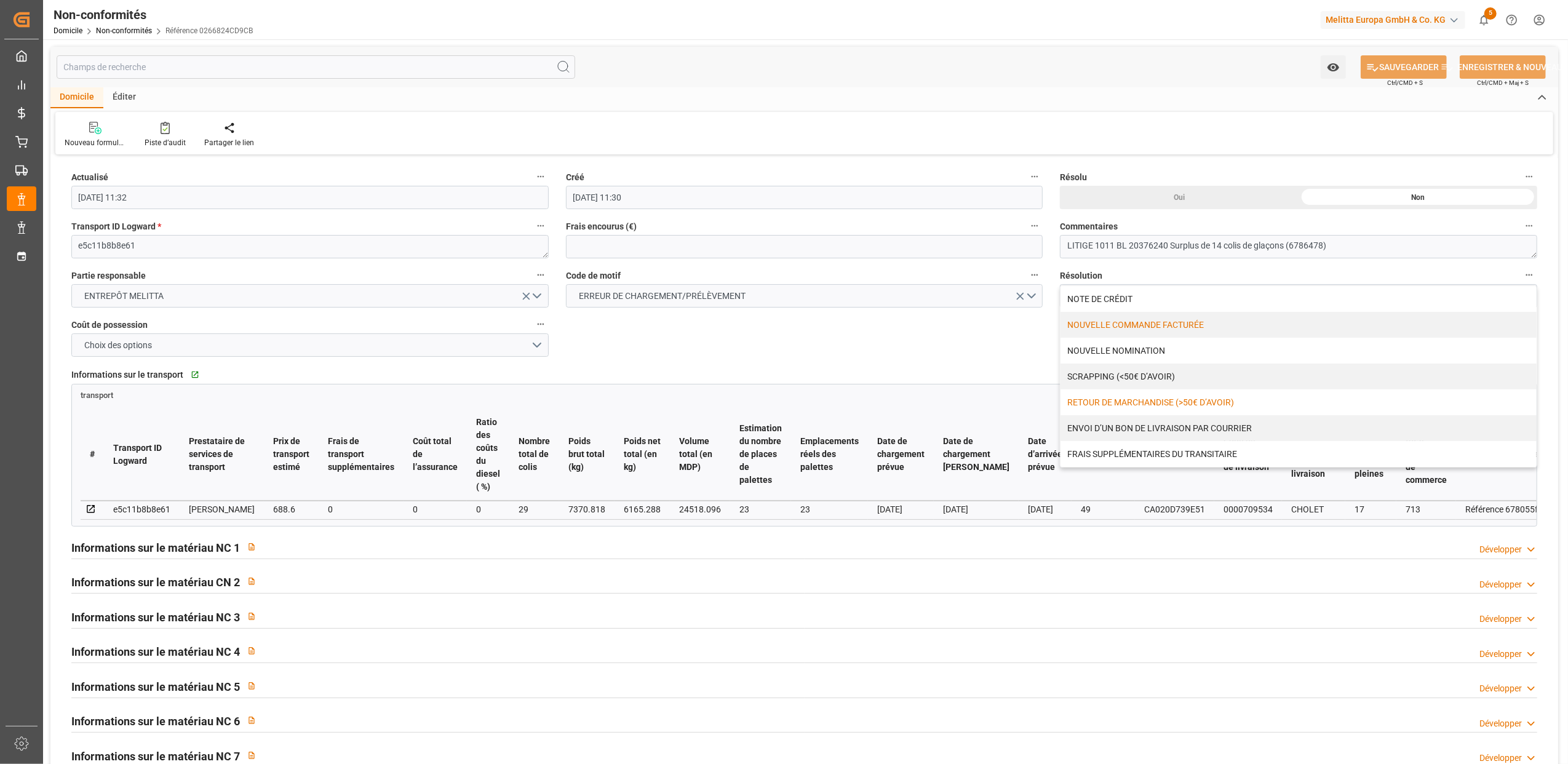
click at [1162, 321] on div "NOUVELLE COMMANDE FACTURÉE" at bounding box center [1299, 325] width 477 height 26
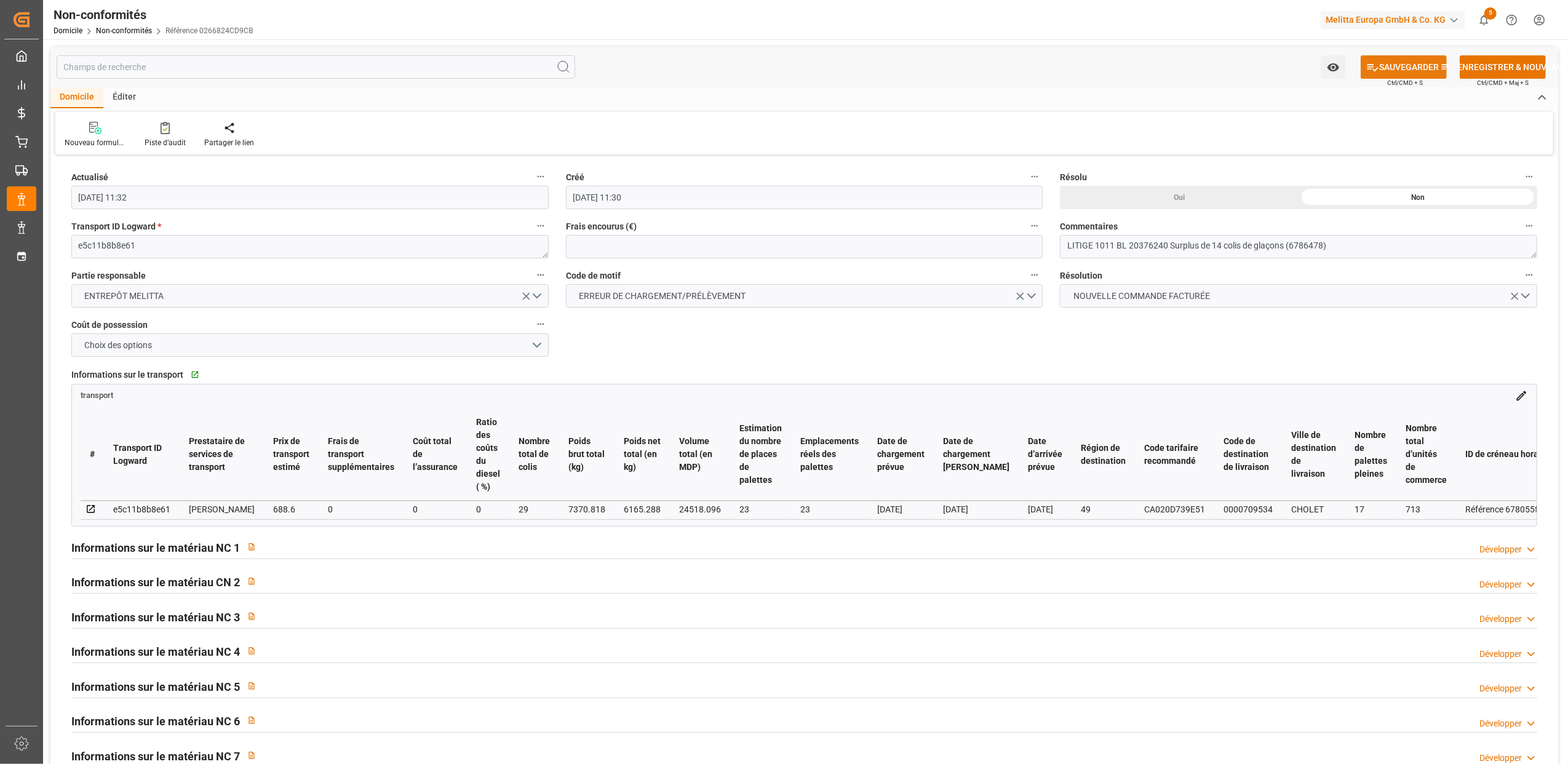
click at [1391, 64] on font "SAUVEGARDER" at bounding box center [1409, 67] width 60 height 13
type input "27-08-2025 08:41"
click at [198, 554] on h2 "Informations sur le matériau NC 1" at bounding box center [155, 547] width 168 height 17
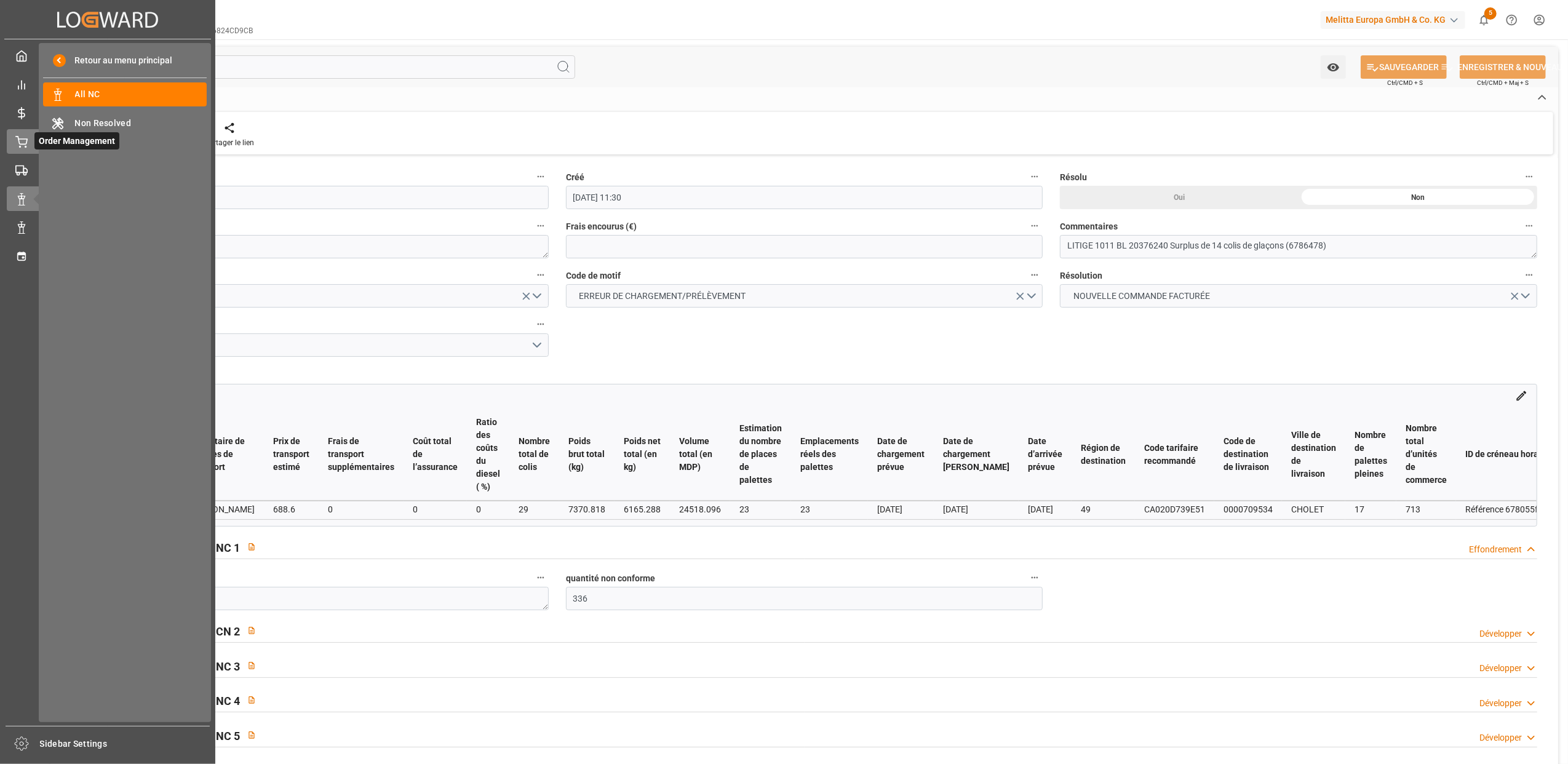
click at [22, 143] on icon at bounding box center [21, 140] width 11 height 8
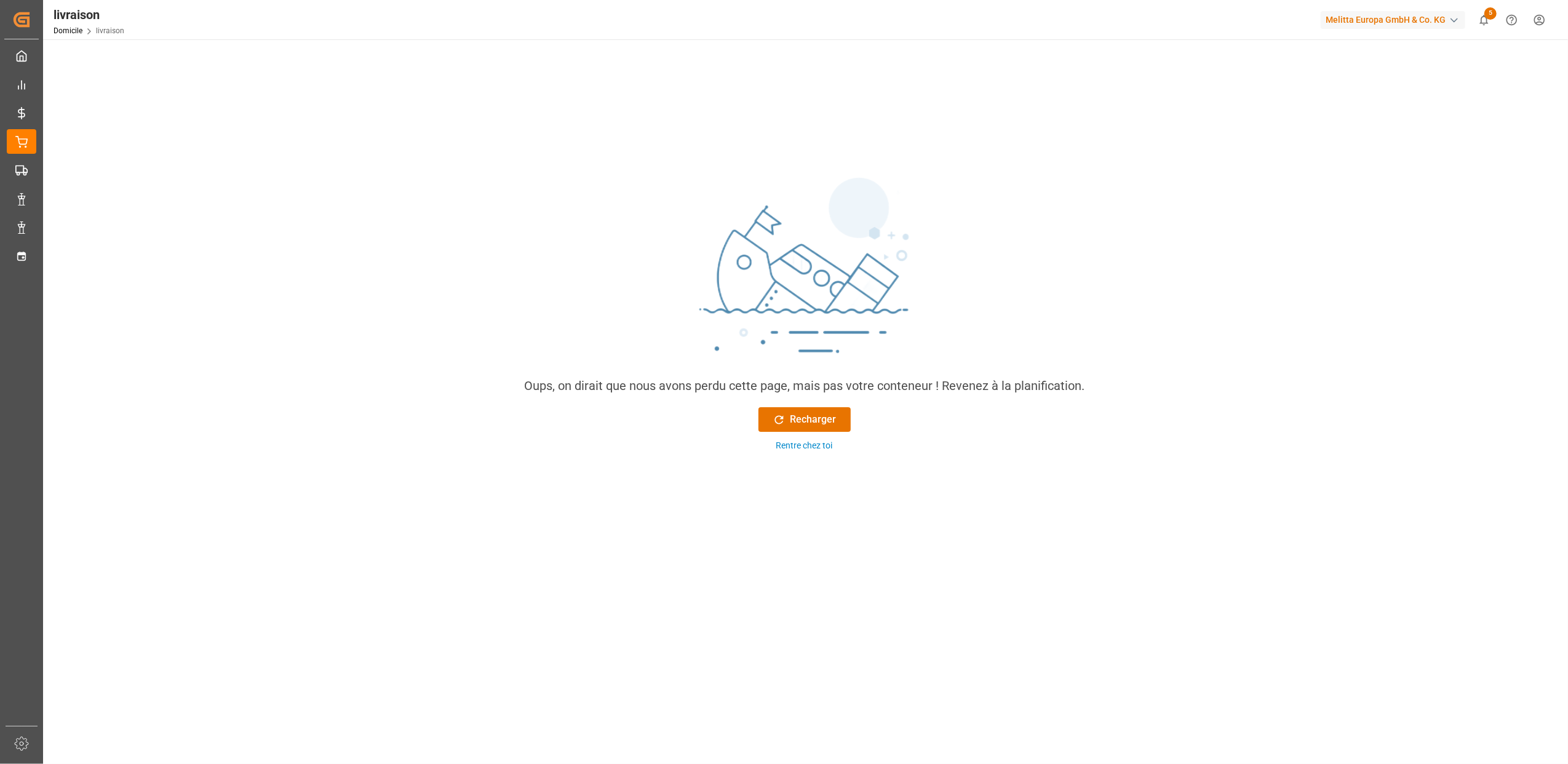
click at [801, 404] on div "Oups, on dirait que nous avons perdu cette page, mais pas votre conteneur ! Rev…" at bounding box center [804, 312] width 580 height 300
click at [806, 413] on font "Recharger" at bounding box center [813, 419] width 46 height 15
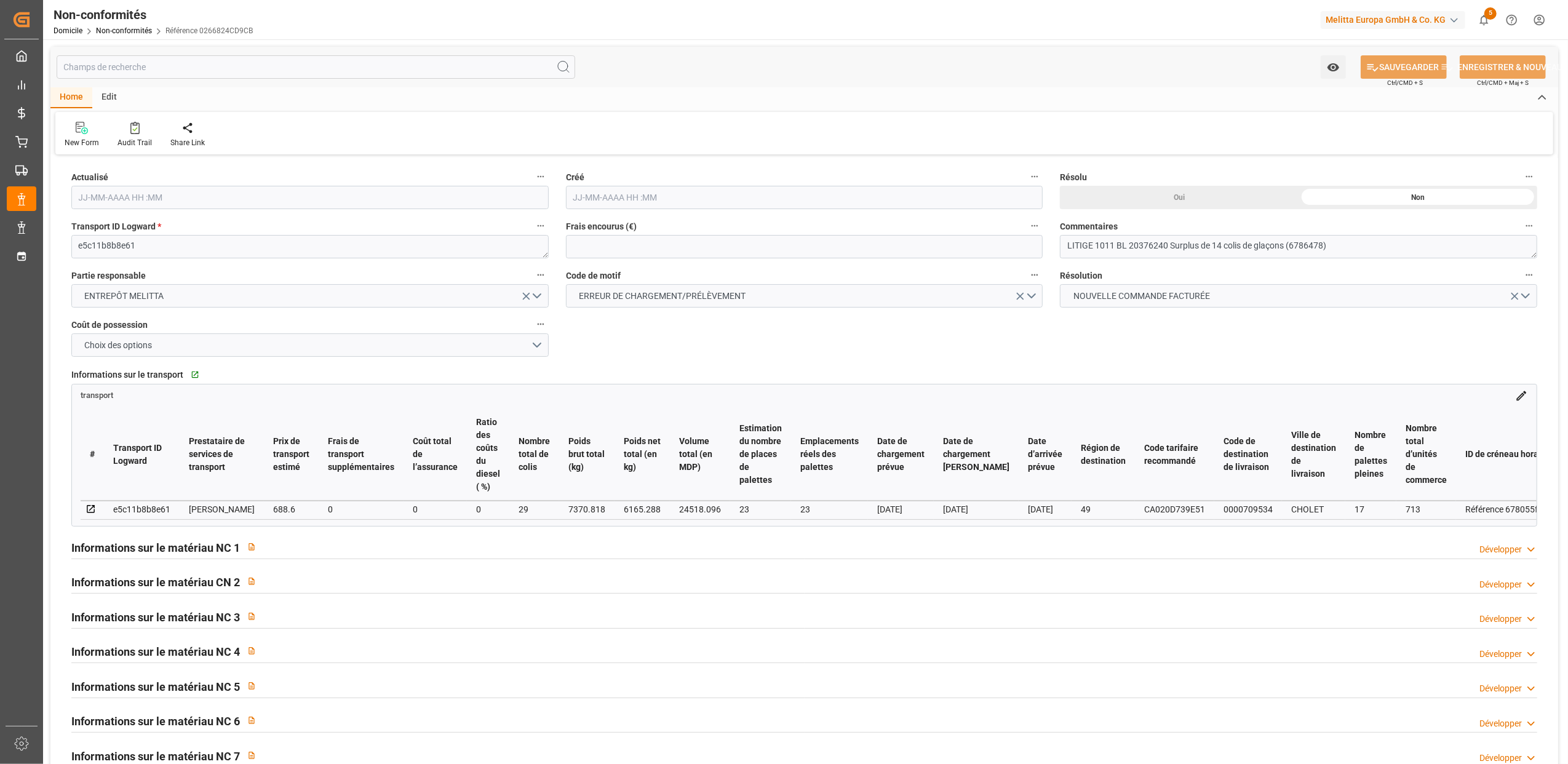
type input "27-08-2025 08:41"
type input "25-08-2025 11:30"
